Goal: Task Accomplishment & Management: Manage account settings

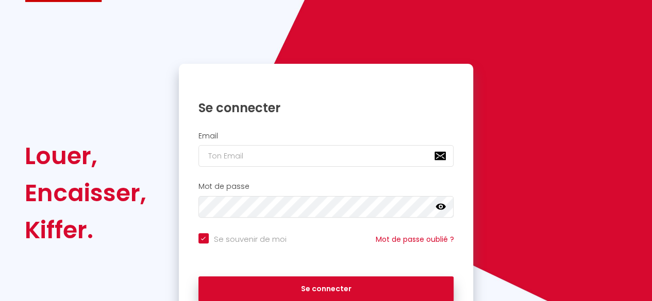
scroll to position [58, 0]
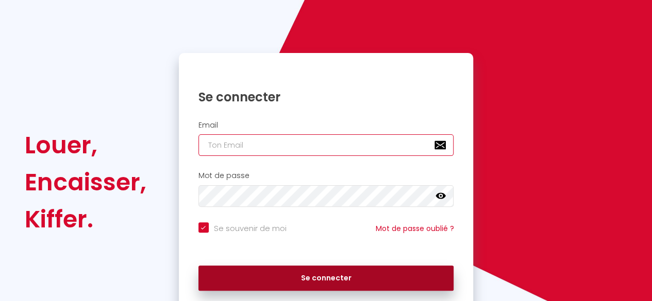
type input "[EMAIL_ADDRESS][DOMAIN_NAME]"
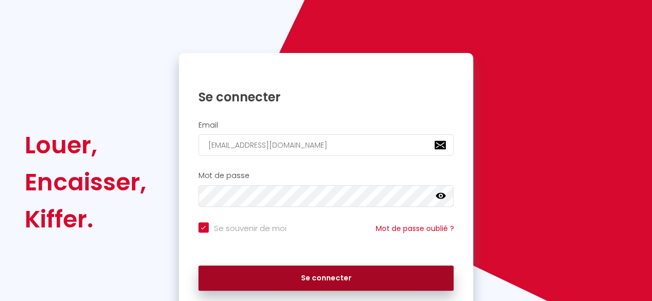
click at [311, 283] on button "Se connecter" at bounding box center [326, 279] width 256 height 26
checkbox input "true"
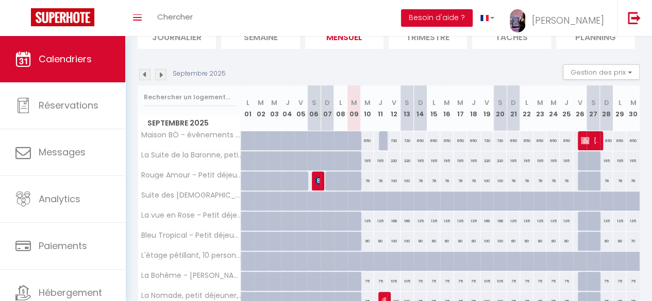
scroll to position [142, 0]
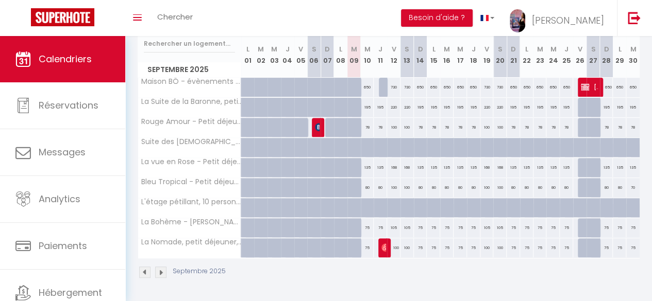
click at [162, 267] on img at bounding box center [160, 272] width 11 height 11
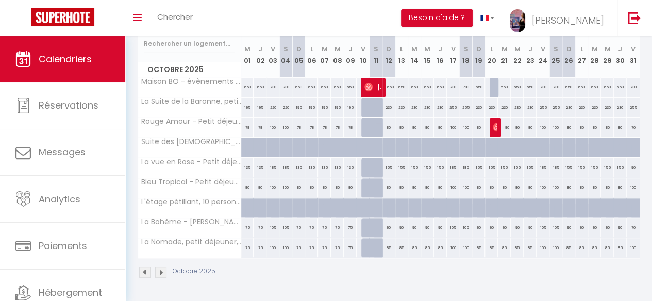
click at [162, 267] on img at bounding box center [160, 272] width 11 height 11
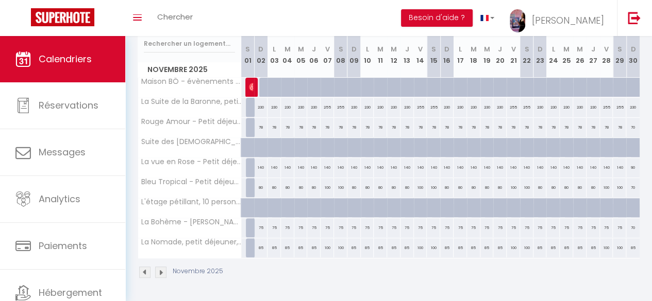
scroll to position [63, 0]
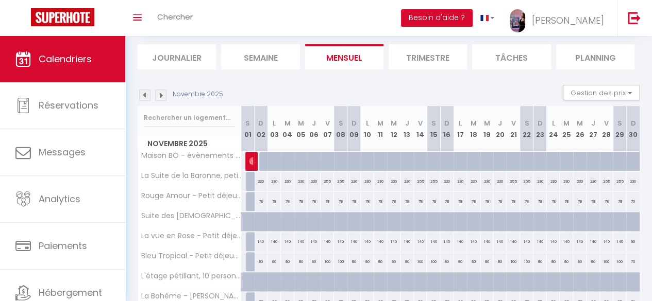
click at [267, 160] on div at bounding box center [273, 162] width 13 height 20
type input "650"
type input "Lun 03 Novembre 2025"
type input "[DATE]"
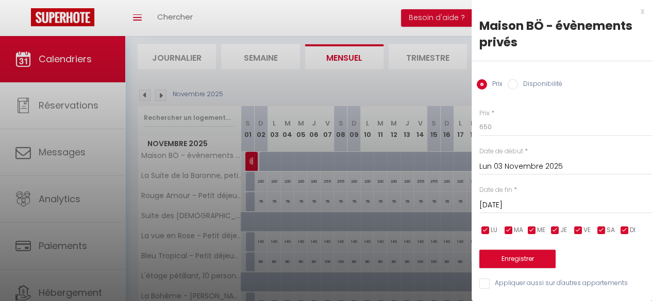
scroll to position [6, 0]
click at [394, 81] on div at bounding box center [326, 150] width 652 height 301
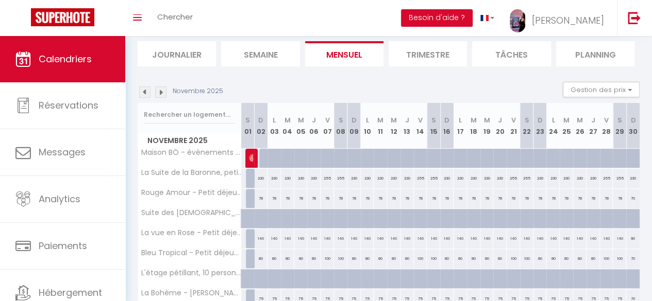
scroll to position [64, 0]
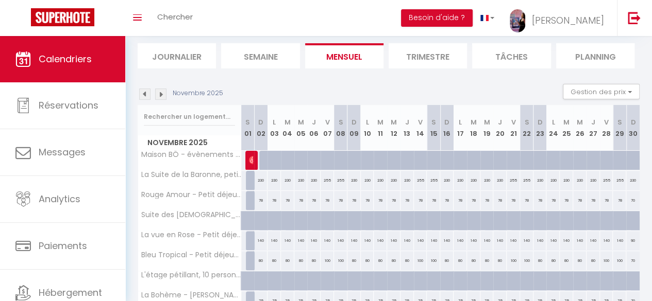
click at [263, 159] on div at bounding box center [265, 161] width 13 height 20
type input "650"
type input "Dim 02 Novembre 2025"
type input "Lun 03 Novembre 2025"
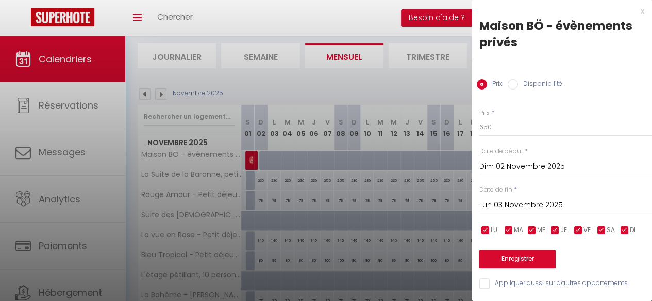
scroll to position [142, 0]
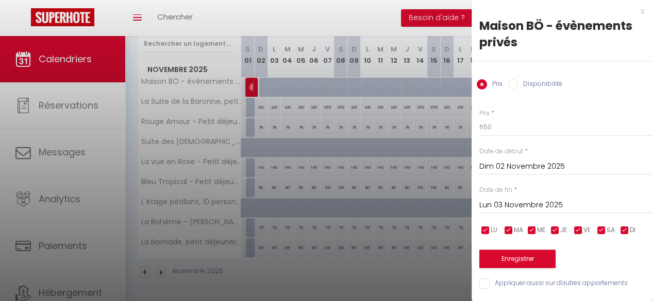
click at [515, 82] on input "Disponibilité" at bounding box center [512, 84] width 10 height 10
radio input "true"
radio input "false"
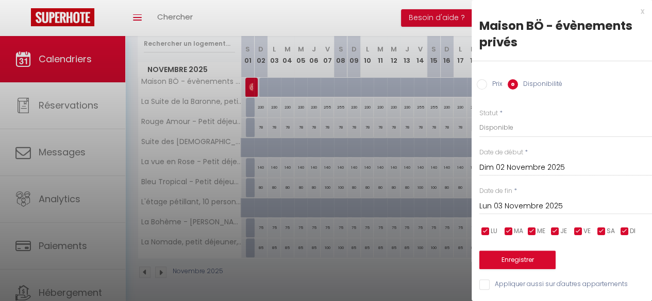
click at [548, 200] on input "Lun 03 Novembre 2025" at bounding box center [565, 206] width 173 height 13
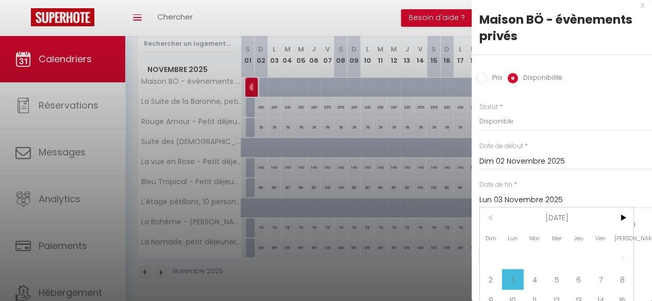
scroll to position [84, 0]
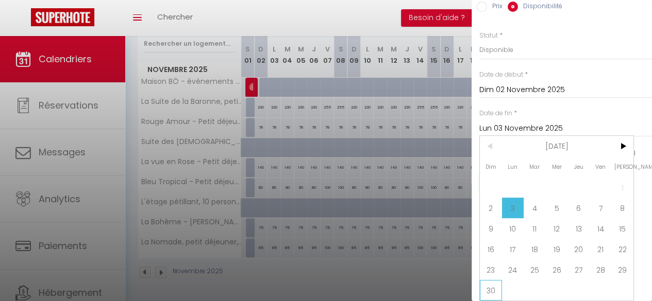
click at [493, 281] on span "30" at bounding box center [491, 290] width 22 height 21
type input "Dim 30 Novembre 2025"
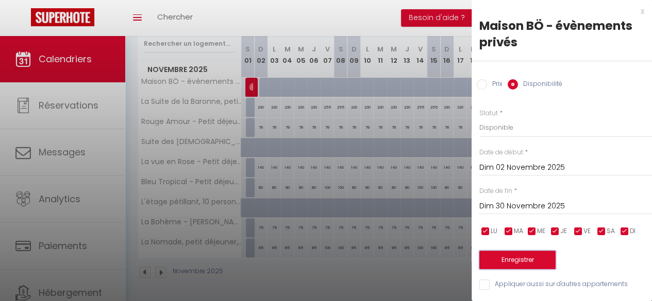
click at [523, 253] on button "Enregistrer" at bounding box center [517, 260] width 76 height 19
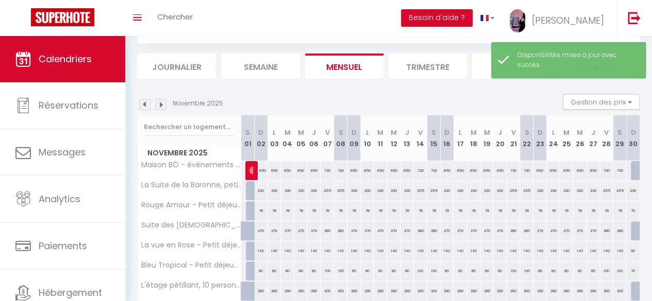
scroll to position [53, 0]
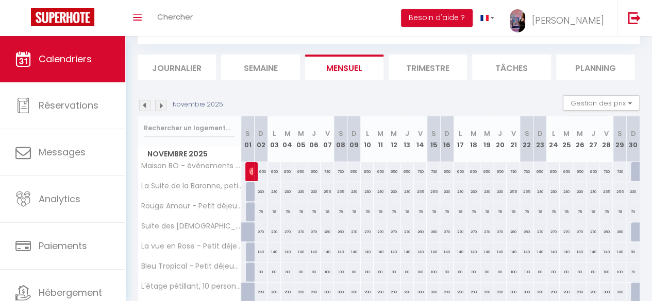
click at [143, 104] on img at bounding box center [144, 105] width 11 height 11
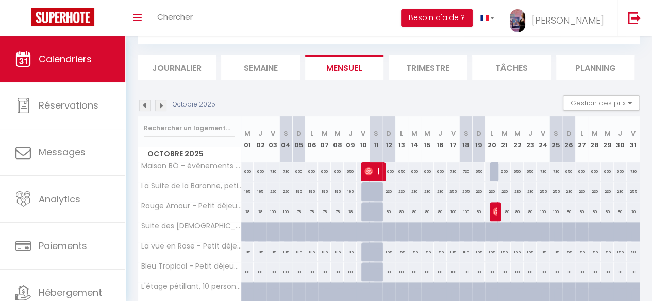
click at [164, 106] on img at bounding box center [160, 105] width 11 height 11
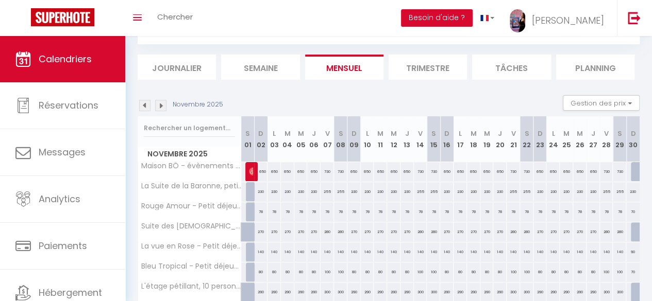
click at [164, 106] on img at bounding box center [160, 105] width 11 height 11
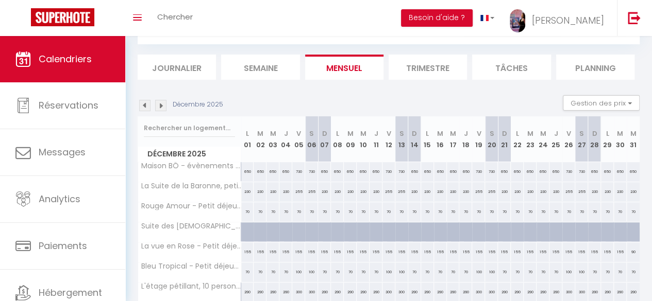
click at [145, 106] on img at bounding box center [144, 105] width 11 height 11
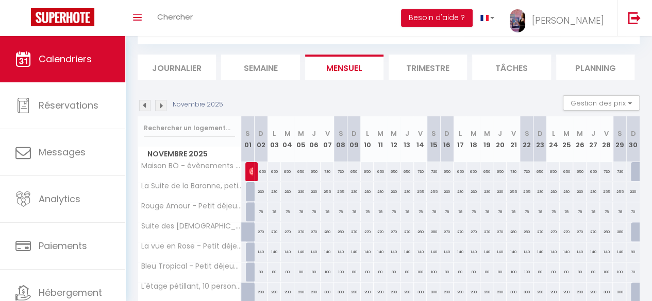
click at [145, 106] on img at bounding box center [144, 105] width 11 height 11
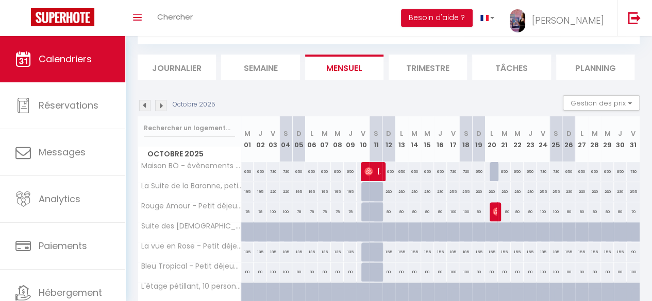
click at [161, 105] on img at bounding box center [160, 105] width 11 height 11
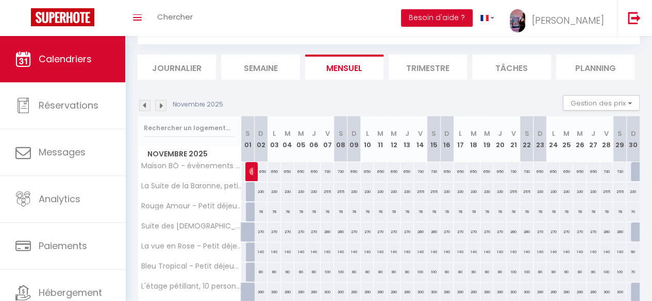
click at [261, 178] on div "650" at bounding box center [260, 171] width 13 height 19
select select "1"
type input "Dim 02 Novembre 2025"
type input "Lun 03 Novembre 2025"
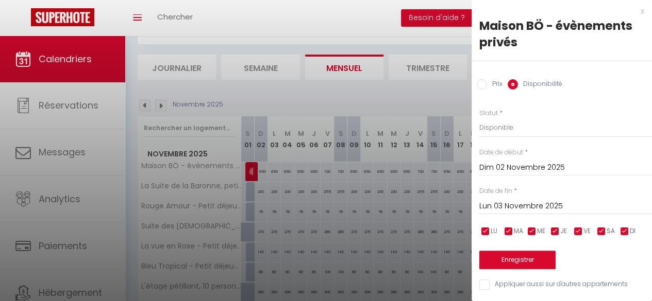
click at [484, 84] on input "Prix" at bounding box center [482, 84] width 10 height 10
radio input "true"
radio input "false"
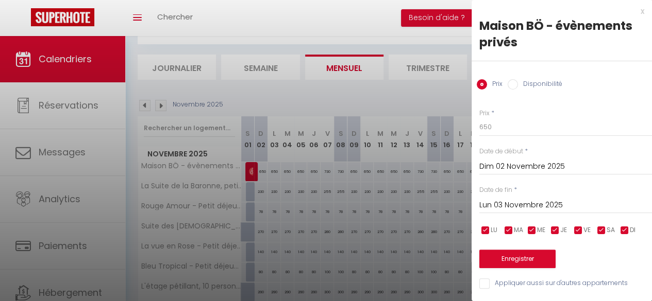
click at [542, 202] on input "Lun 03 Novembre 2025" at bounding box center [565, 205] width 173 height 13
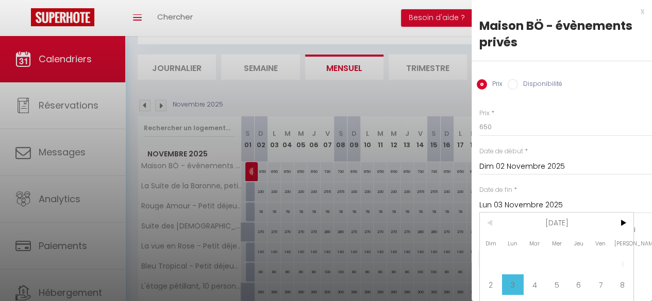
scroll to position [83, 0]
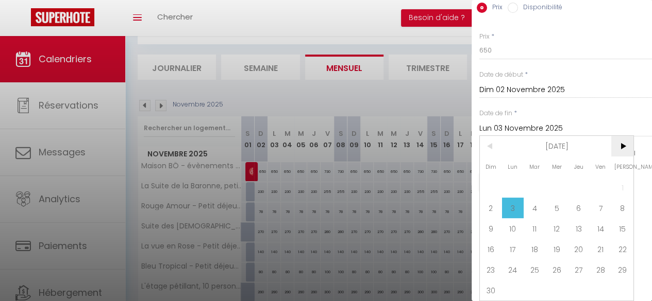
click at [621, 142] on span ">" at bounding box center [622, 146] width 22 height 21
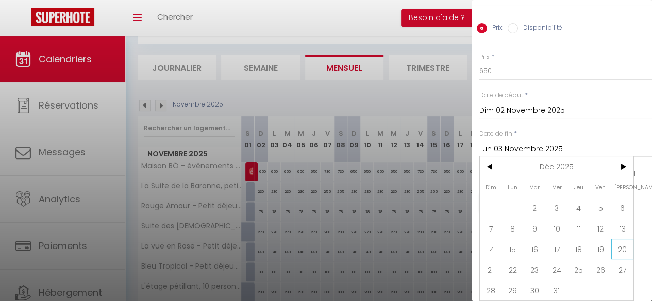
click at [624, 239] on span "20" at bounding box center [622, 249] width 22 height 21
type input "[DATE]"
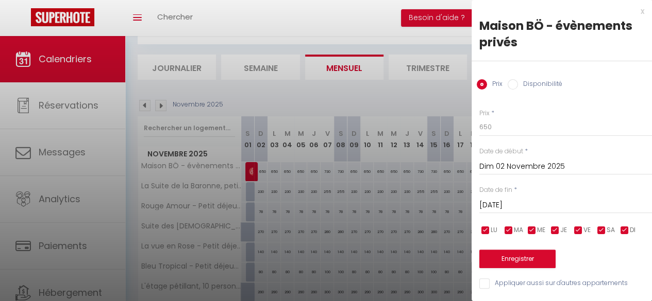
scroll to position [6, 0]
drag, startPoint x: 495, startPoint y: 121, endPoint x: 474, endPoint y: 122, distance: 20.7
click at [474, 122] on div "Prix * 650 Statut * Disponible Indisponible Date de début * [DATE] < [DATE] > D…" at bounding box center [561, 193] width 180 height 195
type input "730"
click at [580, 226] on input "checkbox" at bounding box center [578, 231] width 10 height 10
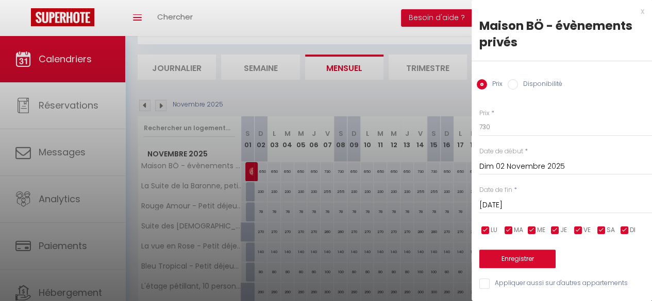
checkbox input "false"
click at [599, 226] on input "checkbox" at bounding box center [601, 231] width 10 height 10
checkbox input "false"
click at [528, 251] on button "Enregistrer" at bounding box center [517, 259] width 76 height 19
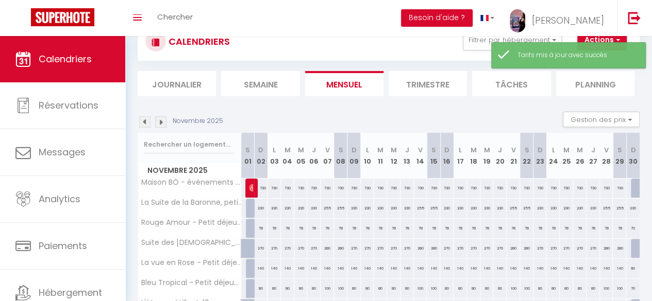
scroll to position [53, 0]
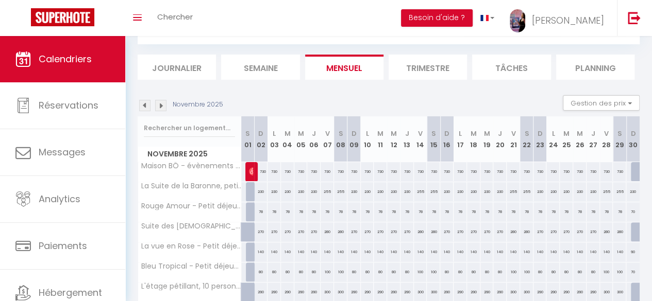
click at [144, 105] on img at bounding box center [144, 105] width 11 height 11
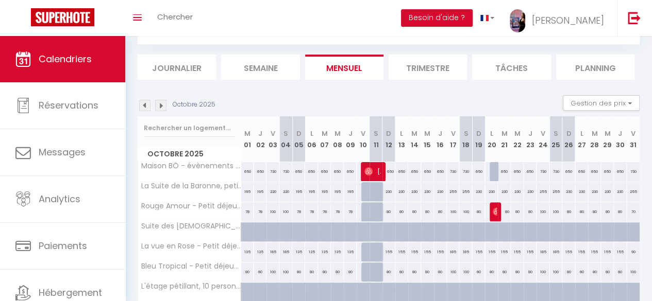
click at [144, 106] on img at bounding box center [144, 105] width 11 height 11
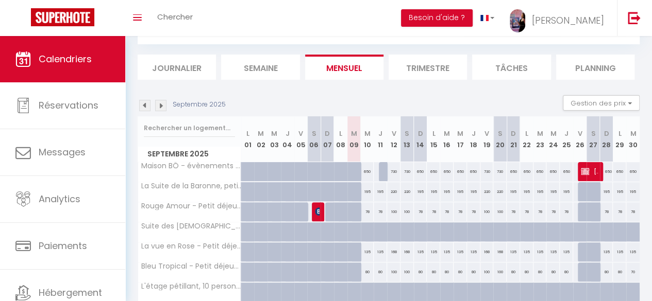
click at [163, 106] on img at bounding box center [160, 105] width 11 height 11
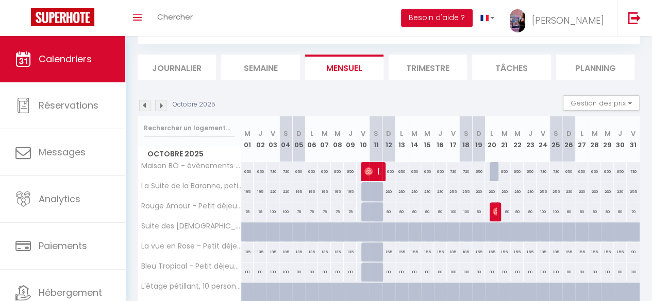
click at [163, 106] on img at bounding box center [160, 105] width 11 height 11
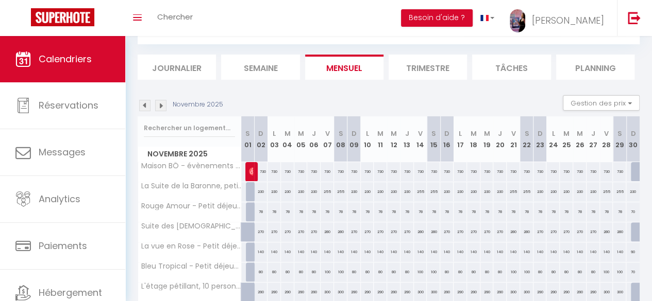
click at [261, 172] on div "730" at bounding box center [260, 171] width 13 height 19
type input "730"
type input "Dim 02 Novembre 2025"
type input "Lun 03 Novembre 2025"
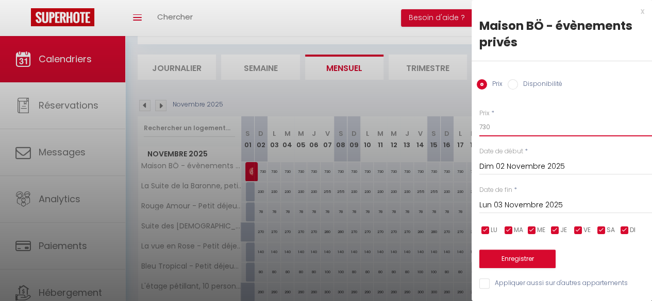
drag, startPoint x: 491, startPoint y: 126, endPoint x: 458, endPoint y: 129, distance: 33.1
click at [458, 129] on body "🟢 Des questions ou besoin d'assistance pour la migration AirBnB? Connectez-vous…" at bounding box center [326, 185] width 652 height 402
type input "690"
click at [566, 206] on input "Lun 03 Novembre 2025" at bounding box center [565, 205] width 173 height 13
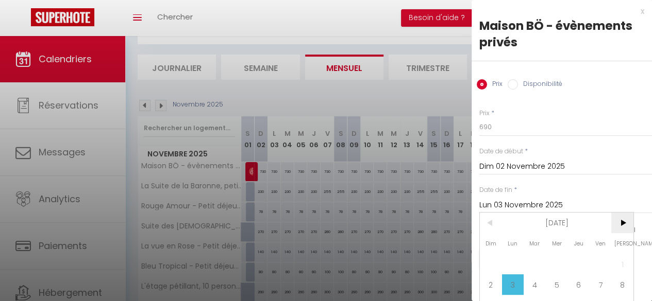
scroll to position [83, 0]
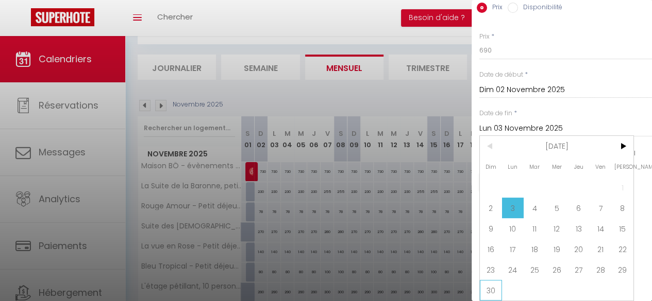
click at [491, 280] on span "30" at bounding box center [491, 290] width 22 height 21
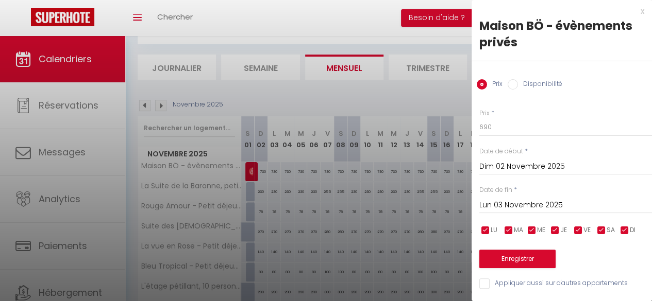
type input "Dim 30 Novembre 2025"
click at [577, 226] on input "checkbox" at bounding box center [578, 231] width 10 height 10
checkbox input "false"
click at [601, 226] on input "checkbox" at bounding box center [601, 231] width 10 height 10
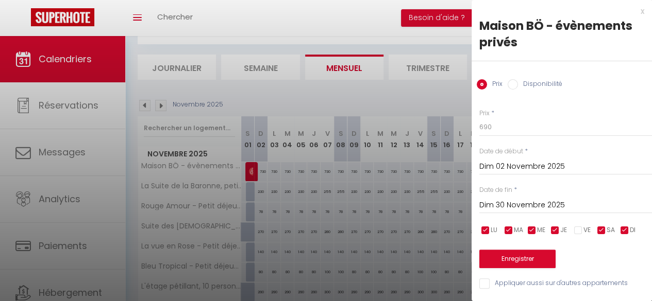
checkbox input "false"
click at [521, 253] on button "Enregistrer" at bounding box center [517, 259] width 76 height 19
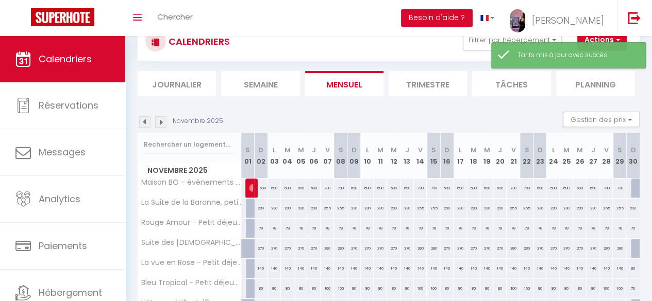
scroll to position [53, 0]
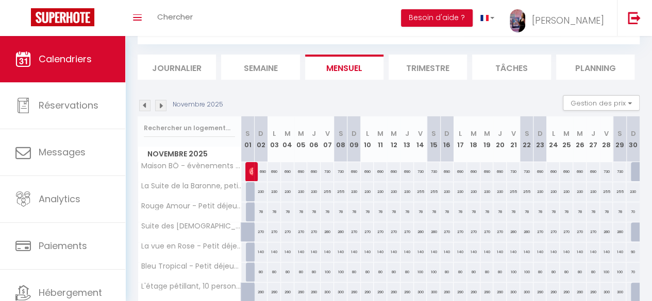
click at [162, 107] on img at bounding box center [160, 105] width 11 height 11
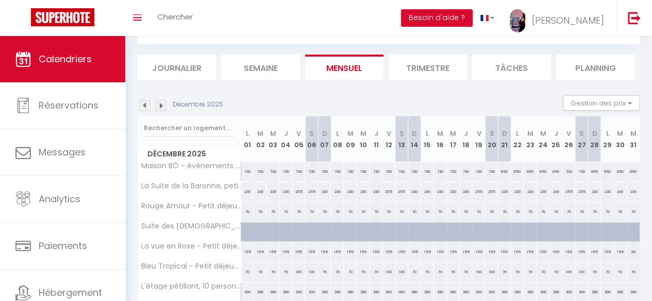
click at [246, 167] on div "730" at bounding box center [247, 171] width 13 height 19
type input "730"
type input "Lun 01 Décembre 2025"
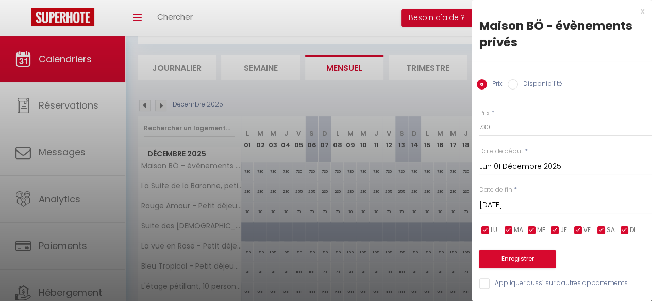
click at [535, 205] on input "[DATE]" at bounding box center [565, 205] width 173 height 13
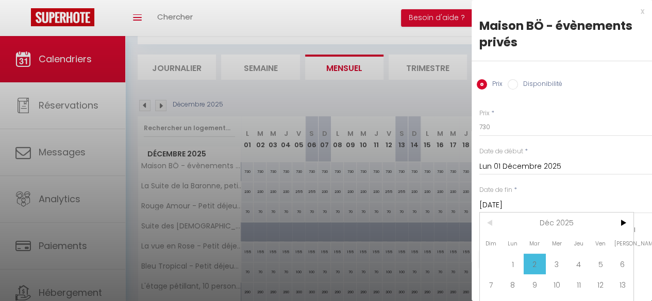
scroll to position [63, 0]
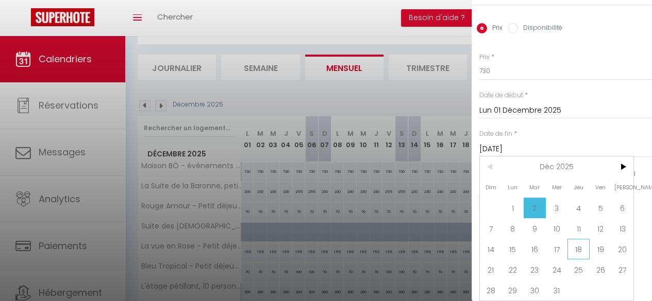
click at [580, 243] on span "18" at bounding box center [578, 249] width 22 height 21
type input "Jeu 18 Décembre 2025"
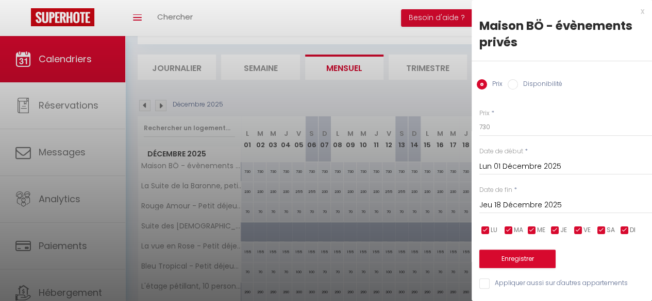
scroll to position [6, 0]
drag, startPoint x: 519, startPoint y: 119, endPoint x: 470, endPoint y: 122, distance: 49.0
click at [470, 122] on body "🟢 Des questions ou besoin d'assistance pour la migration AirBnB? Connectez-vous…" at bounding box center [326, 185] width 652 height 402
type input "650"
click at [599, 226] on input "checkbox" at bounding box center [601, 231] width 10 height 10
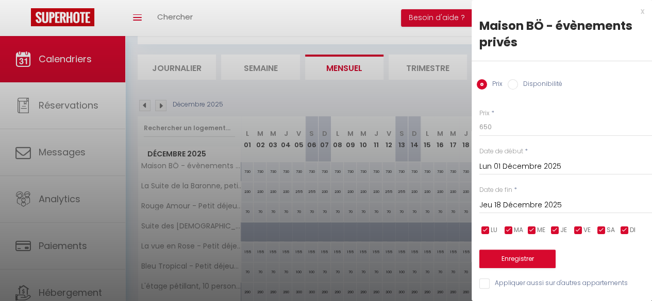
checkbox input "false"
click at [579, 226] on input "checkbox" at bounding box center [578, 231] width 10 height 10
checkbox input "false"
click at [534, 251] on button "Enregistrer" at bounding box center [517, 259] width 76 height 19
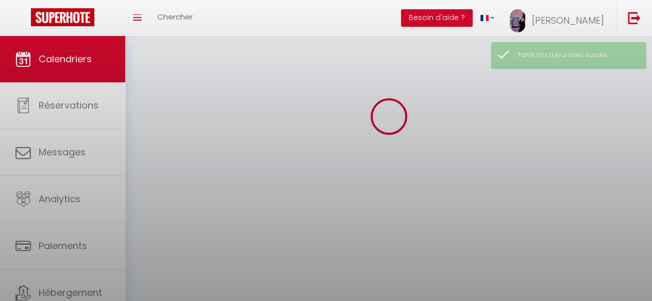
scroll to position [53, 0]
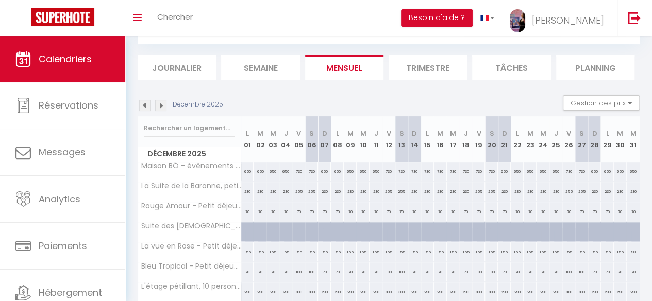
click at [498, 168] on div "650" at bounding box center [504, 171] width 13 height 19
type input "650"
type input "Dim 21 Décembre 2025"
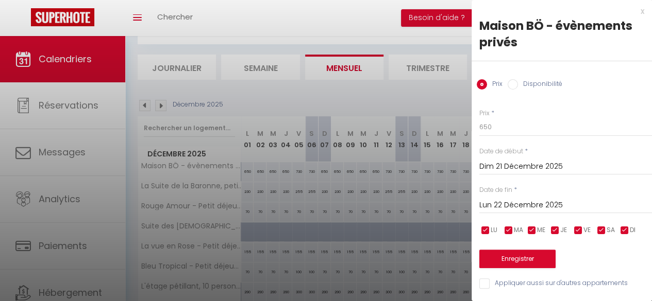
click at [519, 201] on input "Lun 22 Décembre 2025" at bounding box center [565, 205] width 173 height 13
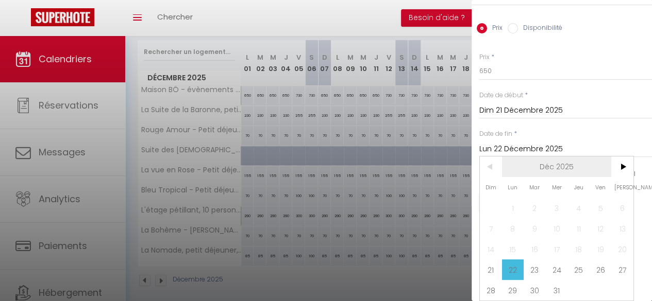
scroll to position [132, 0]
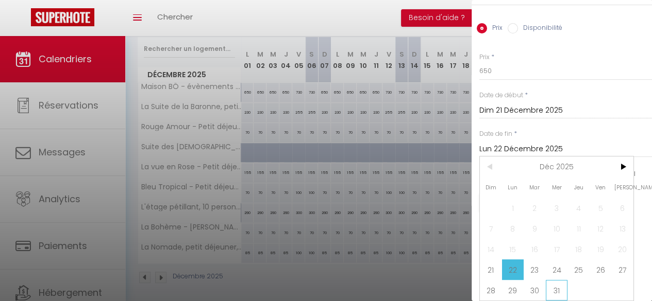
click at [558, 280] on span "31" at bounding box center [557, 290] width 22 height 21
type input "Mer 31 Décembre 2025"
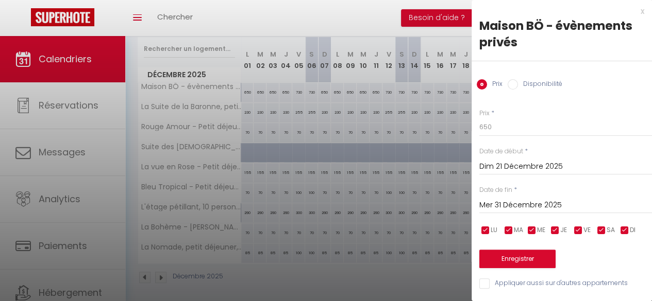
scroll to position [6, 0]
drag, startPoint x: 496, startPoint y: 118, endPoint x: 473, endPoint y: 121, distance: 23.4
click at [473, 121] on div "Prix * 650 Statut * Disponible Indisponible Date de début * [DATE] < [DATE] > D…" at bounding box center [561, 193] width 180 height 195
type input "750"
click at [535, 250] on button "Enregistrer" at bounding box center [517, 259] width 76 height 19
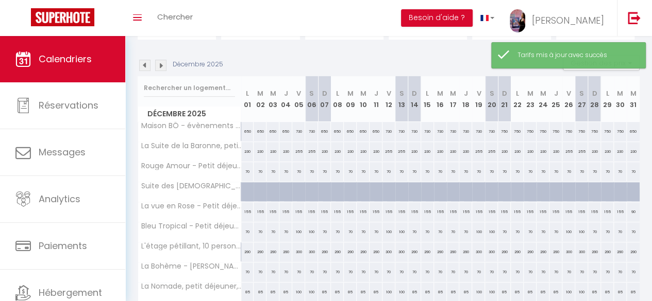
scroll to position [86, 0]
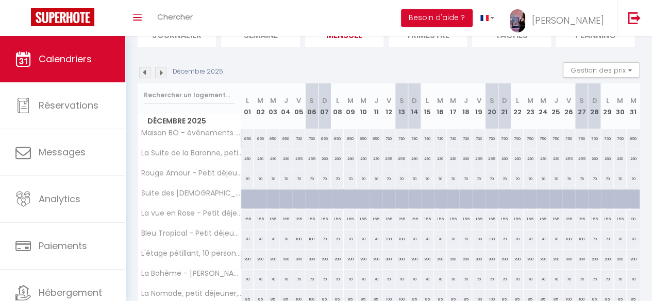
click at [162, 71] on img at bounding box center [160, 72] width 11 height 11
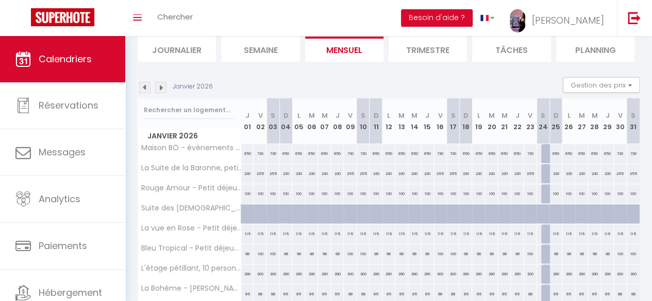
scroll to position [71, 0]
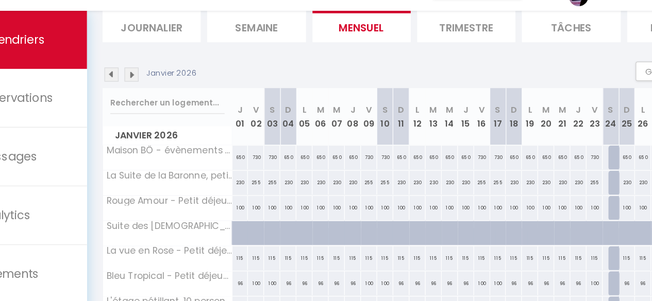
click at [164, 86] on img at bounding box center [160, 86] width 11 height 11
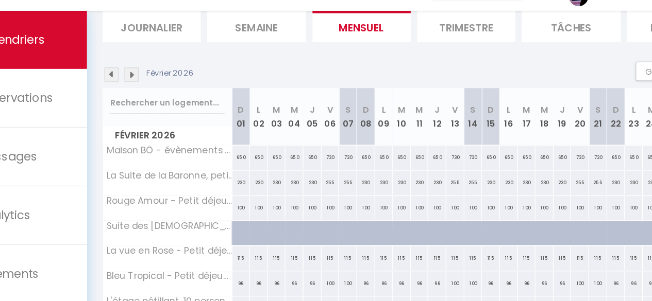
scroll to position [38, 0]
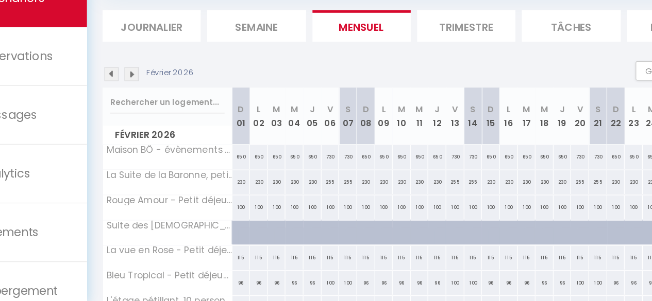
click at [164, 119] on img at bounding box center [160, 119] width 11 height 11
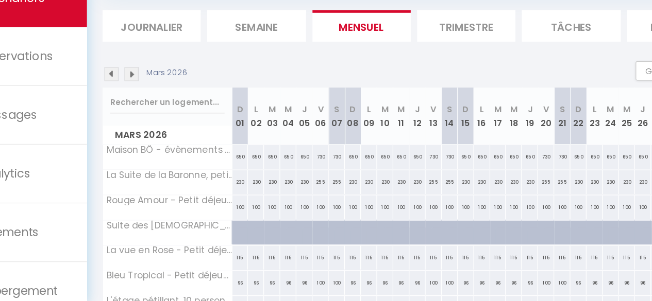
click at [164, 119] on img at bounding box center [160, 119] width 11 height 11
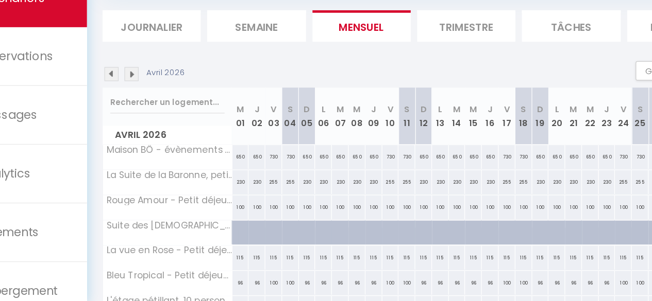
click at [164, 119] on img at bounding box center [160, 119] width 11 height 11
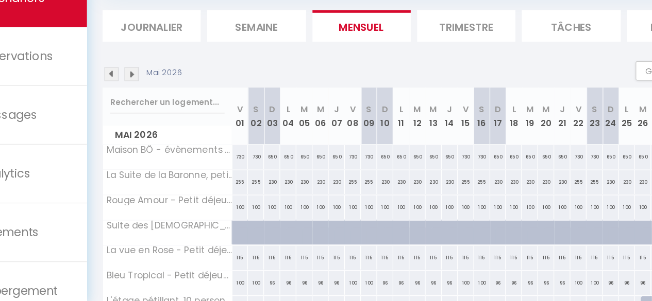
click at [164, 119] on img at bounding box center [160, 119] width 11 height 11
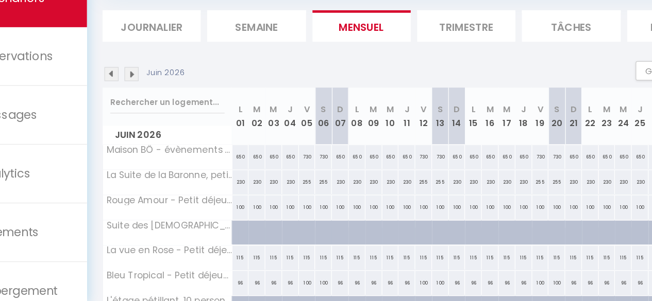
click at [299, 185] on div "730" at bounding box center [300, 186] width 13 height 19
type input "730"
type input "Ven 05 Juin 2026"
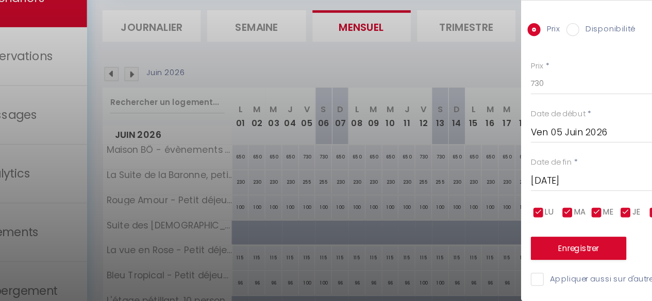
click at [513, 203] on input "[DATE]" at bounding box center [565, 205] width 173 height 13
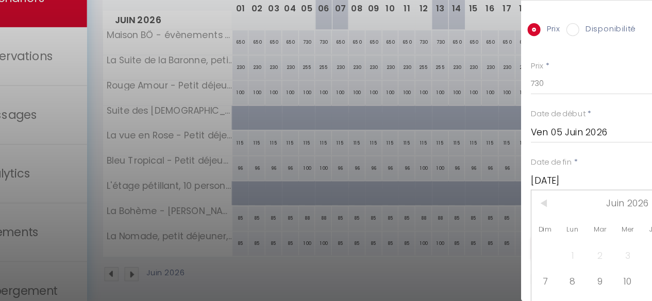
scroll to position [142, 0]
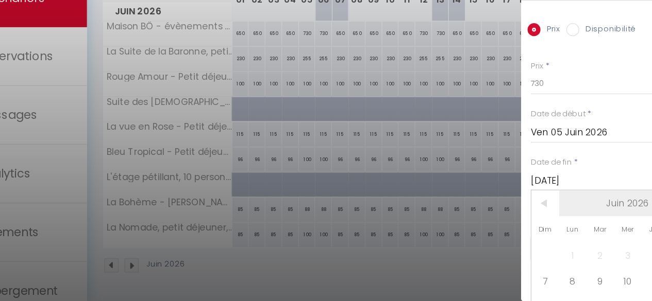
click at [562, 224] on span "Juin 2026" at bounding box center [557, 223] width 110 height 21
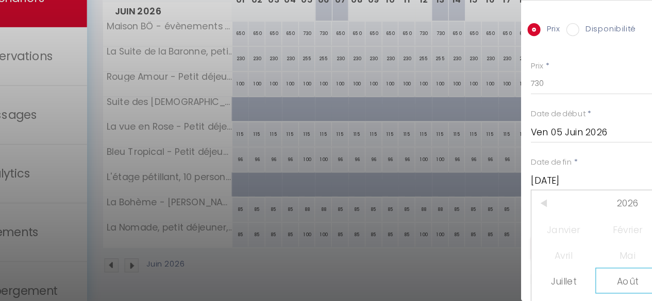
click at [559, 285] on span "Août" at bounding box center [556, 285] width 51 height 21
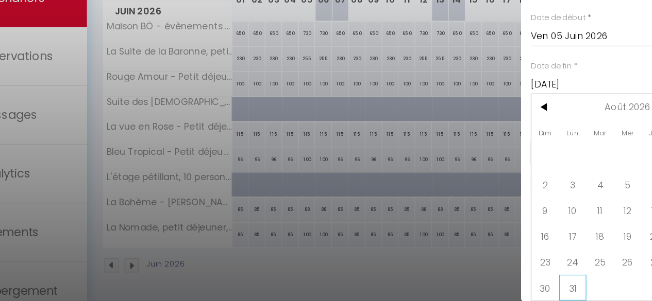
click at [514, 285] on span "31" at bounding box center [513, 290] width 22 height 21
type input "Lun 31 Août 2026"
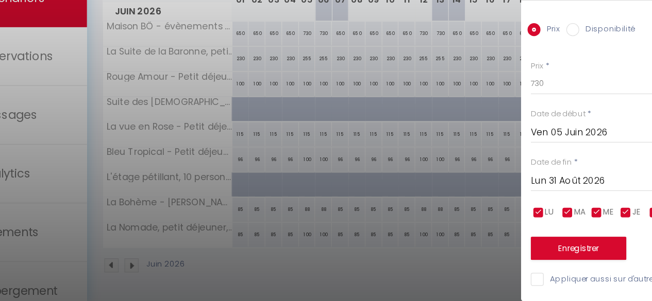
scroll to position [6, 0]
click at [532, 226] on input "checkbox" at bounding box center [531, 231] width 10 height 10
checkbox input "false"
click at [507, 226] on input "checkbox" at bounding box center [508, 231] width 10 height 10
checkbox input "false"
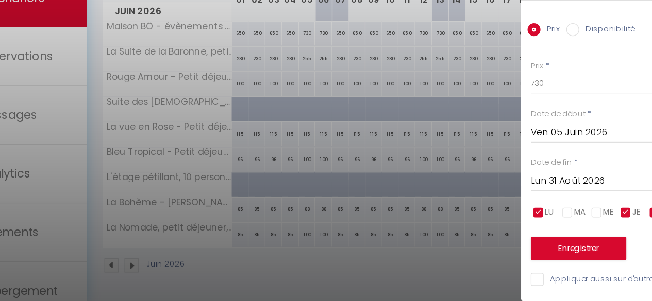
click at [486, 226] on input "checkbox" at bounding box center [485, 231] width 10 height 10
checkbox input "false"
click at [554, 226] on input "checkbox" at bounding box center [555, 231] width 10 height 10
checkbox input "false"
drag, startPoint x: 488, startPoint y: 119, endPoint x: 469, endPoint y: 123, distance: 20.0
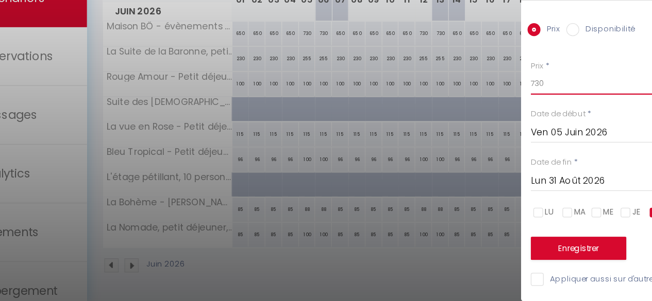
click at [469, 123] on body "🟢 Des questions ou besoin d'assistance pour la migration AirBnB? Connectez-vous…" at bounding box center [326, 100] width 652 height 402
drag, startPoint x: 493, startPoint y: 123, endPoint x: 469, endPoint y: 124, distance: 24.2
click at [469, 124] on body "🟢 Des questions ou besoin d'assistance pour la migration AirBnB? Connectez-vous…" at bounding box center [326, 100] width 652 height 402
type input "9"
type input "895"
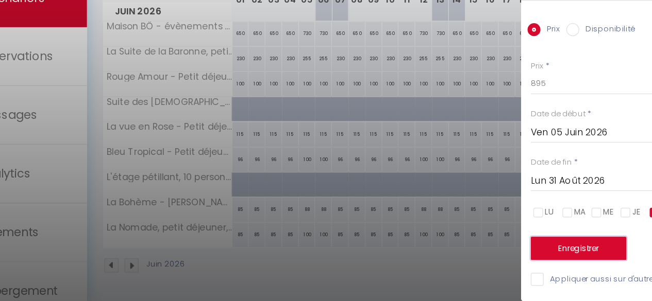
click at [522, 250] on button "Enregistrer" at bounding box center [517, 259] width 76 height 19
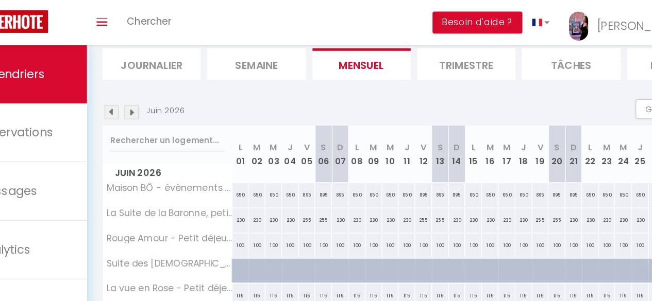
scroll to position [68, 0]
click at [163, 92] on img at bounding box center [160, 89] width 11 height 11
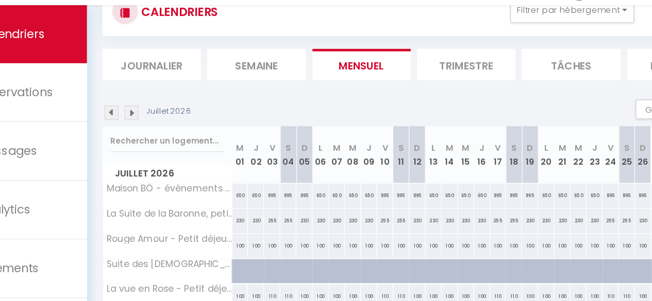
click at [398, 188] on div "650" at bounding box center [401, 188] width 13 height 19
type input "650"
type input "[DATE]"
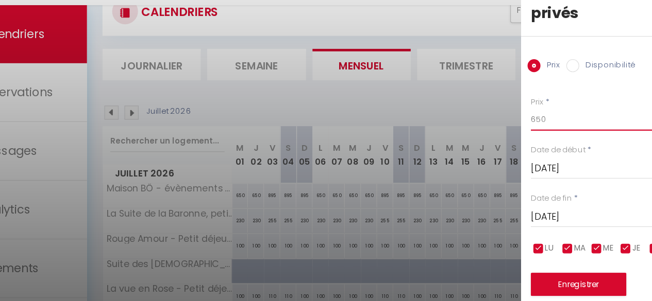
drag, startPoint x: 496, startPoint y: 125, endPoint x: 467, endPoint y: 130, distance: 29.8
click at [467, 130] on body "🟢 Des questions ou besoin d'assistance pour la migration AirBnB? Connectez-vous…" at bounding box center [326, 221] width 652 height 443
type input "750"
click at [517, 257] on button "Enregistrer" at bounding box center [517, 259] width 76 height 19
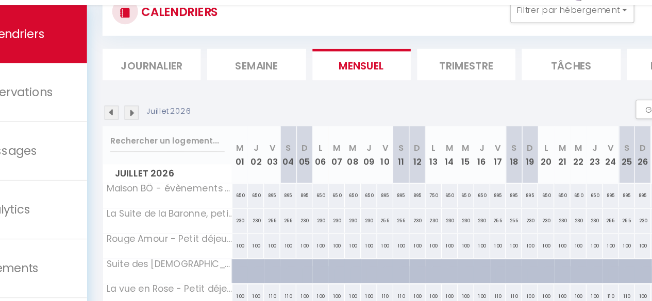
click at [414, 188] on div "650" at bounding box center [414, 188] width 13 height 19
type input "650"
type input "[DATE]"
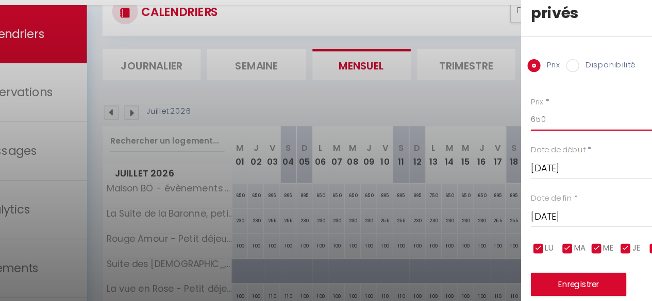
drag, startPoint x: 492, startPoint y: 123, endPoint x: 440, endPoint y: 131, distance: 53.2
click at [440, 131] on body "🟢 Des questions ou besoin d'assistance pour la migration AirBnB? Connectez-vous…" at bounding box center [326, 221] width 652 height 443
type input "730"
click at [520, 254] on button "Enregistrer" at bounding box center [517, 259] width 76 height 19
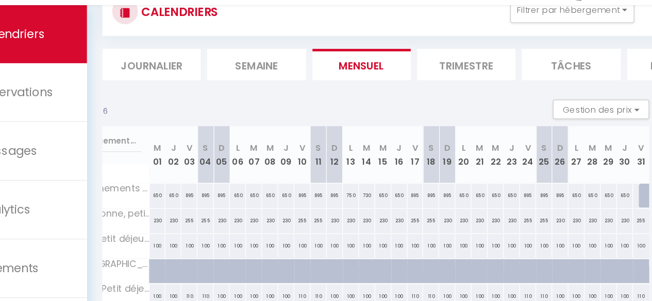
scroll to position [0, 0]
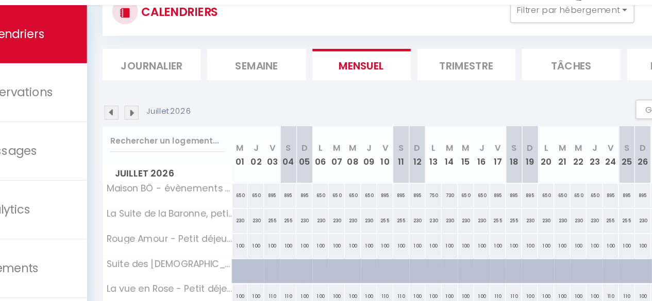
click at [149, 121] on img at bounding box center [144, 121] width 11 height 11
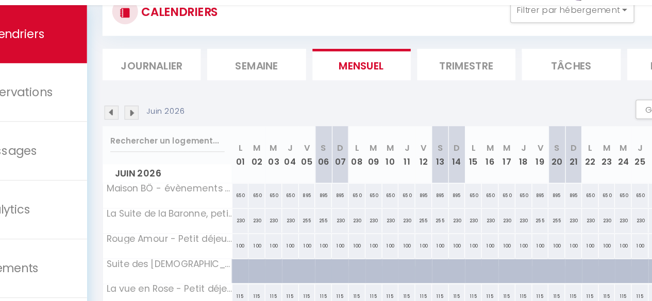
click at [249, 188] on div "650" at bounding box center [247, 188] width 13 height 19
type input "650"
type input "Lun 01 Juin 2026"
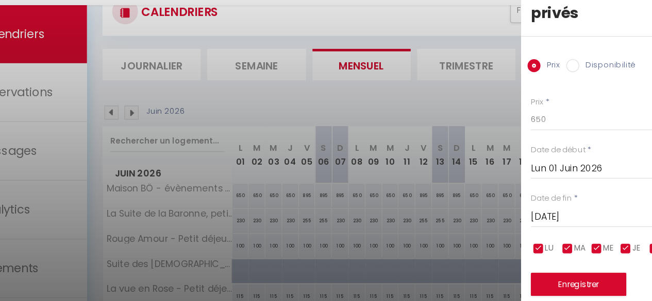
click at [527, 207] on input "[DATE]" at bounding box center [565, 205] width 173 height 13
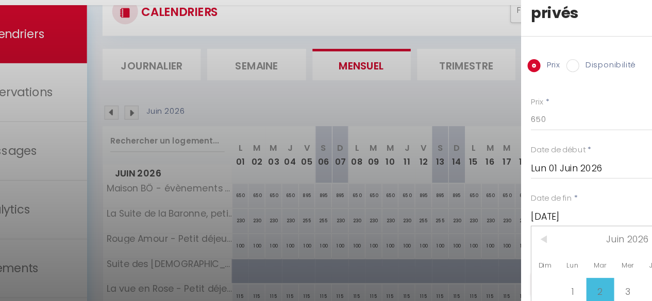
scroll to position [63, 0]
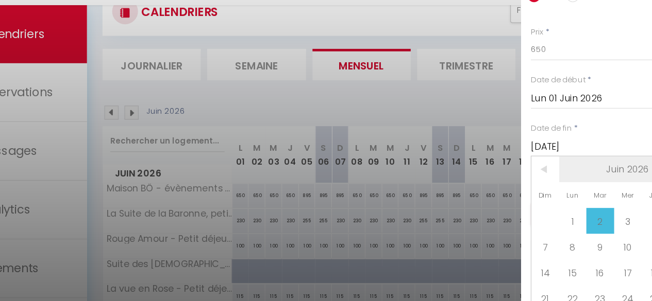
click at [562, 163] on span "Juin 2026" at bounding box center [557, 167] width 110 height 21
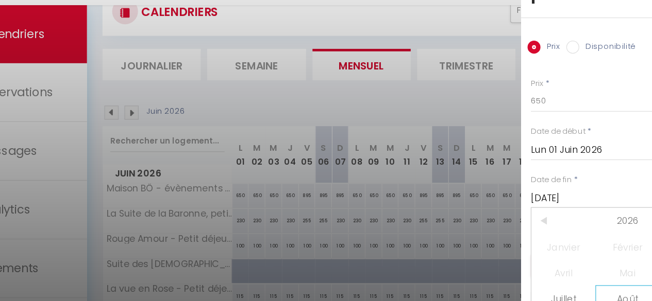
click at [556, 260] on span "Août" at bounding box center [556, 270] width 51 height 21
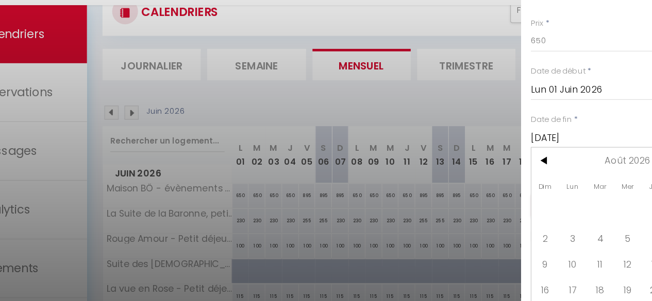
scroll to position [83, 0]
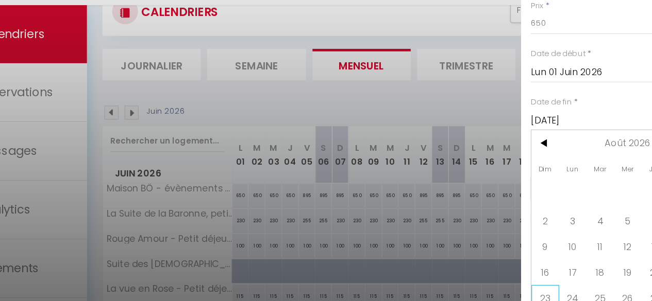
click at [494, 263] on span "23" at bounding box center [491, 270] width 22 height 21
type input "[DATE]"
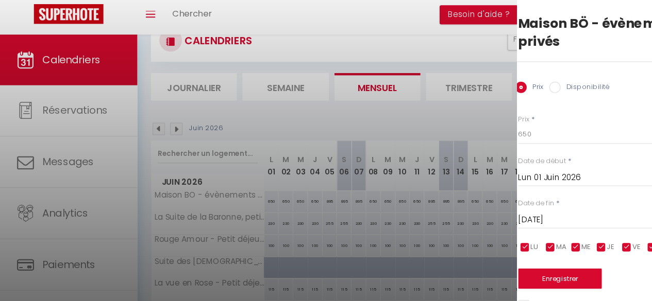
scroll to position [36, 0]
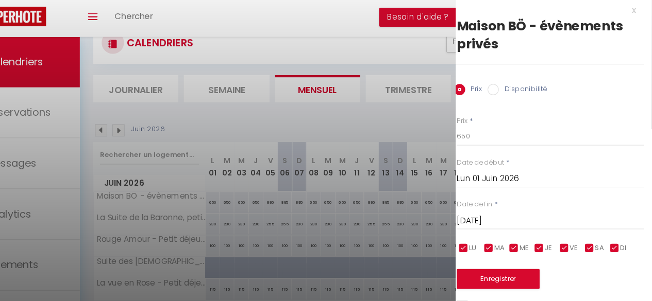
click at [599, 226] on input "checkbox" at bounding box center [594, 231] width 10 height 10
checkbox input "false"
click at [570, 226] on input "checkbox" at bounding box center [571, 231] width 10 height 10
checkbox input "false"
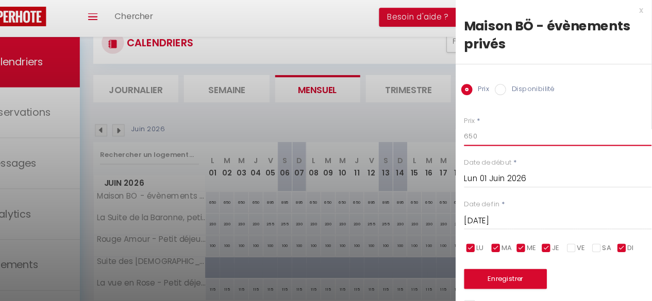
drag, startPoint x: 497, startPoint y: 121, endPoint x: 462, endPoint y: 123, distance: 35.1
click at [462, 123] on body "🟢 Des questions ou besoin d'assistance pour la migration AirBnB? Connectez-vous…" at bounding box center [326, 201] width 652 height 402
type input "730"
click at [514, 254] on button "Enregistrer" at bounding box center [517, 259] width 76 height 19
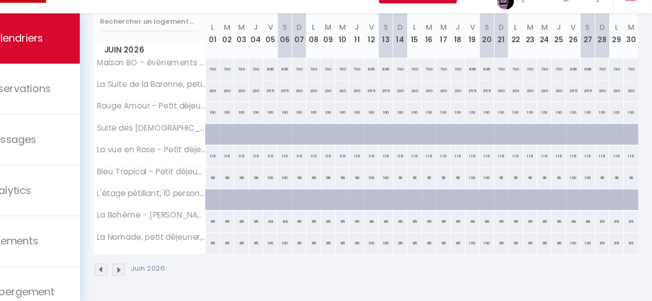
scroll to position [142, 0]
click at [247, 240] on div "85" at bounding box center [247, 248] width 13 height 19
type input "85"
type input "Lun 01 Juin 2026"
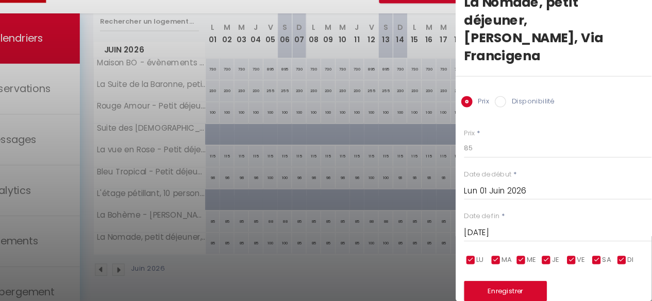
click at [517, 232] on input "[DATE]" at bounding box center [565, 238] width 173 height 13
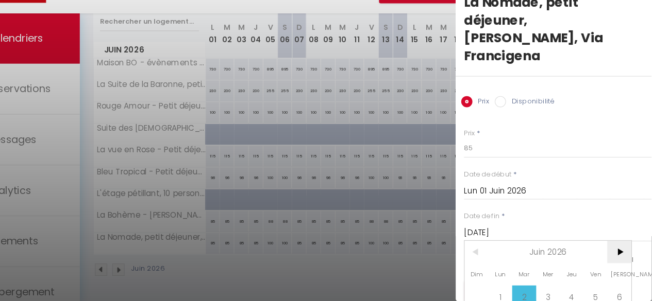
click at [622, 246] on span ">" at bounding box center [622, 256] width 22 height 21
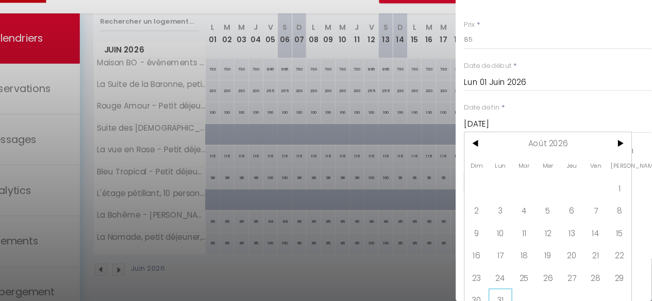
click at [515, 290] on span "31" at bounding box center [513, 300] width 22 height 21
type input "Lun 31 Août 2026"
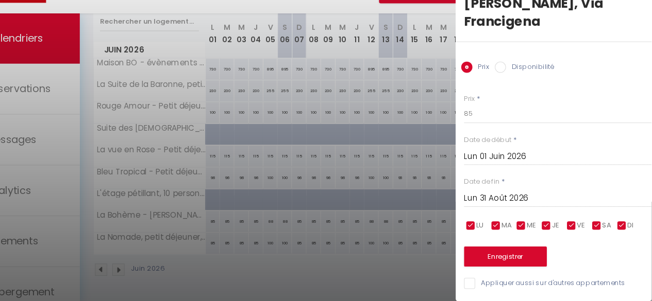
scroll to position [23, 0]
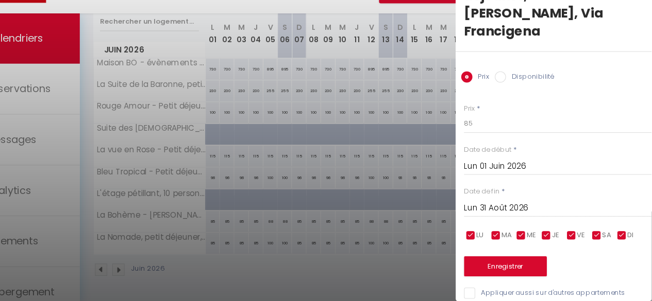
click at [602, 236] on input "checkbox" at bounding box center [601, 241] width 10 height 10
checkbox input "false"
click at [574, 236] on input "checkbox" at bounding box center [578, 241] width 10 height 10
checkbox input "false"
click at [489, 128] on input "85" at bounding box center [565, 137] width 173 height 19
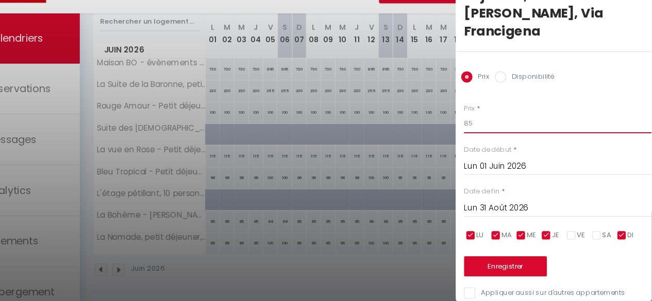
type input "8"
type input "100"
click at [530, 260] on button "Enregistrer" at bounding box center [517, 269] width 76 height 19
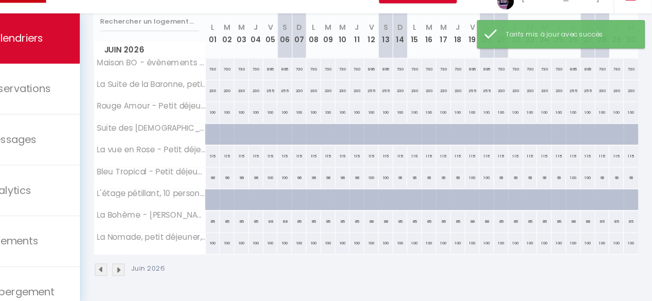
click at [248, 219] on div "85" at bounding box center [247, 227] width 13 height 19
type input "85"
type input "Lun 01 Juin 2026"
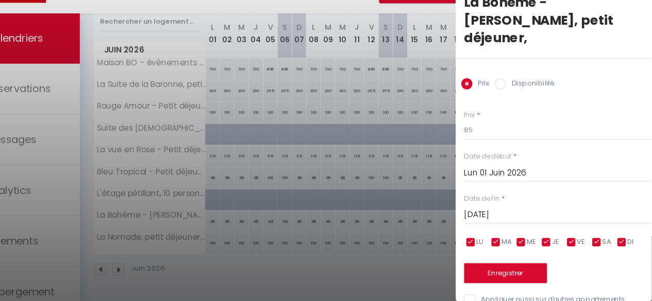
click at [512, 215] on input "[DATE]" at bounding box center [565, 221] width 173 height 13
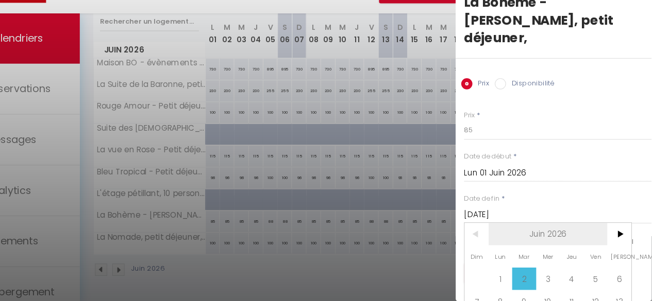
click at [553, 229] on span "Juin 2026" at bounding box center [557, 239] width 110 height 21
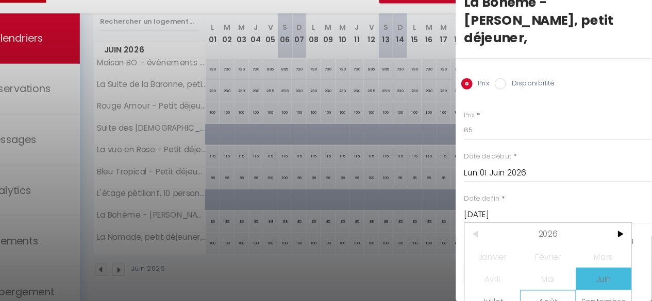
click at [553, 291] on span "Août" at bounding box center [556, 301] width 51 height 21
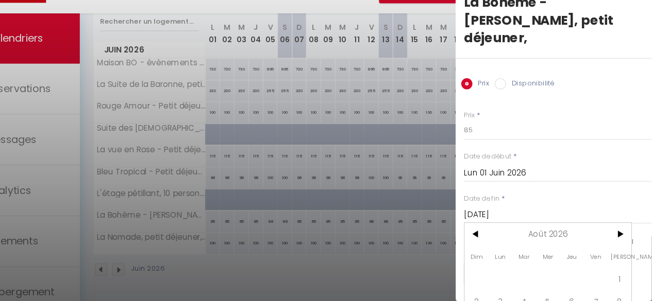
scroll to position [83, 0]
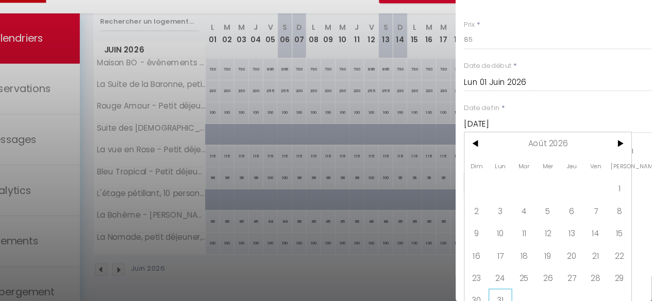
click at [508, 290] on span "31" at bounding box center [513, 300] width 22 height 21
type input "Lun 31 Août 2026"
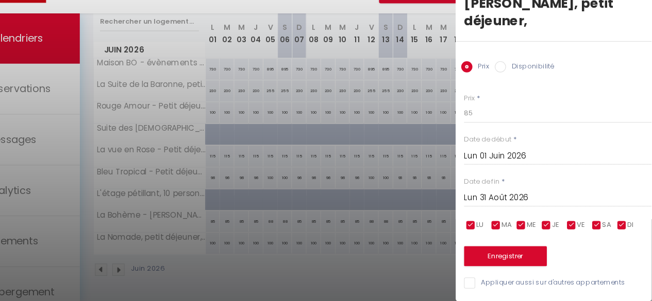
scroll to position [6, 0]
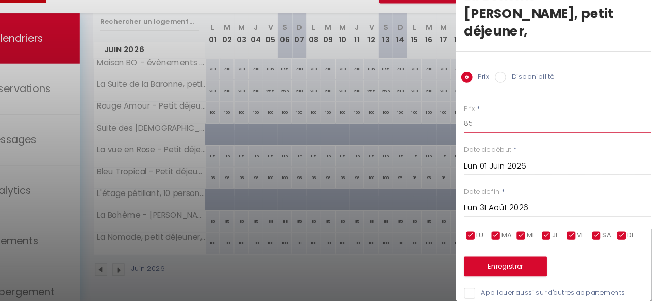
drag, startPoint x: 490, startPoint y: 120, endPoint x: 448, endPoint y: 122, distance: 42.3
click at [448, 122] on body "🟢 Des questions ou besoin d'assistance pour la migration AirBnB? Connectez-vous…" at bounding box center [326, 100] width 652 height 402
type input "100"
click at [598, 236] on input "checkbox" at bounding box center [601, 241] width 10 height 10
checkbox input "false"
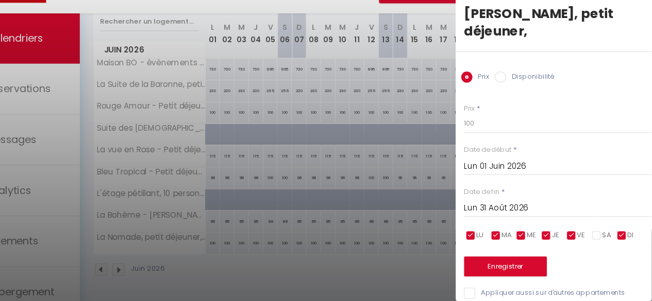
click at [580, 236] on input "checkbox" at bounding box center [578, 241] width 10 height 10
checkbox input "false"
click at [536, 260] on button "Enregistrer" at bounding box center [517, 269] width 76 height 19
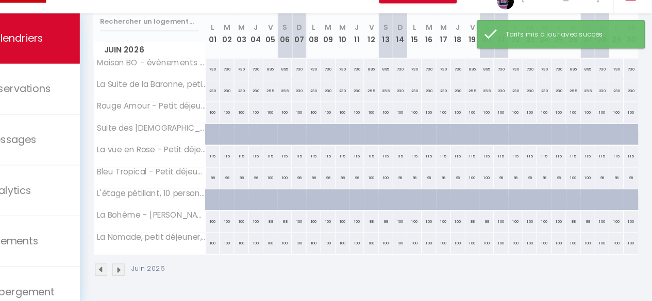
click at [249, 239] on div "100" at bounding box center [247, 248] width 13 height 19
type input "100"
type input "Lun 01 Juin 2026"
type input "[DATE]"
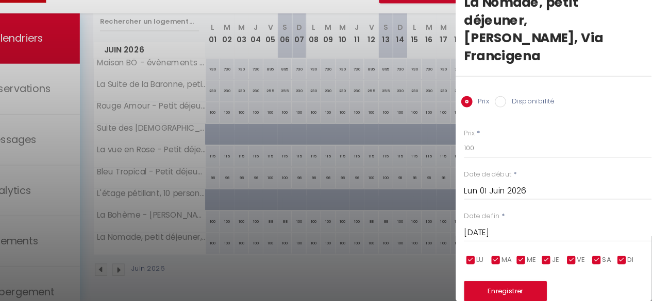
click at [555, 259] on input "checkbox" at bounding box center [555, 264] width 10 height 10
checkbox input "false"
click at [533, 259] on input "checkbox" at bounding box center [531, 264] width 10 height 10
checkbox input "false"
click at [509, 259] on input "checkbox" at bounding box center [508, 264] width 10 height 10
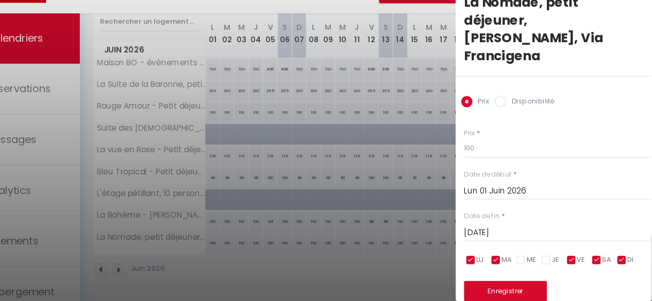
checkbox input "false"
click at [485, 259] on input "checkbox" at bounding box center [485, 264] width 10 height 10
checkbox input "false"
click at [624, 259] on input "checkbox" at bounding box center [624, 264] width 10 height 10
checkbox input "false"
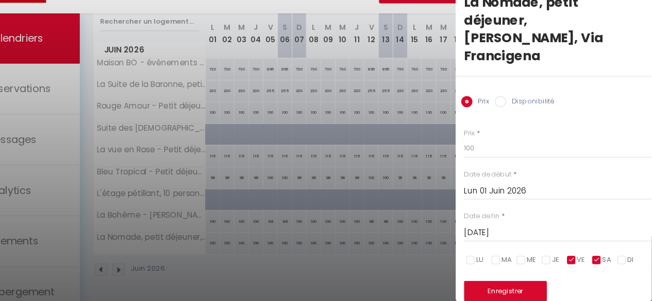
click at [532, 232] on input "[DATE]" at bounding box center [565, 238] width 173 height 13
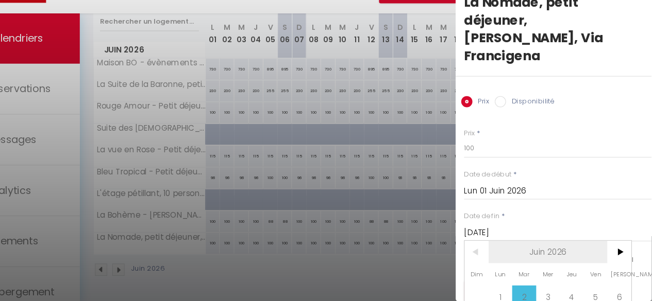
click at [554, 246] on span "Juin 2026" at bounding box center [557, 256] width 110 height 21
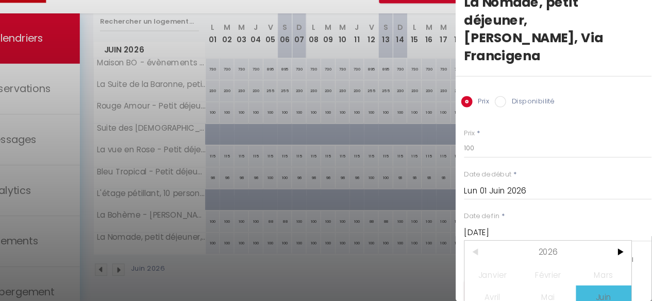
scroll to position [38, 0]
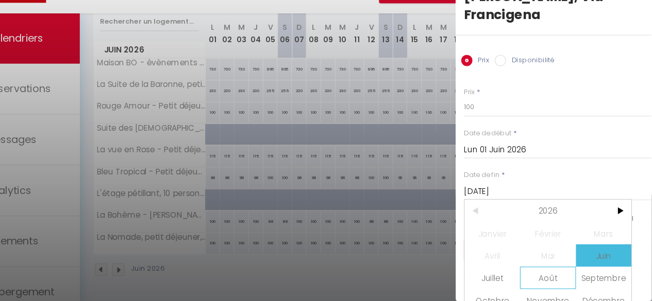
click at [555, 269] on span "Août" at bounding box center [556, 279] width 51 height 21
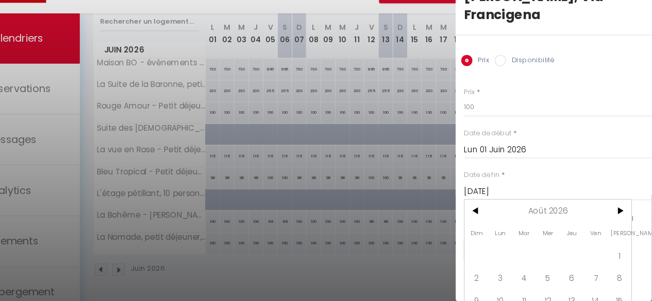
scroll to position [100, 0]
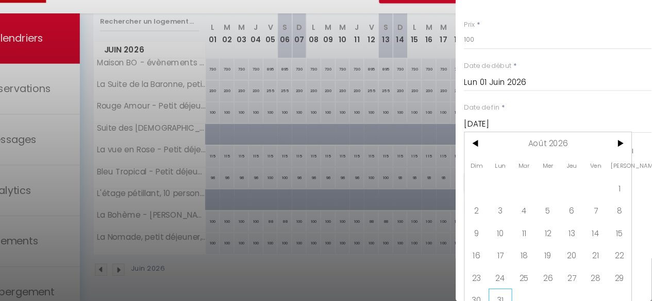
click at [516, 290] on span "31" at bounding box center [513, 300] width 22 height 21
type input "Lun 31 Août 2026"
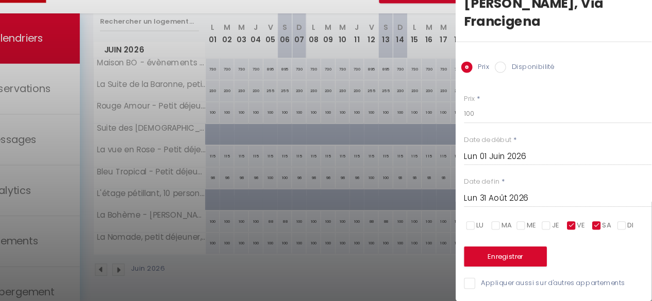
scroll to position [23, 0]
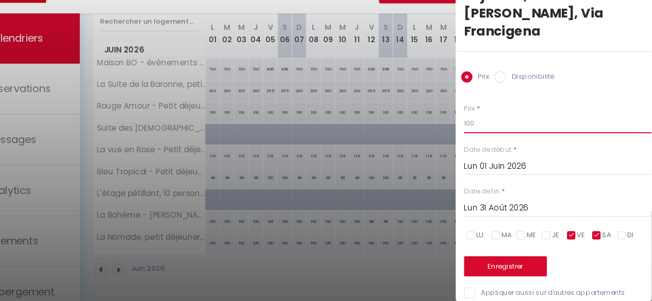
click at [491, 128] on input "100" at bounding box center [565, 137] width 173 height 19
type input "115"
click at [532, 260] on button "Enregistrer" at bounding box center [517, 269] width 76 height 19
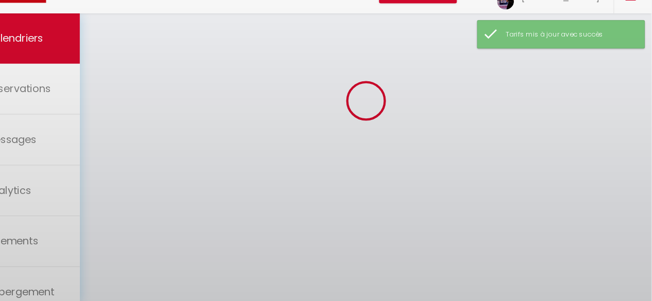
scroll to position [142, 0]
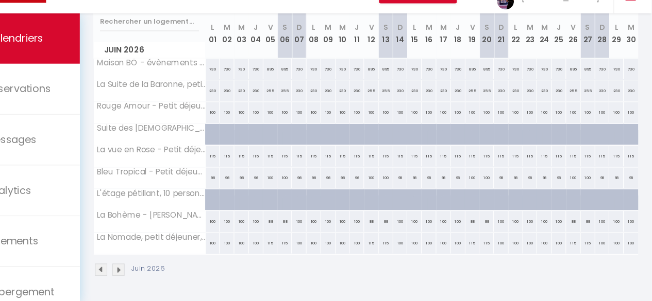
click at [297, 219] on div "88" at bounding box center [300, 227] width 13 height 19
type input "88"
type input "Ven 05 Juin 2026"
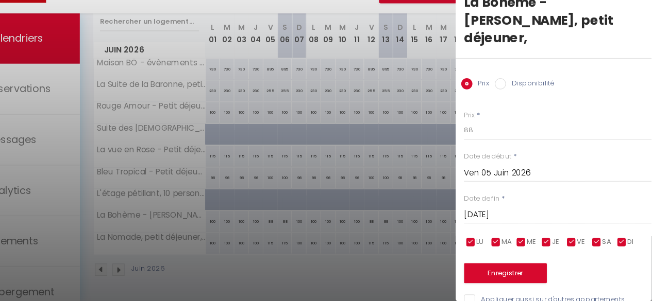
click at [526, 215] on input "[DATE]" at bounding box center [565, 221] width 173 height 13
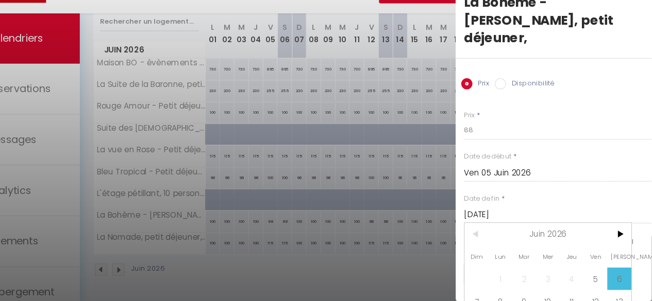
scroll to position [63, 0]
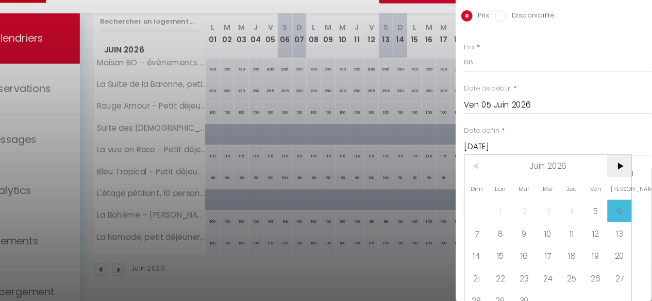
click at [621, 166] on span ">" at bounding box center [622, 176] width 22 height 21
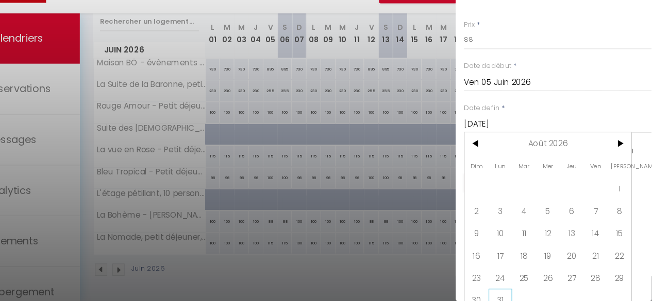
click at [508, 290] on span "31" at bounding box center [513, 300] width 22 height 21
type input "Lun 31 Août 2026"
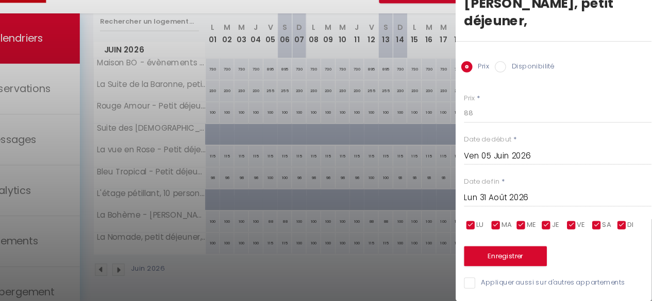
scroll to position [6, 0]
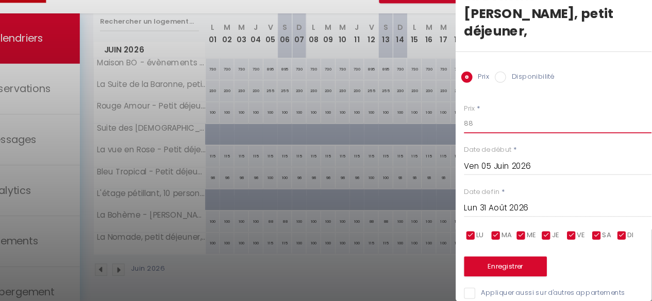
click at [495, 128] on input "88" at bounding box center [565, 137] width 173 height 19
type input "8"
type input "105"
click at [574, 236] on input "checkbox" at bounding box center [578, 241] width 10 height 10
click at [579, 236] on input "checkbox" at bounding box center [578, 241] width 10 height 10
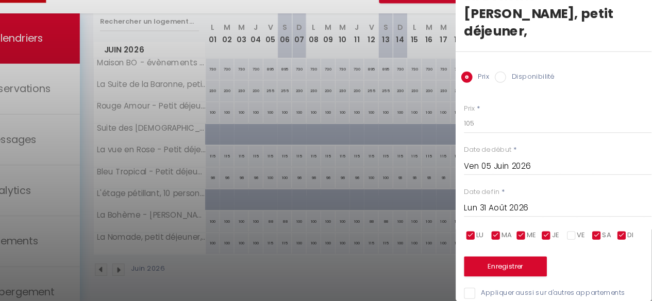
checkbox input "true"
click at [552, 236] on input "checkbox" at bounding box center [555, 241] width 10 height 10
checkbox input "false"
click at [532, 236] on input "checkbox" at bounding box center [531, 241] width 10 height 10
checkbox input "false"
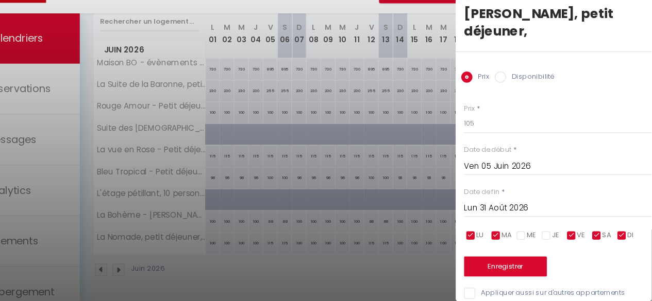
click at [509, 236] on input "checkbox" at bounding box center [508, 241] width 10 height 10
checkbox input "false"
click at [484, 236] on input "checkbox" at bounding box center [485, 241] width 10 height 10
checkbox input "false"
click at [627, 236] on input "checkbox" at bounding box center [624, 241] width 10 height 10
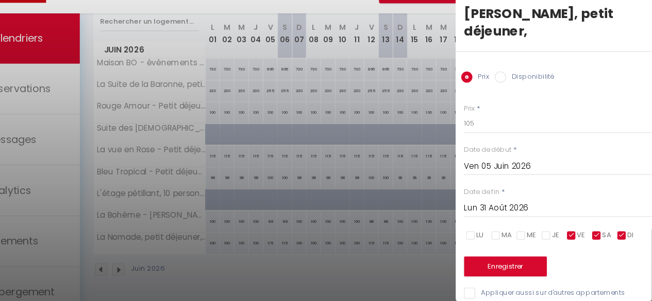
checkbox input "false"
click at [519, 260] on button "Enregistrer" at bounding box center [517, 269] width 76 height 19
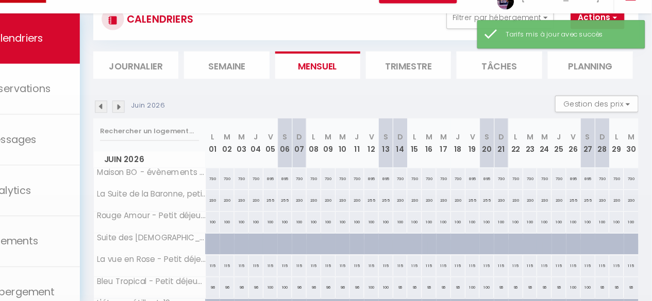
scroll to position [142, 0]
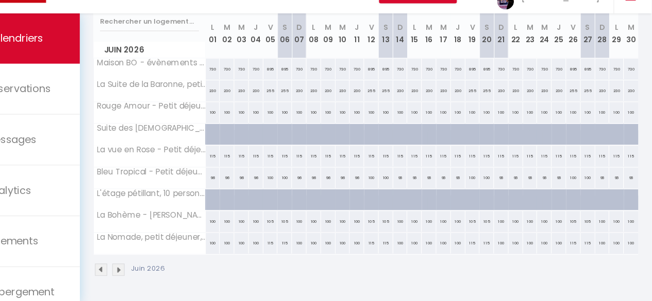
click at [297, 223] on div "105" at bounding box center [300, 227] width 13 height 19
type input "105"
type input "Ven 05 Juin 2026"
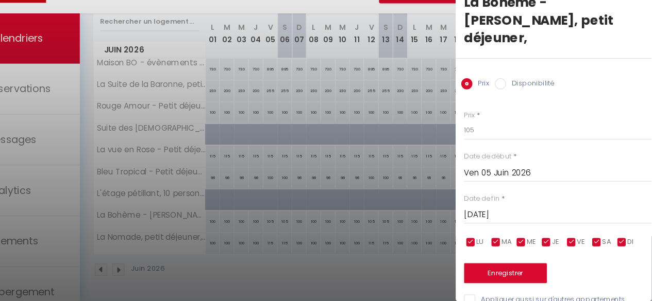
click at [543, 215] on input "[DATE]" at bounding box center [565, 221] width 173 height 13
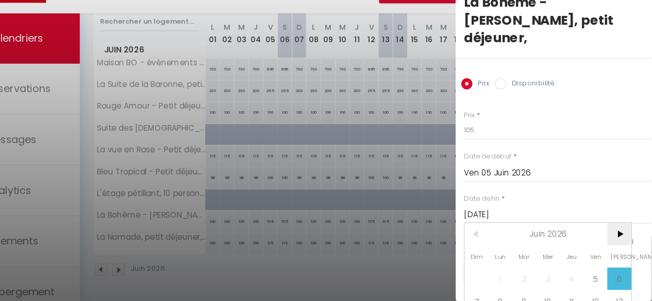
click at [622, 229] on span ">" at bounding box center [622, 239] width 22 height 21
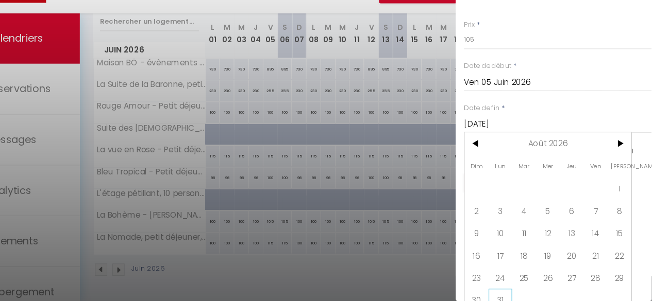
click at [514, 290] on span "31" at bounding box center [513, 300] width 22 height 21
type input "Lun 31 Août 2026"
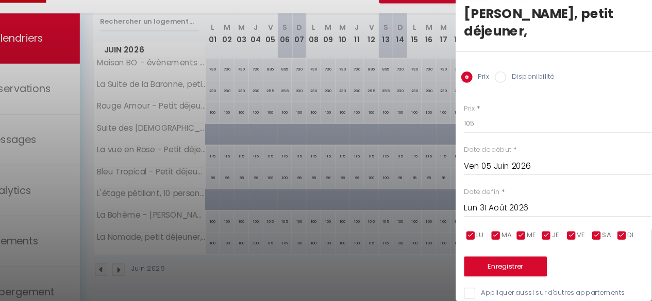
scroll to position [0, 0]
click at [557, 236] on input "checkbox" at bounding box center [555, 241] width 10 height 10
checkbox input "false"
click at [532, 236] on input "checkbox" at bounding box center [531, 241] width 10 height 10
checkbox input "false"
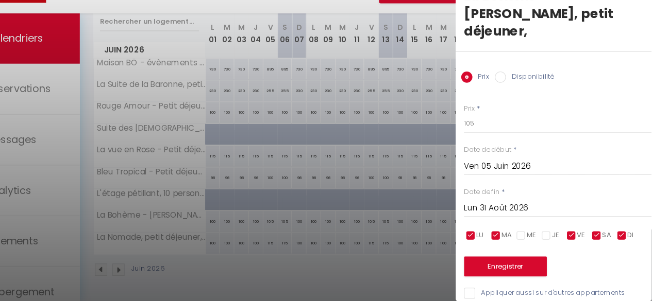
click at [507, 236] on input "checkbox" at bounding box center [508, 241] width 10 height 10
checkbox input "false"
click at [481, 236] on input "checkbox" at bounding box center [485, 241] width 10 height 10
checkbox input "false"
click at [624, 236] on input "checkbox" at bounding box center [624, 241] width 10 height 10
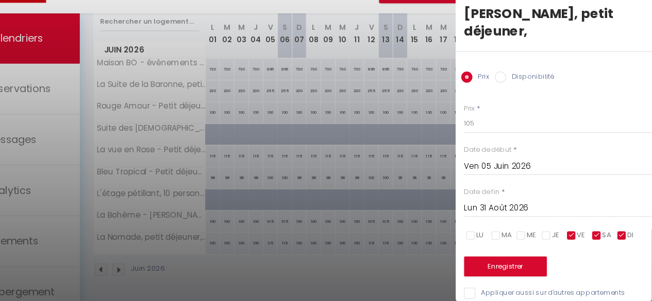
checkbox input "false"
click at [497, 128] on input "105" at bounding box center [565, 137] width 173 height 19
type input "115"
click at [521, 260] on button "Enregistrer" at bounding box center [517, 269] width 76 height 19
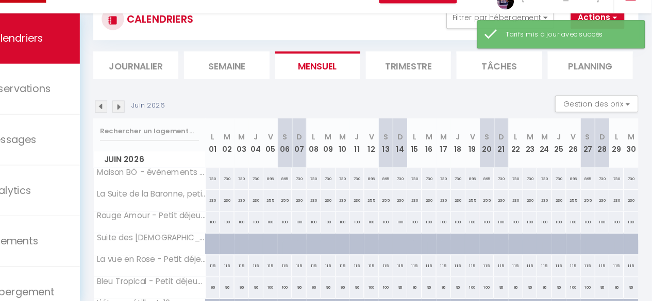
scroll to position [142, 0]
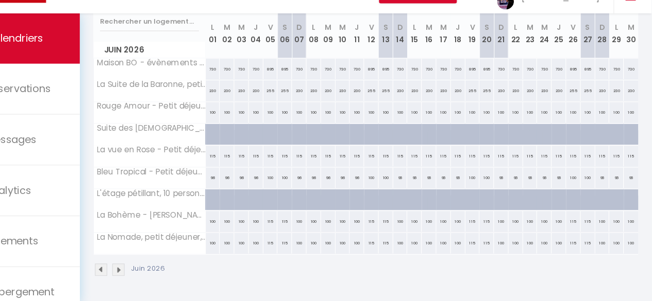
click at [243, 179] on div "96" at bounding box center [247, 187] width 13 height 19
type input "96"
type input "Lun 01 Juin 2026"
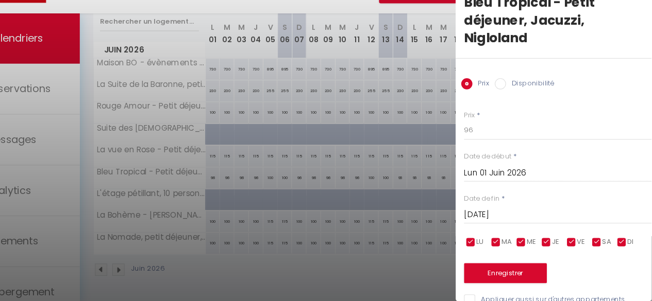
click at [533, 221] on input "[DATE]" at bounding box center [565, 221] width 173 height 13
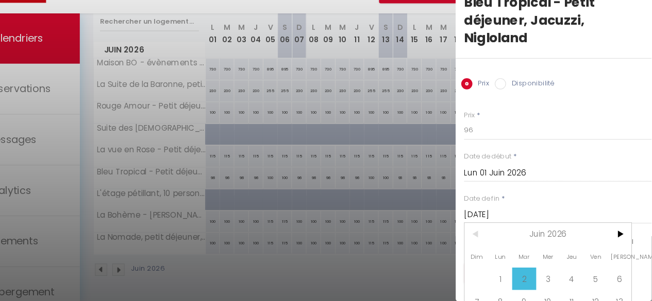
scroll to position [79, 0]
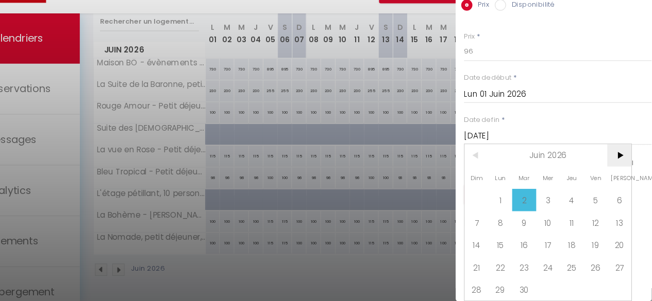
click at [618, 158] on span ">" at bounding box center [622, 167] width 22 height 21
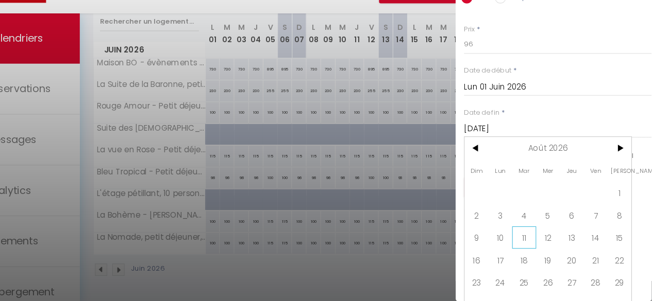
scroll to position [100, 0]
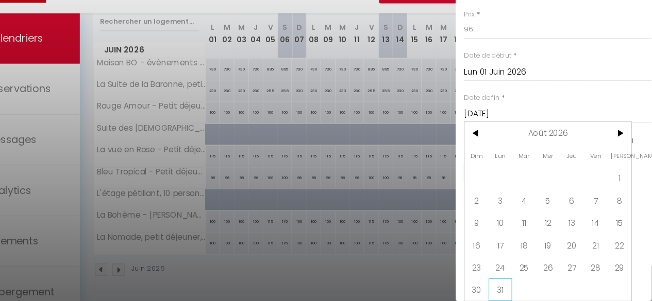
click at [514, 280] on span "31" at bounding box center [513, 290] width 22 height 21
type input "Lun 31 Août 2026"
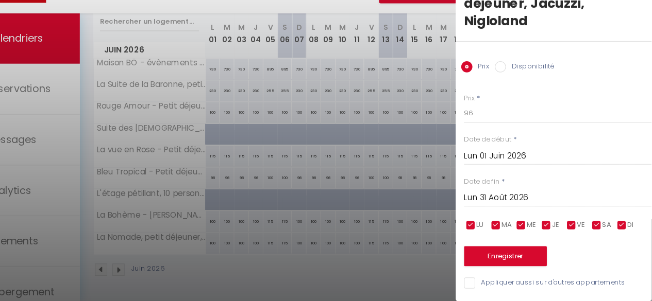
scroll to position [23, 0]
click at [531, 227] on input "checkbox" at bounding box center [531, 232] width 10 height 10
checkbox input "false"
click at [509, 227] on input "checkbox" at bounding box center [508, 232] width 10 height 10
checkbox input "false"
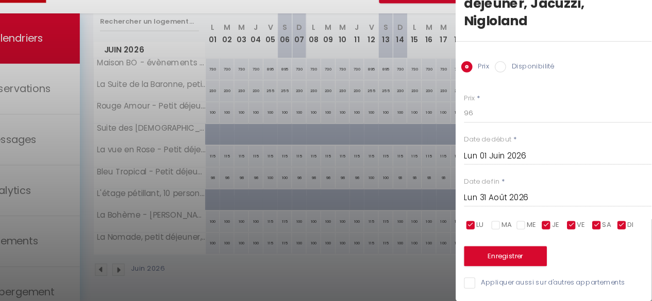
click at [484, 227] on input "checkbox" at bounding box center [485, 232] width 10 height 10
checkbox input "false"
click at [553, 227] on input "checkbox" at bounding box center [555, 232] width 10 height 10
checkbox input "false"
click at [623, 227] on input "checkbox" at bounding box center [624, 232] width 10 height 10
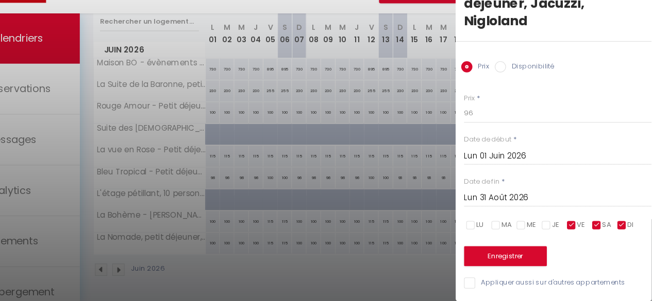
checkbox input "false"
click at [498, 120] on input "96" at bounding box center [565, 128] width 173 height 19
type input "9"
type input "115"
click at [519, 251] on button "Enregistrer" at bounding box center [517, 260] width 76 height 19
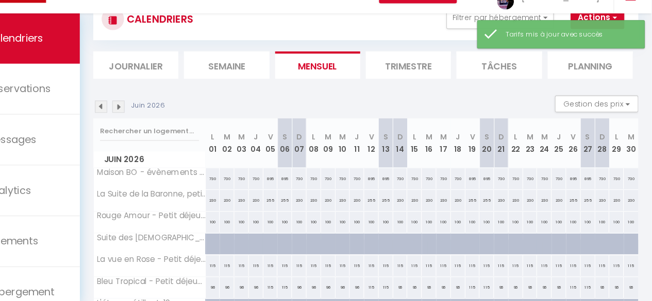
scroll to position [142, 0]
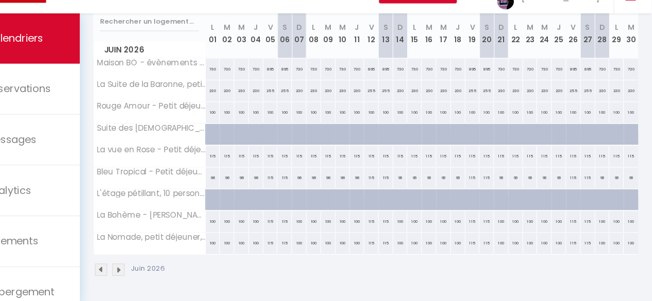
click at [248, 240] on div "100" at bounding box center [247, 248] width 13 height 19
type input "100"
type input "Lun 01 Juin 2026"
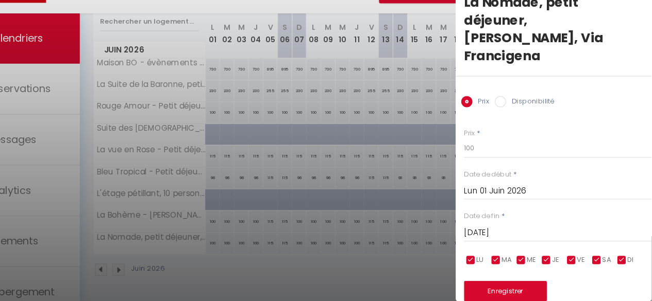
click at [509, 232] on input "[DATE]" at bounding box center [565, 238] width 173 height 13
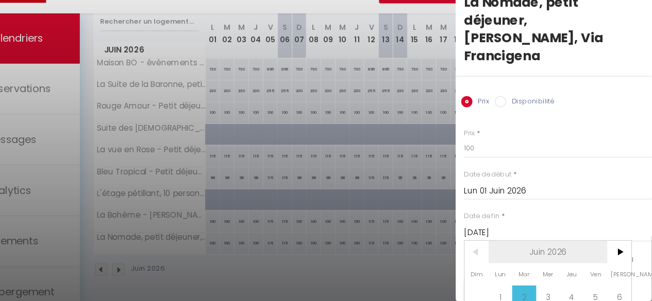
click at [574, 246] on span "Juin 2026" at bounding box center [557, 256] width 110 height 21
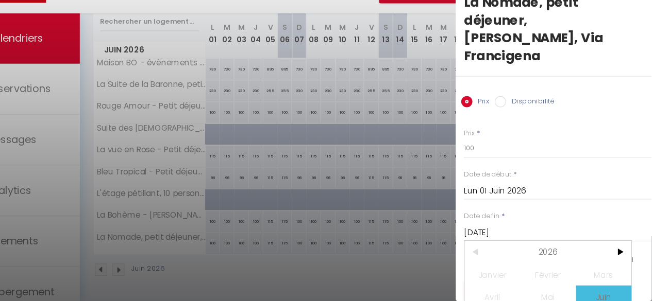
scroll to position [38, 0]
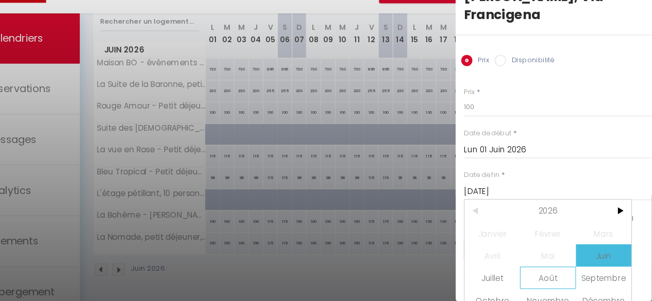
click at [553, 269] on span "Août" at bounding box center [556, 279] width 51 height 21
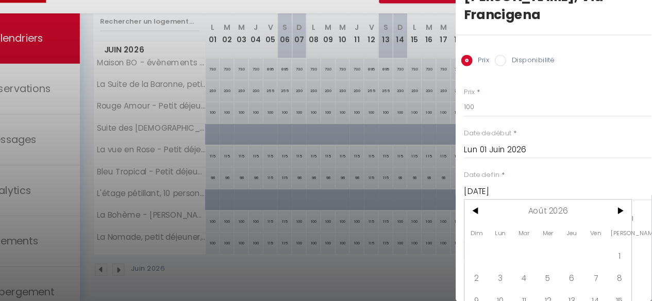
scroll to position [100, 0]
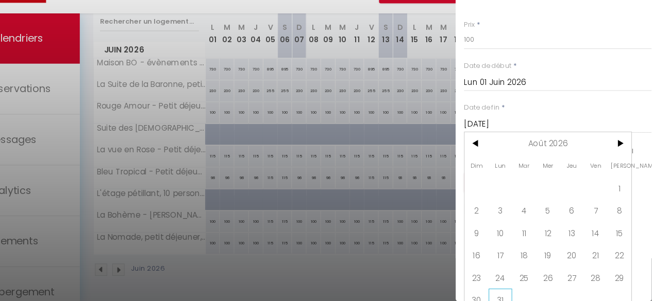
click at [515, 290] on span "31" at bounding box center [513, 300] width 22 height 21
type input "Lun 31 Août 2026"
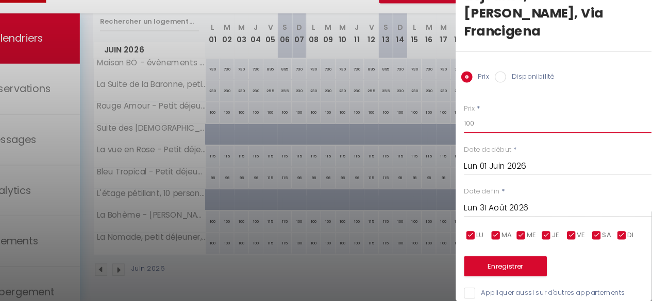
scroll to position [0, 0]
drag, startPoint x: 494, startPoint y: 119, endPoint x: 464, endPoint y: 122, distance: 30.6
click at [464, 122] on body "🟢 Des questions ou besoin d'assistance pour la migration AirBnB? Connectez-vous…" at bounding box center [326, 100] width 652 height 402
type input "90"
click at [600, 236] on input "checkbox" at bounding box center [601, 241] width 10 height 10
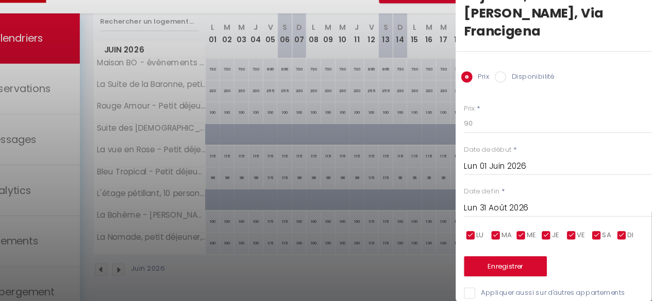
checkbox input "false"
click at [577, 236] on input "checkbox" at bounding box center [578, 241] width 10 height 10
checkbox input "false"
click at [490, 128] on input "90" at bounding box center [565, 137] width 173 height 19
type input "94"
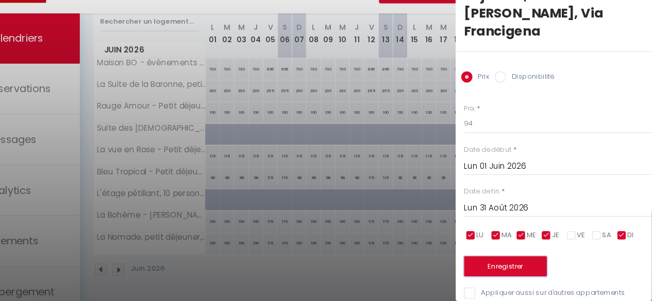
click at [512, 260] on button "Enregistrer" at bounding box center [517, 269] width 76 height 19
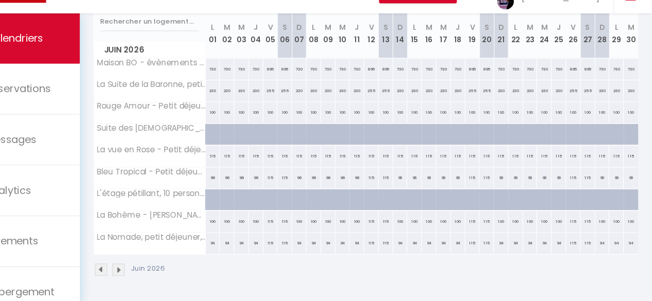
click at [247, 161] on div "115" at bounding box center [247, 167] width 13 height 19
type input "115"
type input "Lun 01 Juin 2026"
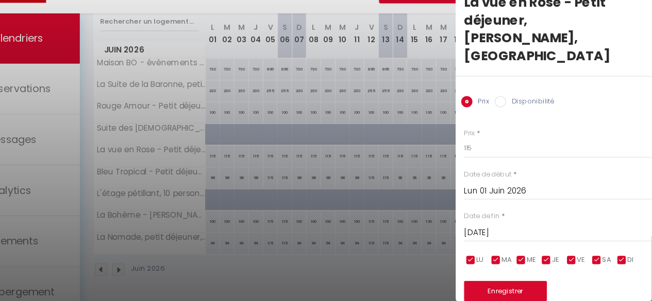
click at [523, 232] on input "[DATE]" at bounding box center [565, 238] width 173 height 13
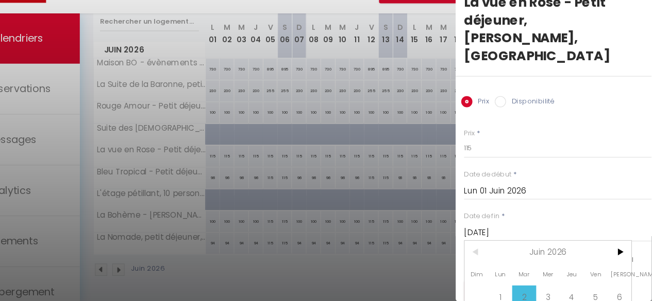
scroll to position [79, 0]
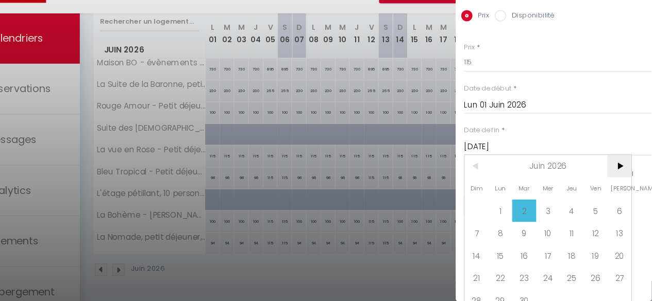
click at [621, 166] on span ">" at bounding box center [622, 176] width 22 height 21
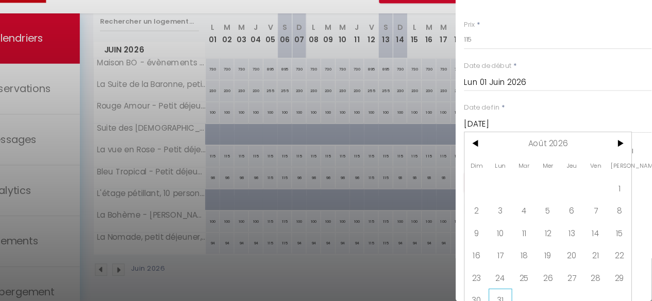
click at [512, 290] on span "31" at bounding box center [513, 300] width 22 height 21
type input "Lun 31 Août 2026"
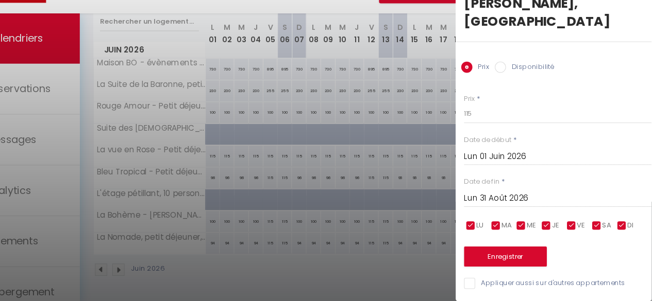
scroll to position [23, 0]
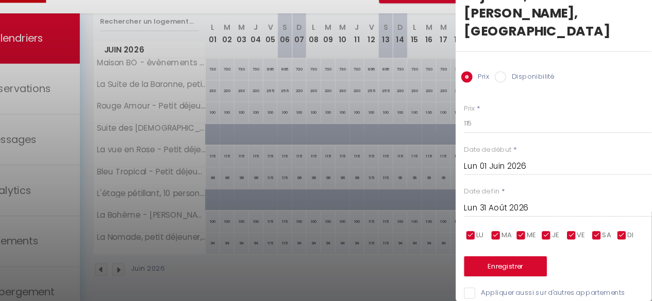
click at [483, 236] on input "checkbox" at bounding box center [485, 241] width 10 height 10
checkbox input "false"
click at [514, 236] on span "MA" at bounding box center [518, 241] width 9 height 10
checkbox input "false"
click at [526, 236] on input "checkbox" at bounding box center [531, 241] width 10 height 10
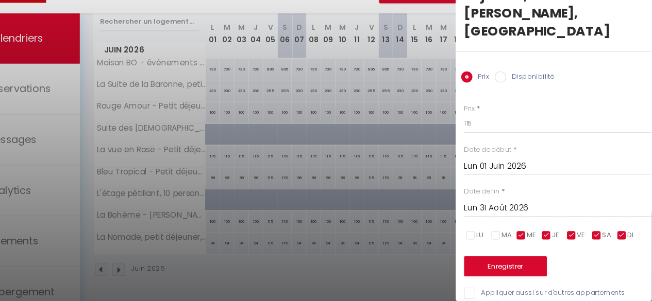
checkbox input "false"
click at [551, 236] on input "checkbox" at bounding box center [555, 241] width 10 height 10
checkbox input "false"
click at [625, 236] on input "checkbox" at bounding box center [624, 241] width 10 height 10
checkbox input "false"
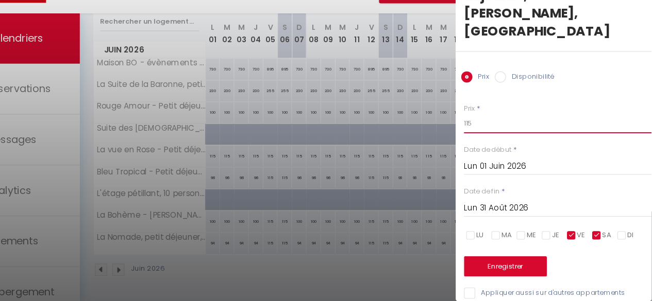
drag, startPoint x: 490, startPoint y: 121, endPoint x: 470, endPoint y: 124, distance: 20.3
click at [470, 124] on body "🟢 Des questions ou besoin d'assistance pour la migration AirBnB? Connectez-vous…" at bounding box center [326, 100] width 652 height 402
type input "135"
click at [523, 260] on button "Enregistrer" at bounding box center [517, 269] width 76 height 19
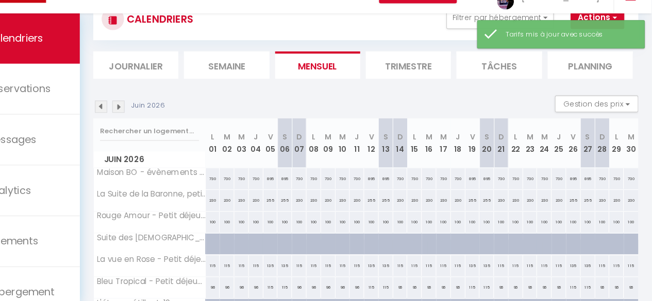
scroll to position [142, 0]
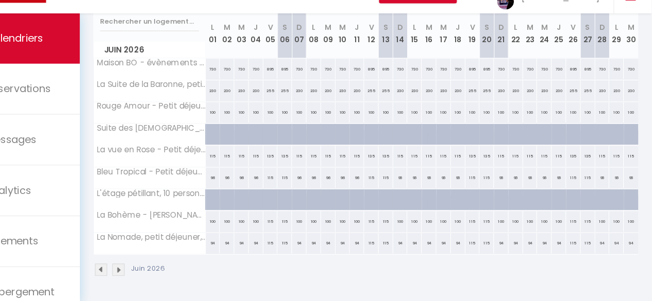
click at [298, 159] on div "135" at bounding box center [300, 167] width 13 height 19
type input "135"
type input "Ven 05 Juin 2026"
type input "[DATE]"
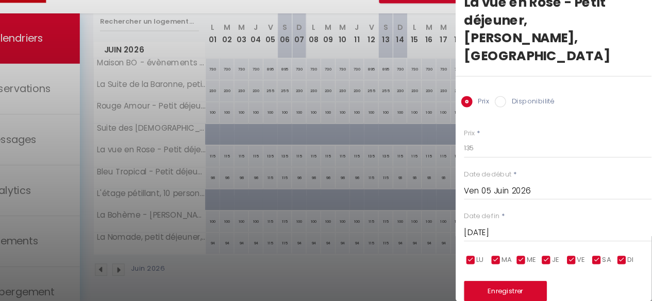
click at [246, 118] on div at bounding box center [326, 150] width 652 height 301
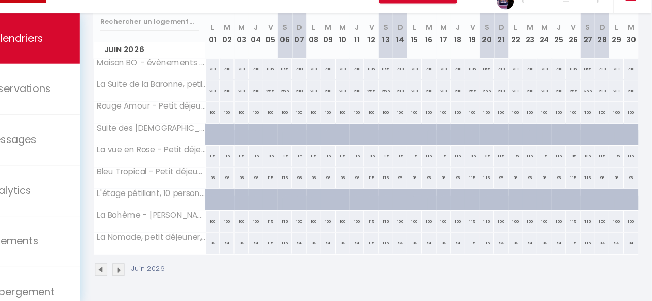
click at [248, 120] on div "100" at bounding box center [247, 127] width 13 height 19
type input "100"
type input "Lun 01 Juin 2026"
type input "[DATE]"
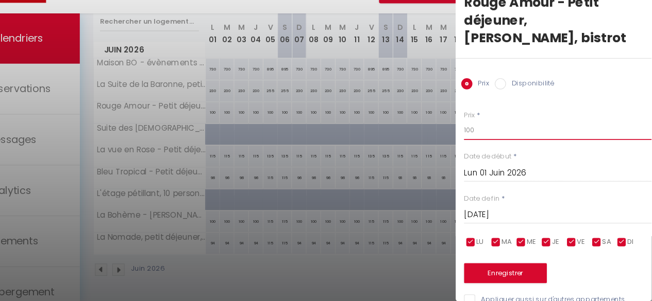
click at [501, 134] on input "100" at bounding box center [565, 143] width 173 height 19
drag, startPoint x: 501, startPoint y: 123, endPoint x: 453, endPoint y: 126, distance: 48.0
click at [453, 126] on body "🟢 Des questions ou besoin d'assistance pour la migration AirBnB? Connectez-vous…" at bounding box center [326, 100] width 652 height 402
type input "120"
click at [522, 215] on input "[DATE]" at bounding box center [565, 221] width 173 height 13
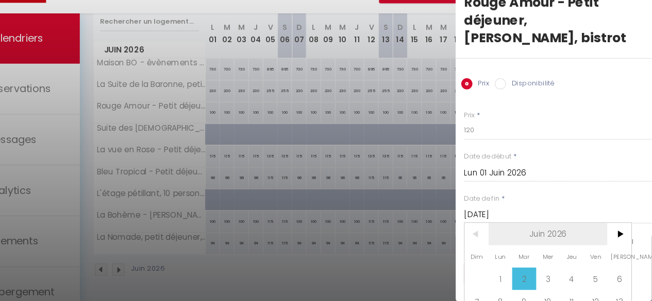
click at [566, 229] on span "Juin 2026" at bounding box center [557, 239] width 110 height 21
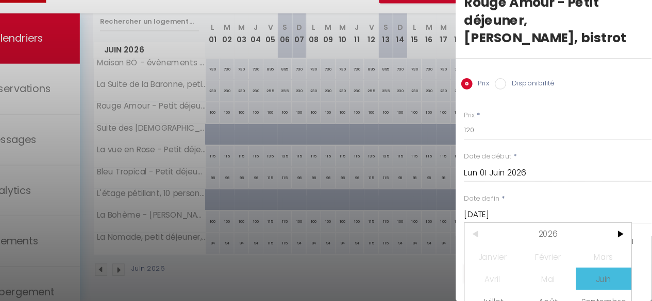
scroll to position [0, 0]
click at [552, 291] on span "Août" at bounding box center [556, 301] width 51 height 21
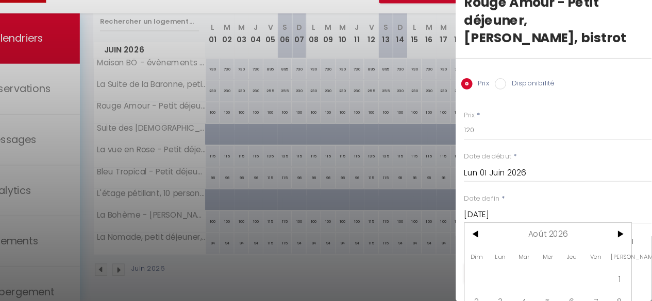
scroll to position [83, 0]
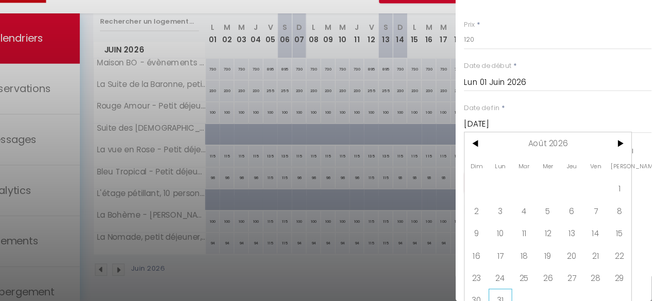
click at [509, 290] on span "31" at bounding box center [513, 300] width 22 height 21
type input "Lun 31 Août 2026"
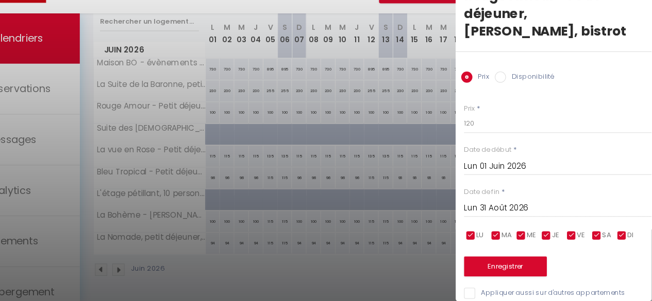
scroll to position [0, 0]
click at [555, 236] on input "checkbox" at bounding box center [555, 241] width 10 height 10
checkbox input "false"
click at [533, 236] on input "checkbox" at bounding box center [531, 241] width 10 height 10
checkbox input "false"
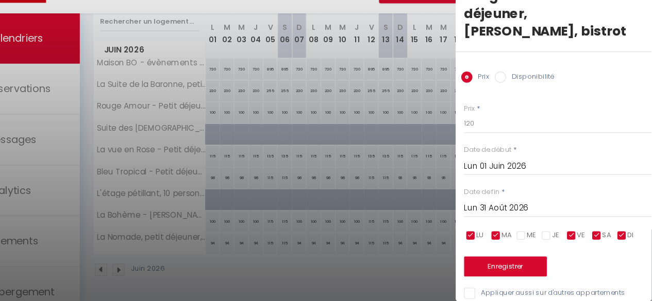
click at [509, 236] on input "checkbox" at bounding box center [508, 241] width 10 height 10
checkbox input "false"
click at [485, 236] on input "checkbox" at bounding box center [485, 241] width 10 height 10
checkbox input "false"
click at [624, 236] on input "checkbox" at bounding box center [624, 241] width 10 height 10
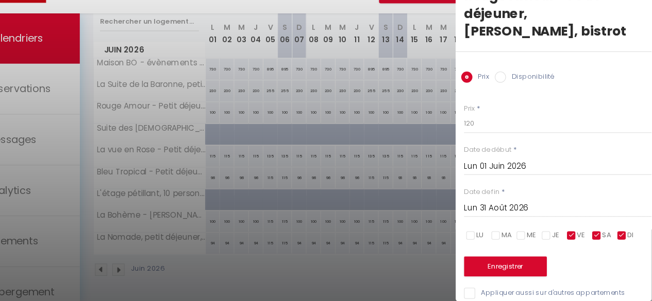
checkbox input "false"
click at [516, 260] on button "Enregistrer" at bounding box center [517, 269] width 76 height 19
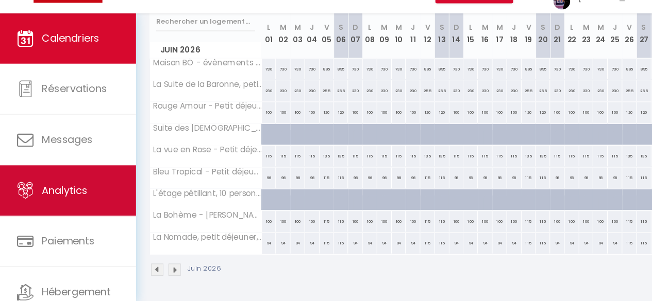
scroll to position [59, 0]
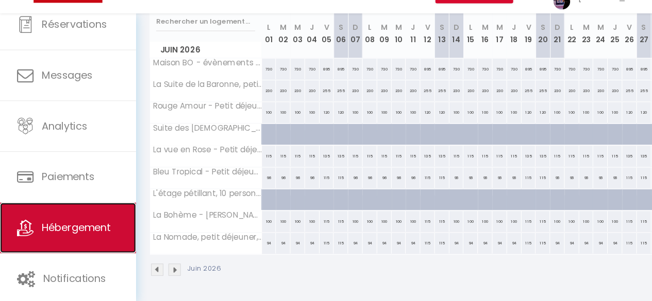
click at [65, 227] on span "Hébergement" at bounding box center [70, 233] width 63 height 13
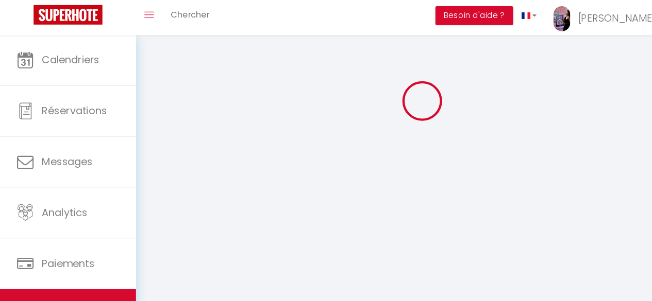
scroll to position [427, 0]
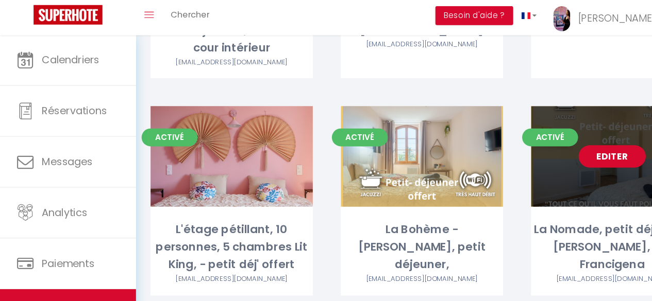
click at [560, 158] on link "Editer" at bounding box center [564, 168] width 62 height 21
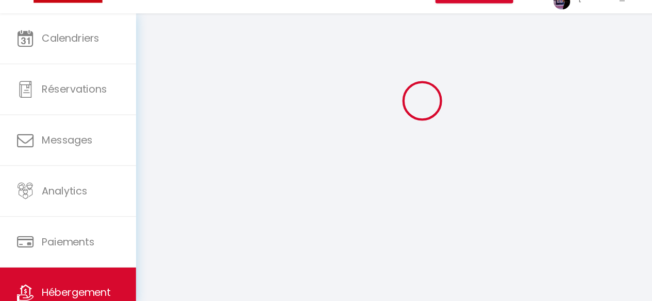
select select "1"
select select
select select "28"
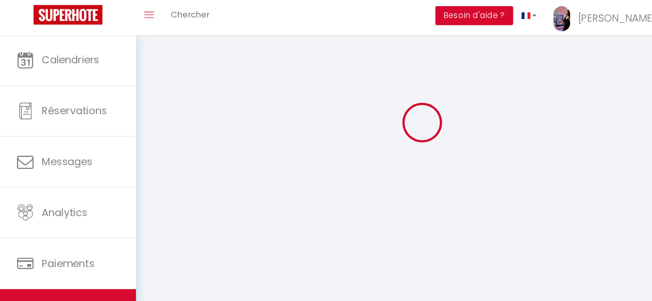
scroll to position [56, 0]
select select
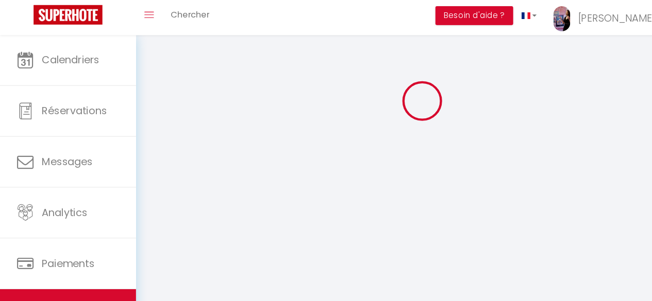
select select
checkbox input "false"
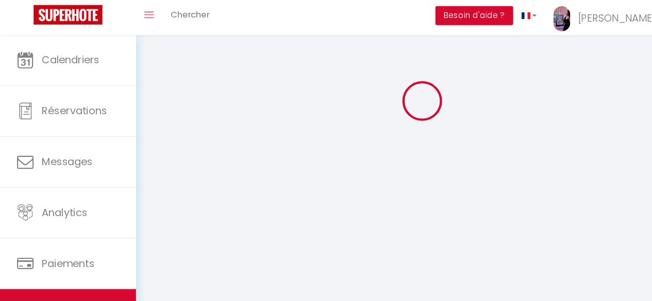
checkbox input "false"
select select
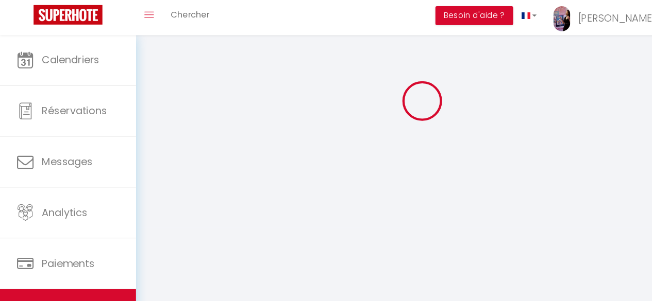
select select
checkbox input "false"
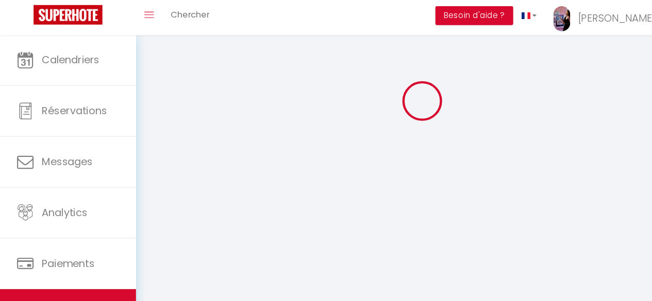
checkbox input "false"
select select
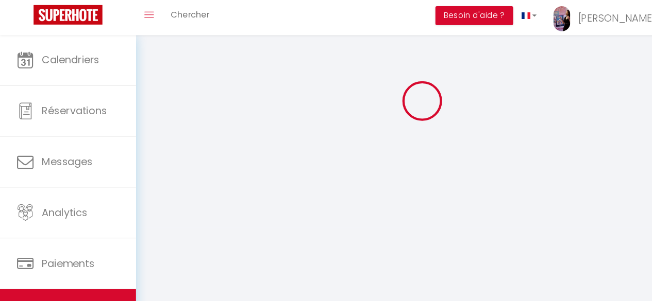
select select
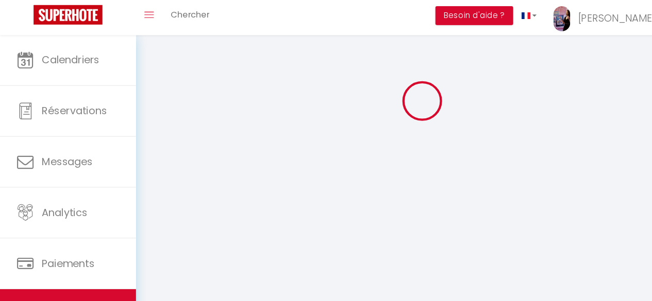
select select
checkbox input "false"
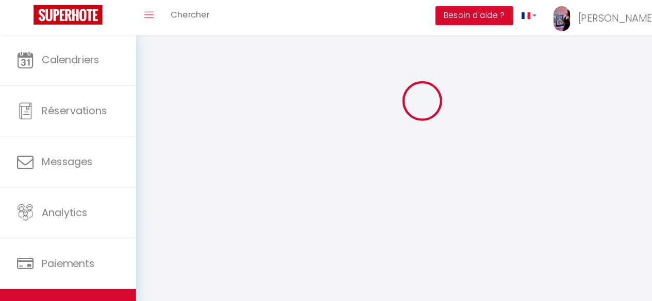
select select
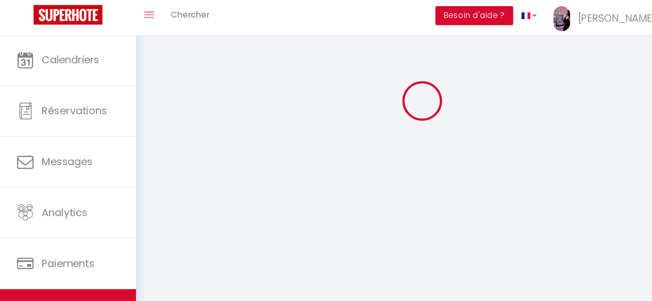
select select
checkbox input "false"
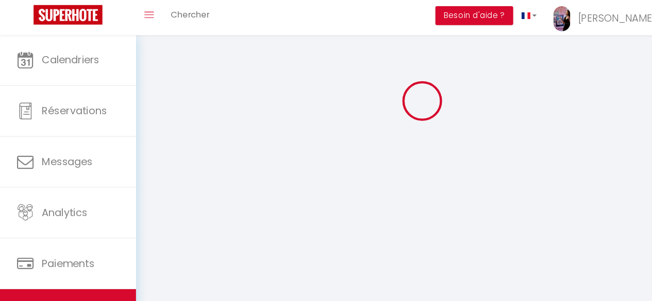
checkbox input "false"
select select
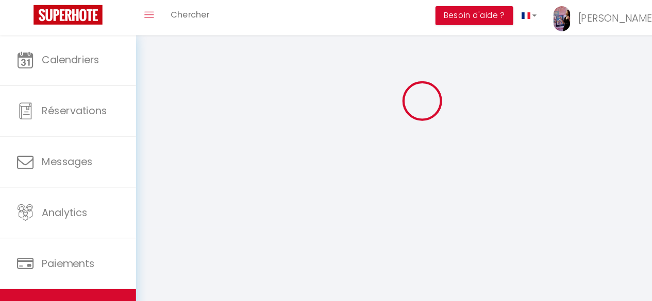
select select
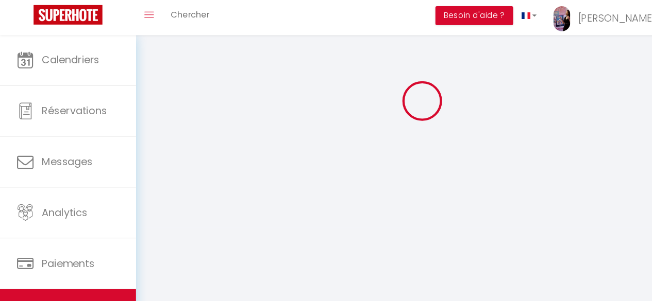
checkbox input "false"
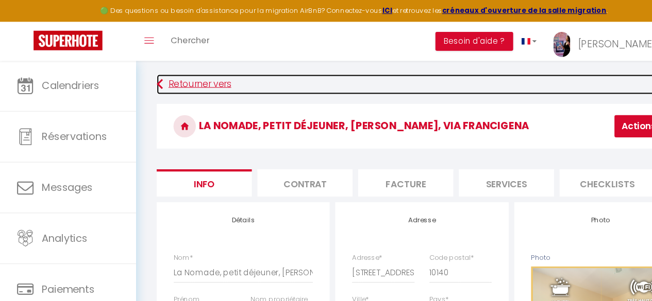
click at [183, 79] on link "Retourner vers" at bounding box center [388, 78] width 488 height 19
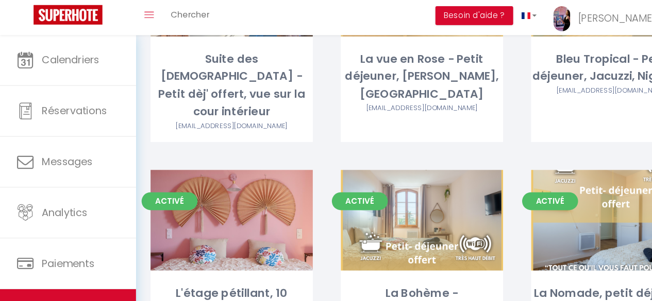
scroll to position [427, 0]
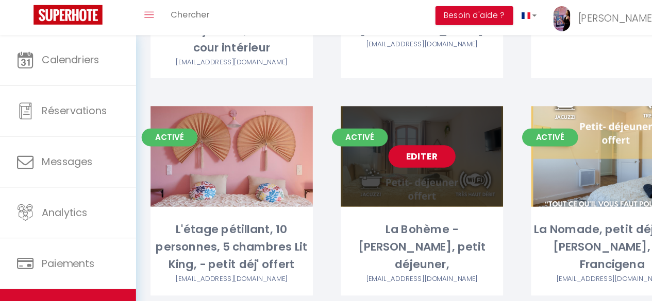
click at [397, 158] on link "Editer" at bounding box center [389, 168] width 62 height 21
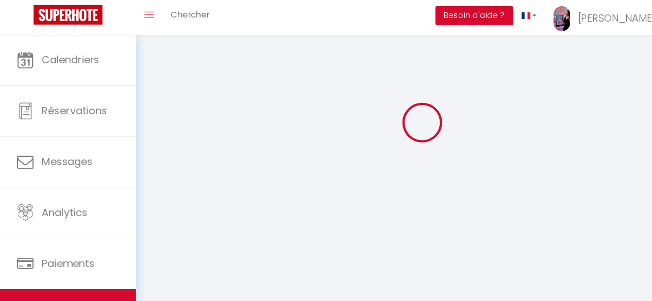
scroll to position [56, 0]
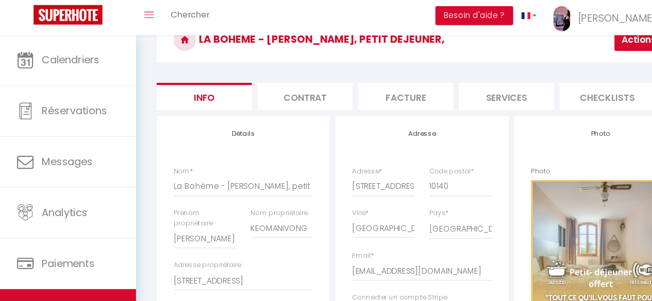
scroll to position [613, 0]
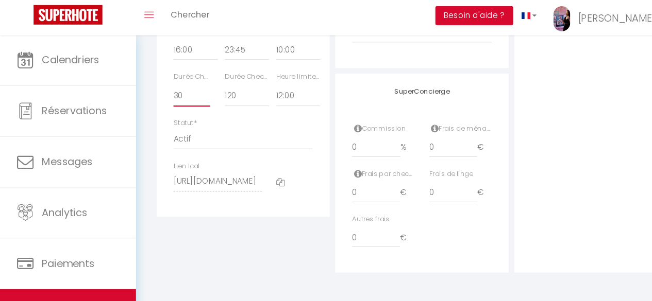
click at [166, 122] on select "15 30 45 60 75 90 105 120 135 150 165 180 195 210" at bounding box center [177, 113] width 34 height 20
click at [160, 112] on select "15 30 45 60 75 90 105 120 135 150 165 180 195 210" at bounding box center [177, 113] width 34 height 20
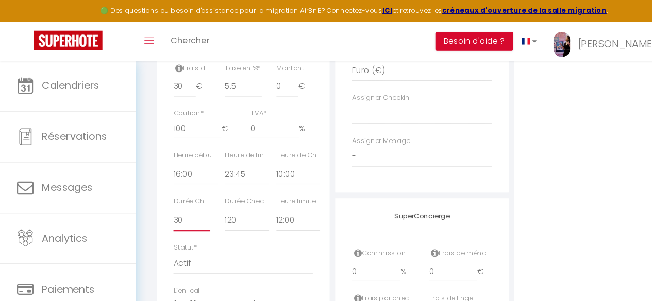
scroll to position [513, 0]
click at [176, 92] on input "29" at bounding box center [170, 82] width 21 height 19
click at [176, 92] on input "28" at bounding box center [170, 82] width 21 height 19
click at [176, 92] on input "27" at bounding box center [170, 82] width 21 height 19
click at [176, 92] on input "26" at bounding box center [170, 82] width 21 height 19
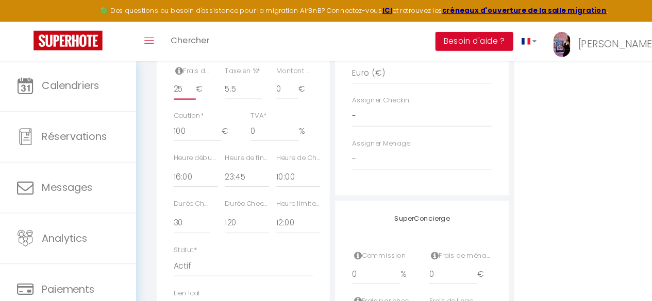
click at [176, 92] on input "25" at bounding box center [170, 82] width 21 height 19
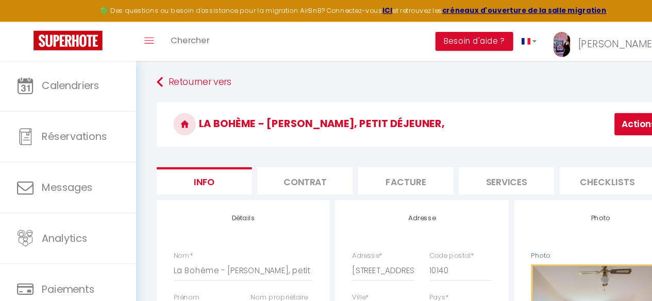
scroll to position [0, 0]
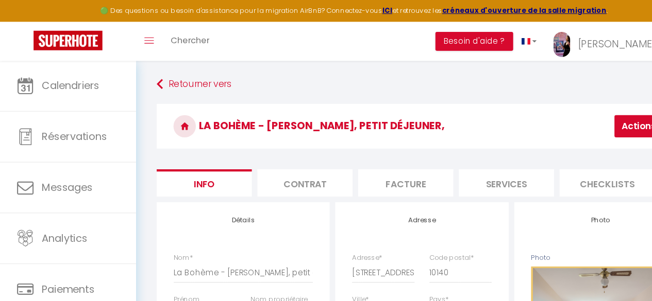
click at [583, 117] on button "Actions" at bounding box center [592, 116] width 52 height 21
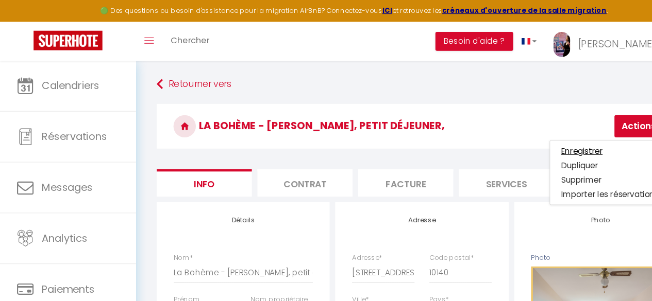
click at [540, 138] on input "Enregistrer" at bounding box center [536, 139] width 38 height 10
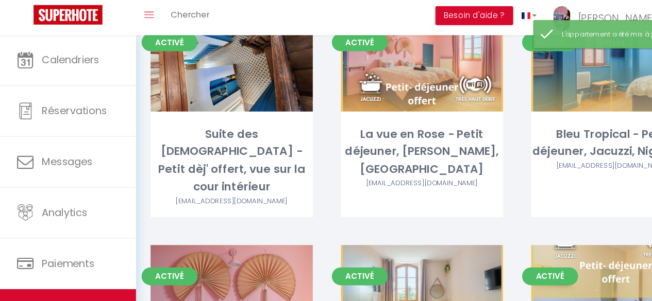
scroll to position [427, 0]
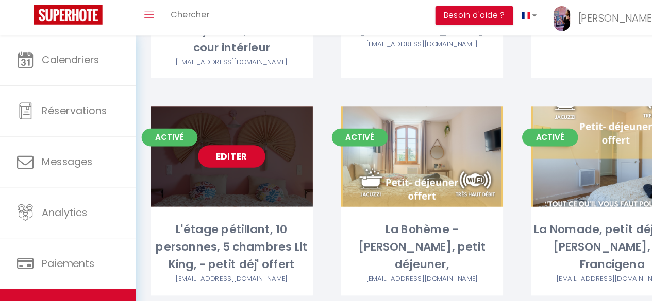
click at [216, 158] on link "Editer" at bounding box center [213, 168] width 62 height 21
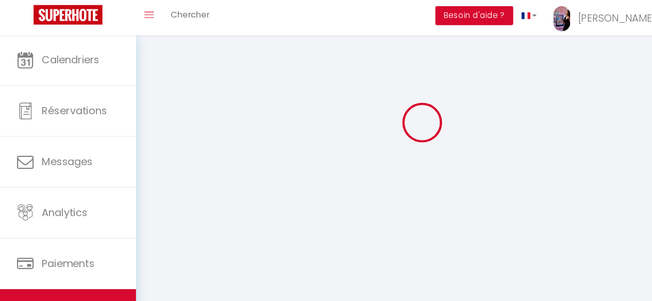
scroll to position [56, 0]
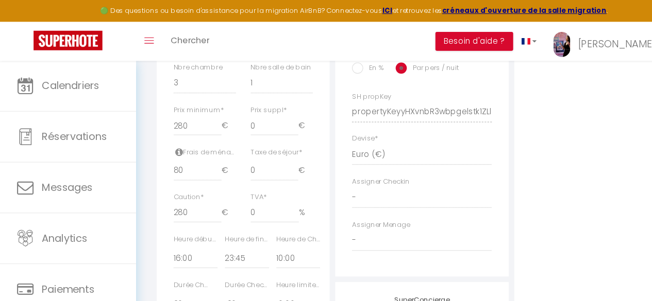
scroll to position [436, 0]
click at [178, 127] on input "280" at bounding box center [182, 117] width 44 height 19
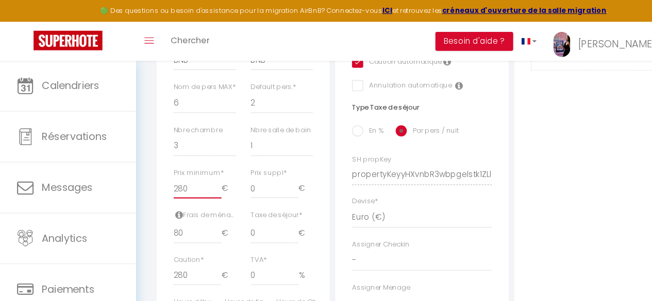
scroll to position [336, 0]
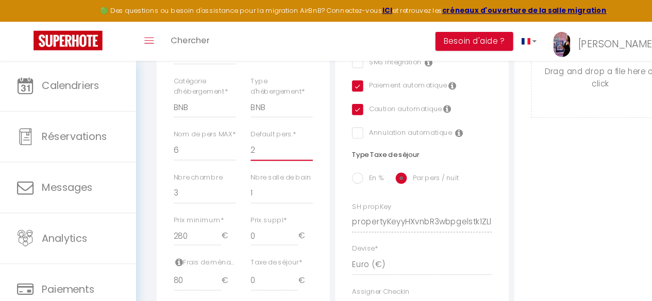
click at [239, 145] on select "1 2 3 4 5 6 7 8 9 10 11 12 13 14" at bounding box center [259, 139] width 57 height 20
click at [231, 137] on select "1 2 3 4 5 6 7 8 9 10 11 12 13 14" at bounding box center [259, 139] width 57 height 20
click at [171, 148] on select "1 2 3 4 5 6 7 8 9 10 11 12 13 14" at bounding box center [188, 139] width 57 height 20
click at [160, 146] on select "1 2 3 4 5 6 7 8 9 10 11 12 13 14" at bounding box center [188, 139] width 57 height 20
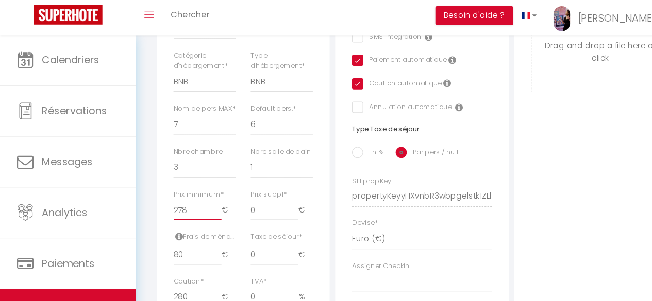
click at [200, 227] on input "278" at bounding box center [182, 217] width 44 height 19
click at [200, 227] on input "277" at bounding box center [182, 217] width 44 height 19
click at [200, 227] on input "275" at bounding box center [182, 217] width 44 height 19
click at [200, 227] on input "274" at bounding box center [182, 217] width 44 height 19
click at [200, 227] on input "273" at bounding box center [182, 217] width 44 height 19
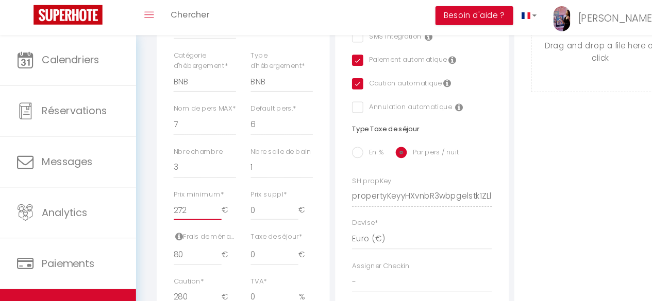
click at [200, 227] on input "272" at bounding box center [182, 217] width 44 height 19
click at [200, 227] on input "271" at bounding box center [182, 217] width 44 height 19
click at [200, 227] on input "270" at bounding box center [182, 217] width 44 height 19
click at [200, 227] on input "269" at bounding box center [182, 217] width 44 height 19
click at [200, 227] on input "268" at bounding box center [182, 217] width 44 height 19
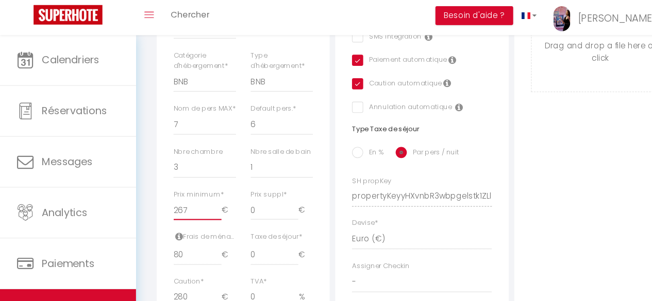
click at [200, 227] on input "267" at bounding box center [182, 217] width 44 height 19
click at [200, 227] on input "266" at bounding box center [182, 217] width 44 height 19
click at [200, 227] on input "265" at bounding box center [182, 217] width 44 height 19
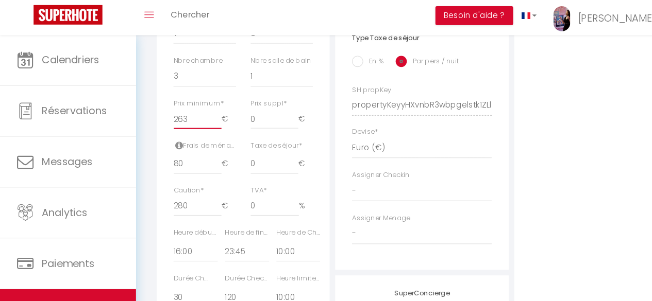
scroll to position [424, 0]
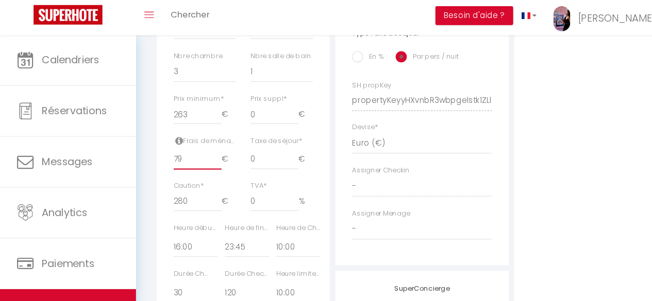
click at [200, 180] on input "79" at bounding box center [182, 171] width 44 height 19
click at [200, 180] on input "78" at bounding box center [182, 171] width 44 height 19
click at [200, 180] on input "77" at bounding box center [182, 171] width 44 height 19
click at [200, 180] on input "76" at bounding box center [182, 171] width 44 height 19
click at [200, 180] on input "75" at bounding box center [182, 171] width 44 height 19
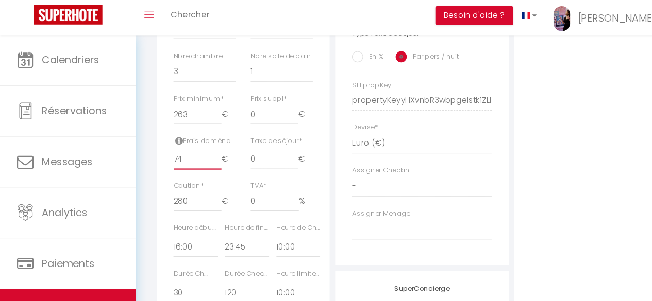
click at [200, 180] on input "74" at bounding box center [182, 171] width 44 height 19
click at [200, 180] on input "72" at bounding box center [182, 171] width 44 height 19
click at [200, 180] on input "71" at bounding box center [182, 171] width 44 height 19
click at [200, 180] on input "70" at bounding box center [182, 171] width 44 height 19
click at [200, 180] on input "69" at bounding box center [182, 171] width 44 height 19
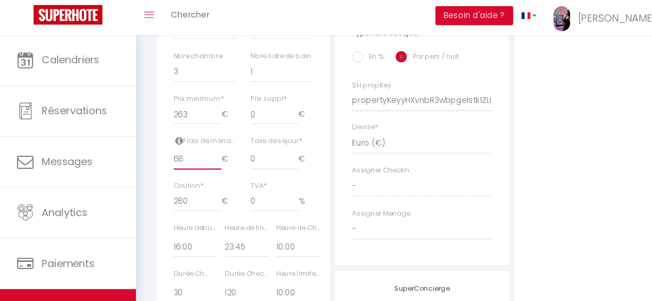
click at [200, 180] on input "68" at bounding box center [182, 171] width 44 height 19
click at [200, 180] on input "67" at bounding box center [182, 171] width 44 height 19
click at [200, 180] on input "66" at bounding box center [182, 171] width 44 height 19
click at [200, 180] on input "65" at bounding box center [182, 171] width 44 height 19
click at [200, 139] on input "264" at bounding box center [182, 129] width 44 height 19
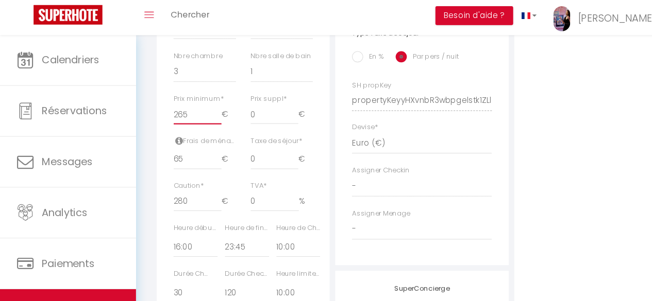
click at [200, 139] on input "265" at bounding box center [182, 129] width 44 height 19
click at [200, 139] on input "266" at bounding box center [182, 129] width 44 height 19
click at [200, 139] on input "267" at bounding box center [182, 129] width 44 height 19
click at [200, 139] on input "268" at bounding box center [182, 129] width 44 height 19
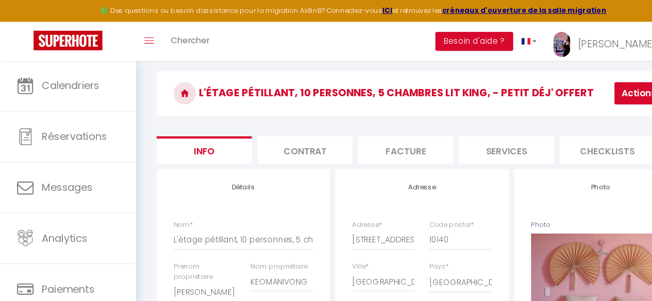
scroll to position [17, 0]
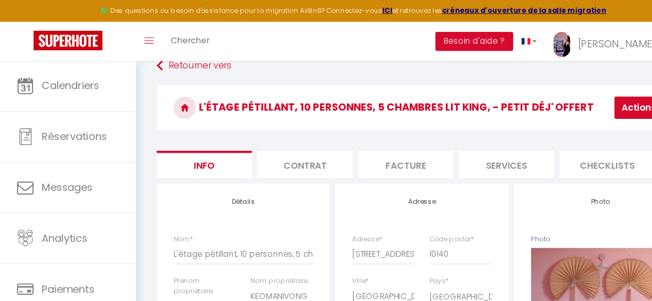
click at [579, 103] on button "Actions" at bounding box center [592, 99] width 52 height 21
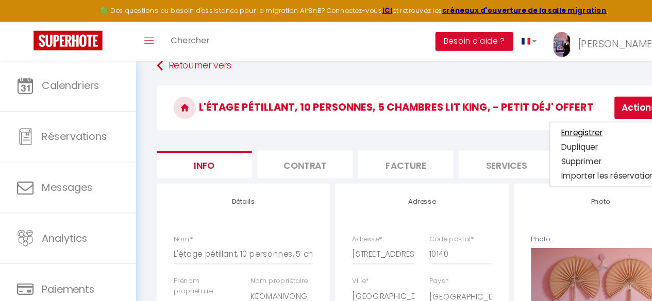
click at [545, 123] on input "Enregistrer" at bounding box center [536, 122] width 38 height 10
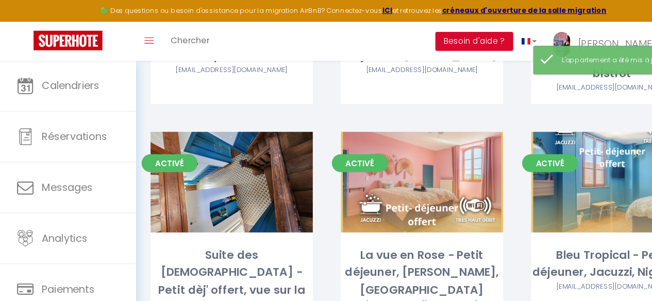
scroll to position [198, 0]
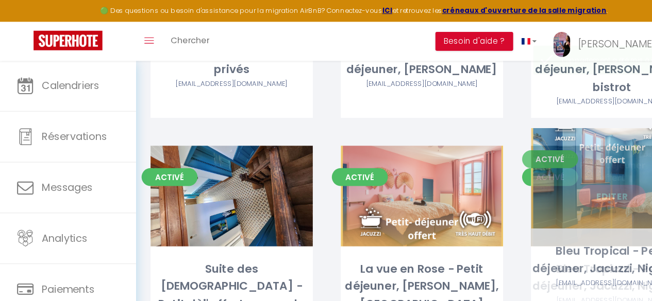
click at [561, 171] on link "Editer" at bounding box center [564, 181] width 62 height 21
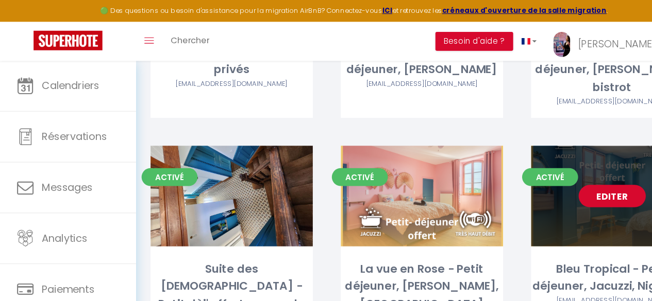
click at [561, 171] on link "Editer" at bounding box center [564, 181] width 62 height 21
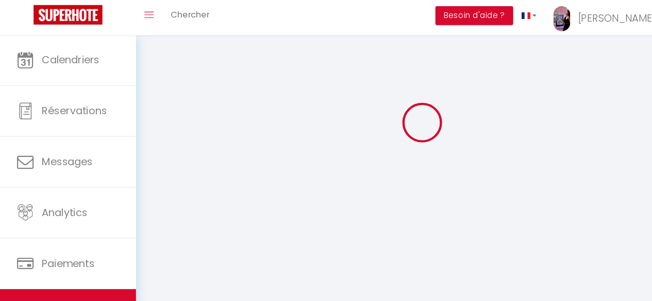
scroll to position [56, 0]
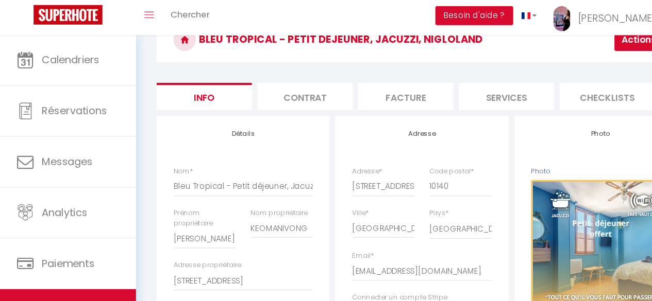
scroll to position [464, 0]
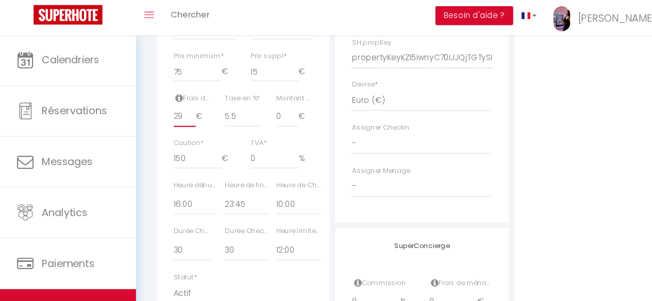
click at [175, 141] on input "29" at bounding box center [170, 131] width 21 height 19
click at [175, 141] on input "27" at bounding box center [170, 131] width 21 height 19
click at [175, 141] on input "26" at bounding box center [170, 131] width 21 height 19
click at [175, 141] on input "25" at bounding box center [170, 131] width 21 height 19
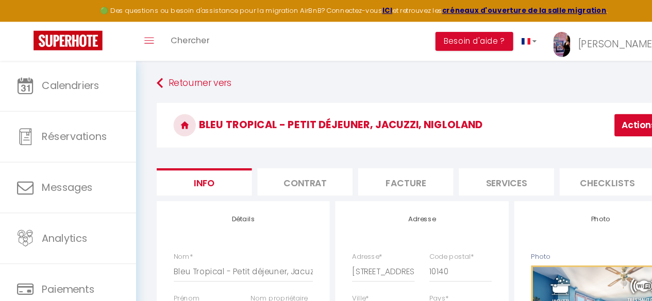
scroll to position [0, 0]
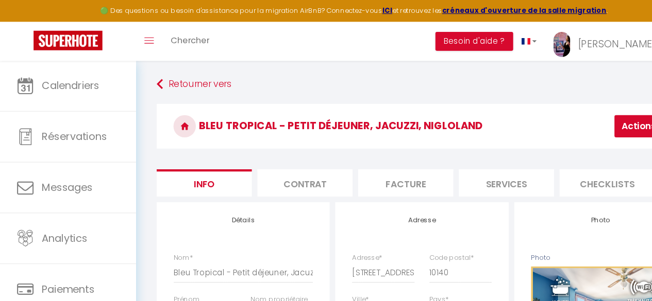
click at [576, 115] on button "Actions" at bounding box center [592, 116] width 52 height 21
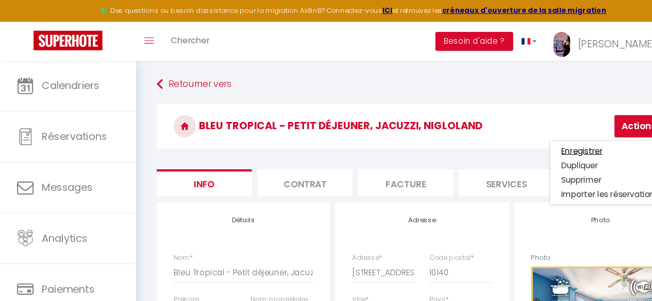
click at [543, 138] on input "Enregistrer" at bounding box center [536, 139] width 38 height 10
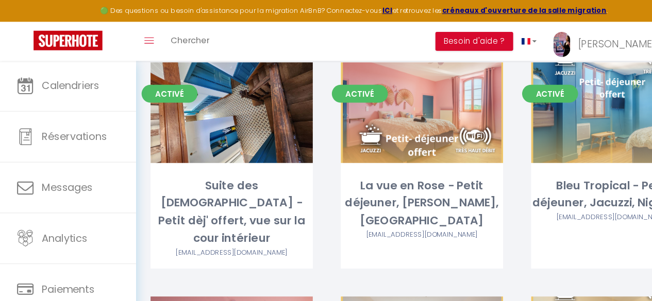
scroll to position [273, 0]
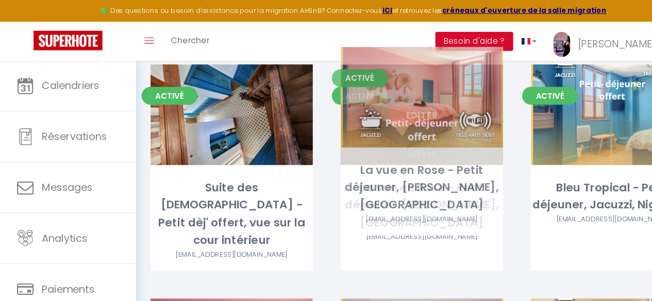
click at [389, 95] on link "Editer" at bounding box center [389, 105] width 62 height 21
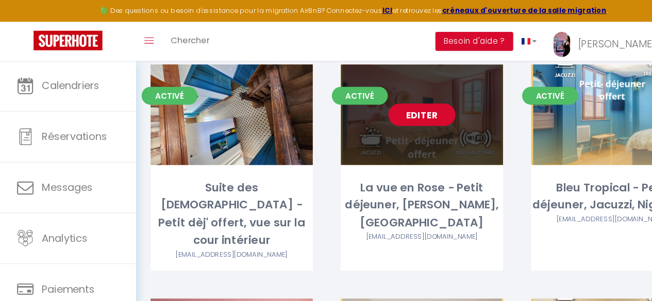
click at [392, 95] on link "Editer" at bounding box center [389, 105] width 62 height 21
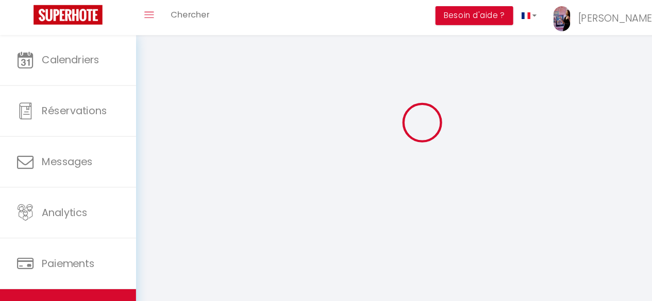
scroll to position [56, 0]
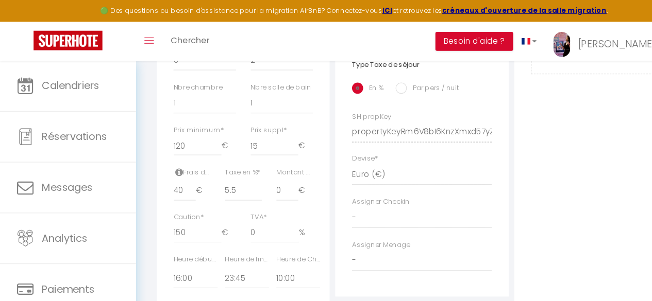
scroll to position [419, 0]
click at [176, 186] on input "39" at bounding box center [170, 176] width 21 height 19
click at [176, 186] on input "38" at bounding box center [170, 176] width 21 height 19
click at [176, 186] on input "37" at bounding box center [170, 176] width 21 height 19
click at [176, 186] on input "36" at bounding box center [170, 176] width 21 height 19
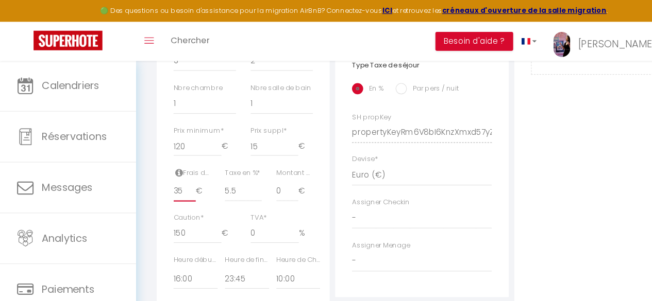
click at [176, 186] on input "35" at bounding box center [170, 176] width 21 height 19
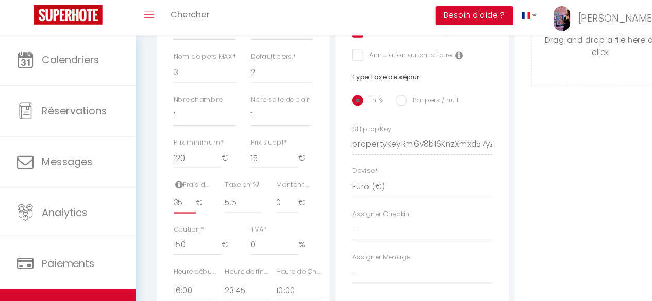
scroll to position [0, 0]
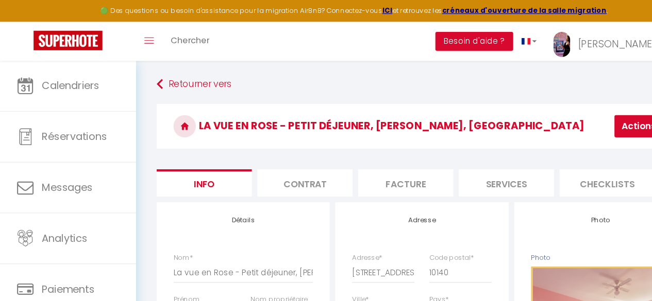
click at [579, 118] on button "Actions" at bounding box center [592, 116] width 52 height 21
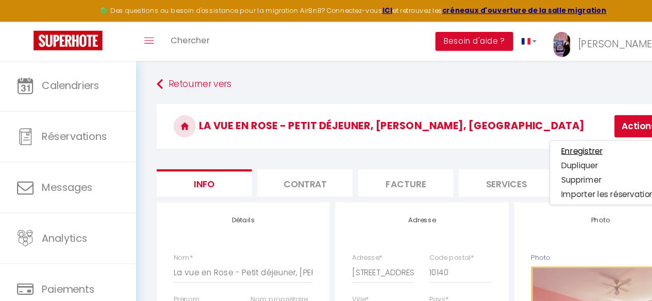
click at [537, 139] on input "Enregistrer" at bounding box center [536, 139] width 38 height 10
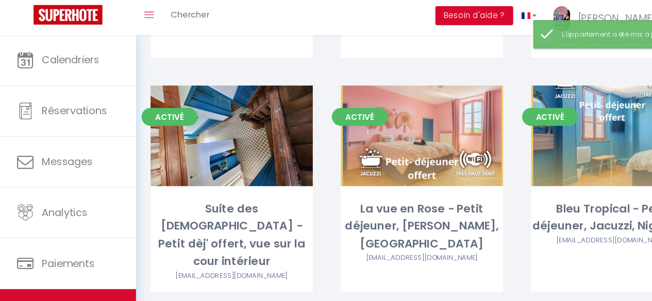
scroll to position [230, 0]
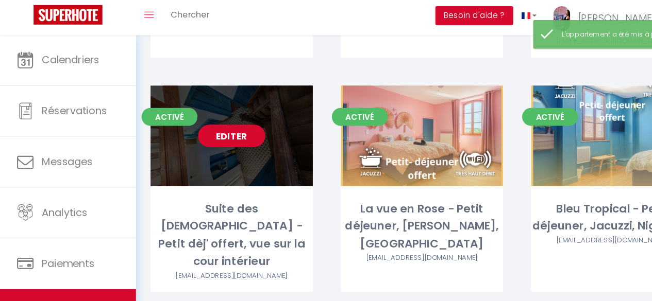
click at [215, 139] on link "Editer" at bounding box center [213, 149] width 62 height 21
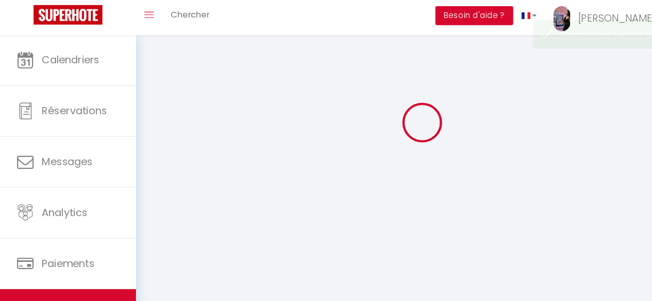
scroll to position [56, 0]
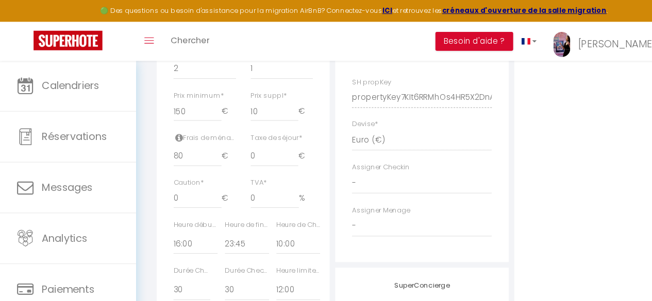
scroll to position [446, 0]
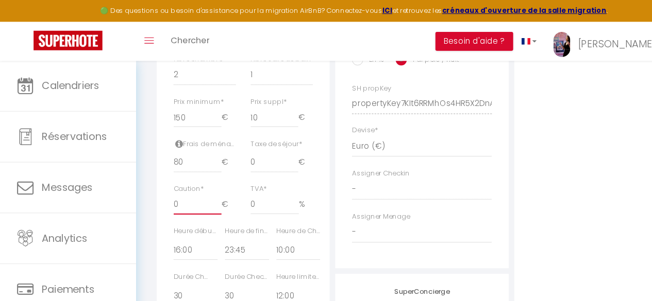
click at [179, 198] on input "0" at bounding box center [182, 188] width 44 height 19
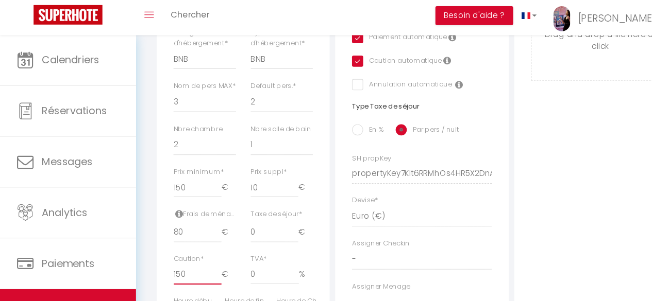
scroll to position [358, 0]
click at [199, 206] on input "151" at bounding box center [182, 196] width 44 height 19
click at [199, 206] on input "153" at bounding box center [182, 196] width 44 height 19
click at [199, 206] on input "154" at bounding box center [182, 196] width 44 height 19
click at [199, 206] on input "155" at bounding box center [182, 196] width 44 height 19
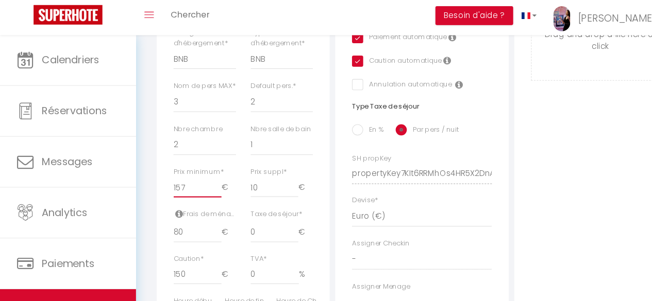
click at [199, 206] on input "157" at bounding box center [182, 196] width 44 height 19
click at [199, 206] on input "158" at bounding box center [182, 196] width 44 height 19
click at [199, 206] on input "159" at bounding box center [182, 196] width 44 height 19
click at [199, 206] on input "160" at bounding box center [182, 196] width 44 height 19
click at [199, 206] on input "161" at bounding box center [182, 196] width 44 height 19
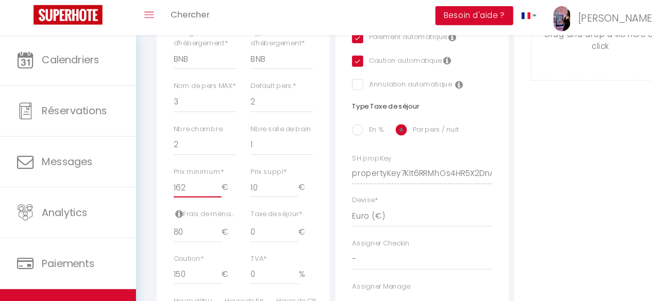
click at [199, 206] on input "162" at bounding box center [182, 196] width 44 height 19
click at [199, 206] on input "163" at bounding box center [182, 196] width 44 height 19
click at [199, 206] on input "164" at bounding box center [182, 196] width 44 height 19
click at [199, 206] on input "165" at bounding box center [182, 196] width 44 height 19
click at [199, 206] on input "166" at bounding box center [182, 196] width 44 height 19
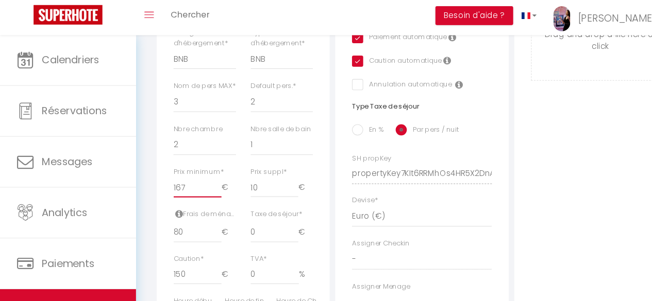
click at [199, 206] on input "167" at bounding box center [182, 196] width 44 height 19
click at [199, 206] on input "168" at bounding box center [182, 196] width 44 height 19
click at [199, 206] on input "169" at bounding box center [182, 196] width 44 height 19
click at [199, 206] on input "170" at bounding box center [182, 196] width 44 height 19
click at [199, 206] on input "171" at bounding box center [182, 196] width 44 height 19
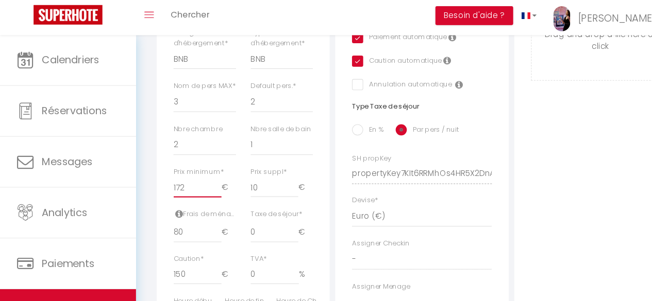
click at [200, 206] on input "172" at bounding box center [182, 196] width 44 height 19
click at [200, 206] on input "173" at bounding box center [182, 196] width 44 height 19
click at [200, 206] on input "174" at bounding box center [182, 196] width 44 height 19
click at [200, 206] on input "175" at bounding box center [182, 196] width 44 height 19
click at [200, 206] on input "176" at bounding box center [182, 196] width 44 height 19
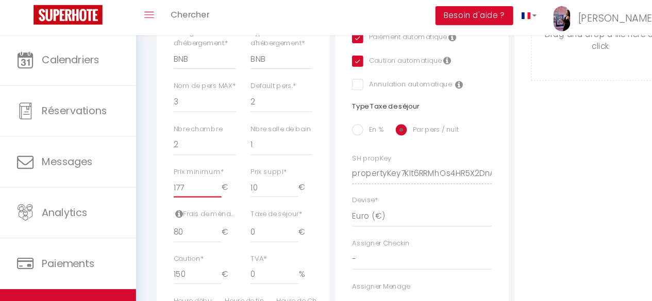
click at [200, 206] on input "177" at bounding box center [182, 196] width 44 height 19
click at [200, 206] on input "178" at bounding box center [182, 196] width 44 height 19
click at [200, 206] on input "179" at bounding box center [182, 196] width 44 height 19
click at [200, 206] on input "180" at bounding box center [182, 196] width 44 height 19
click at [200, 206] on input "181" at bounding box center [182, 196] width 44 height 19
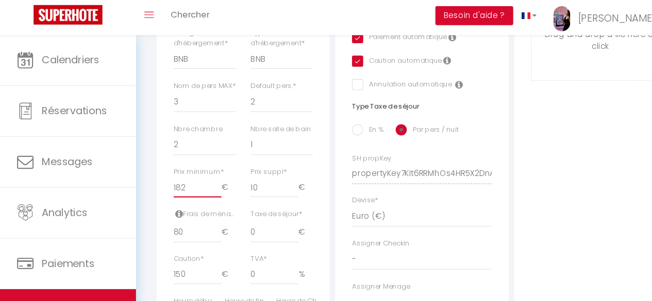
click at [200, 206] on input "182" at bounding box center [182, 196] width 44 height 19
click at [200, 206] on input "183" at bounding box center [182, 196] width 44 height 19
click at [200, 206] on input "184" at bounding box center [182, 196] width 44 height 19
click at [200, 206] on input "185" at bounding box center [182, 196] width 44 height 19
click at [200, 206] on input "186" at bounding box center [182, 196] width 44 height 19
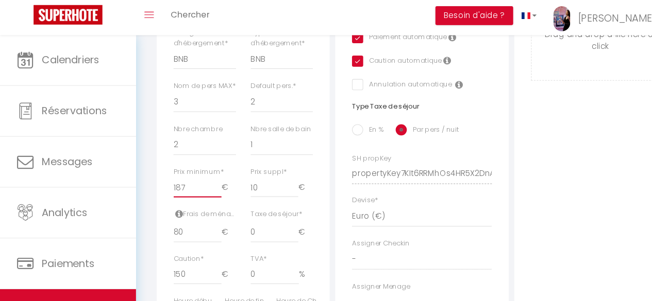
click at [200, 206] on input "187" at bounding box center [182, 196] width 44 height 19
click at [200, 206] on input "188" at bounding box center [182, 196] width 44 height 19
click at [200, 206] on input "189" at bounding box center [182, 196] width 44 height 19
click at [200, 206] on input "190" at bounding box center [182, 196] width 44 height 19
click at [200, 206] on input "191" at bounding box center [182, 196] width 44 height 19
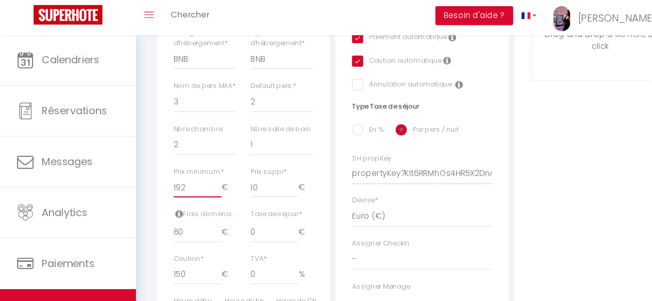
click at [200, 206] on input "192" at bounding box center [182, 196] width 44 height 19
click at [200, 206] on input "193" at bounding box center [182, 196] width 44 height 19
click at [200, 206] on input "194" at bounding box center [182, 196] width 44 height 19
click at [200, 206] on input "195" at bounding box center [182, 196] width 44 height 19
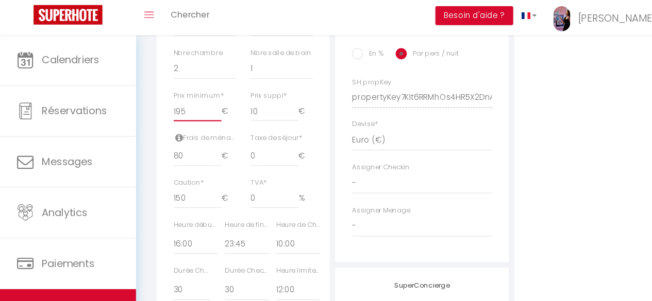
scroll to position [428, 0]
click at [200, 177] on input "79" at bounding box center [182, 168] width 44 height 19
click at [200, 177] on input "78" at bounding box center [182, 168] width 44 height 19
click at [200, 177] on input "77" at bounding box center [182, 168] width 44 height 19
click at [200, 177] on input "76" at bounding box center [182, 168] width 44 height 19
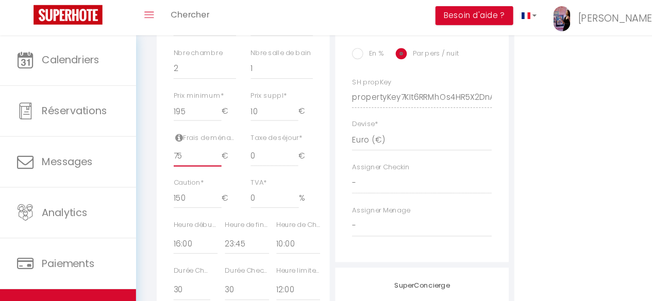
click at [200, 177] on input "75" at bounding box center [182, 168] width 44 height 19
click at [200, 177] on input "74" at bounding box center [182, 168] width 44 height 19
click at [200, 177] on input "73" at bounding box center [182, 168] width 44 height 19
click at [200, 177] on input "72" at bounding box center [182, 168] width 44 height 19
click at [200, 177] on input "71" at bounding box center [182, 168] width 44 height 19
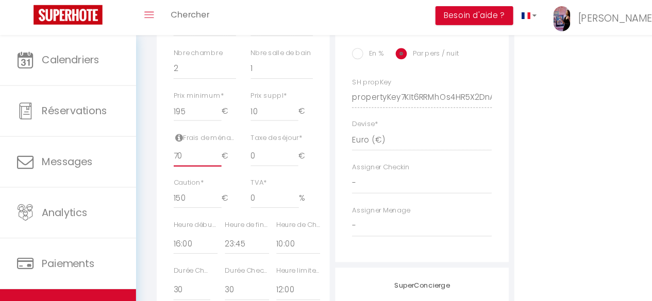
click at [200, 177] on input "70" at bounding box center [182, 168] width 44 height 19
click at [200, 177] on input "69" at bounding box center [182, 168] width 44 height 19
click at [200, 177] on input "68" at bounding box center [182, 168] width 44 height 19
click at [200, 177] on input "67" at bounding box center [182, 168] width 44 height 19
click at [200, 177] on input "66" at bounding box center [182, 168] width 44 height 19
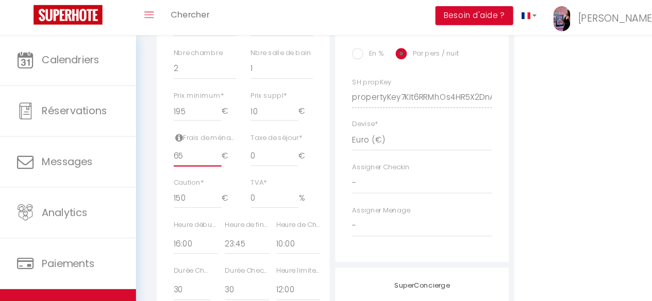
click at [200, 177] on input "65" at bounding box center [182, 168] width 44 height 19
click at [200, 177] on input "64" at bounding box center [182, 168] width 44 height 19
click at [200, 177] on input "63" at bounding box center [182, 168] width 44 height 19
click at [200, 177] on input "62" at bounding box center [182, 168] width 44 height 19
click at [200, 177] on input "61" at bounding box center [182, 168] width 44 height 19
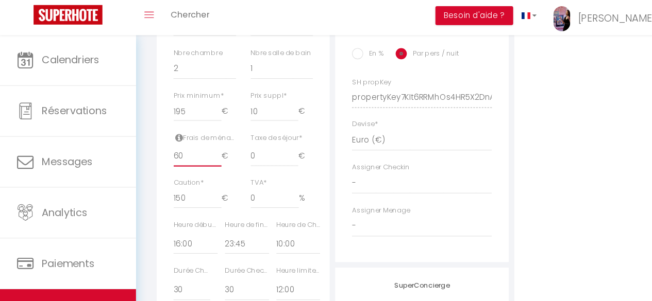
click at [200, 177] on input "60" at bounding box center [182, 168] width 44 height 19
click at [200, 177] on input "59" at bounding box center [182, 168] width 44 height 19
click at [200, 177] on input "58" at bounding box center [182, 168] width 44 height 19
click at [200, 177] on input "57" at bounding box center [182, 168] width 44 height 19
click at [200, 177] on input "56" at bounding box center [182, 168] width 44 height 19
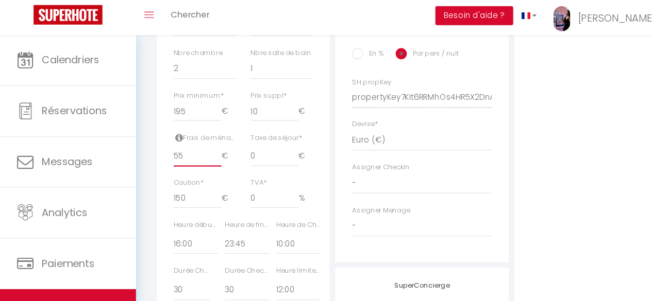
click at [200, 177] on input "55" at bounding box center [182, 168] width 44 height 19
click at [200, 177] on input "54" at bounding box center [182, 168] width 44 height 19
click at [200, 177] on input "53" at bounding box center [182, 168] width 44 height 19
click at [200, 177] on input "52" at bounding box center [182, 168] width 44 height 19
click at [200, 177] on input "51" at bounding box center [182, 168] width 44 height 19
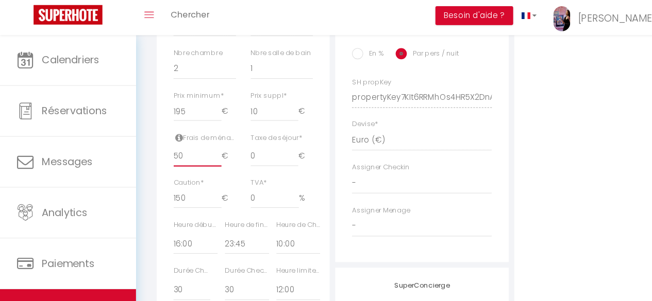
click at [200, 177] on input "50" at bounding box center [182, 168] width 44 height 19
click at [200, 177] on input "49" at bounding box center [182, 168] width 44 height 19
click at [200, 177] on input "48" at bounding box center [182, 168] width 44 height 19
click at [200, 177] on input "47" at bounding box center [182, 168] width 44 height 19
click at [200, 177] on input "46" at bounding box center [182, 168] width 44 height 19
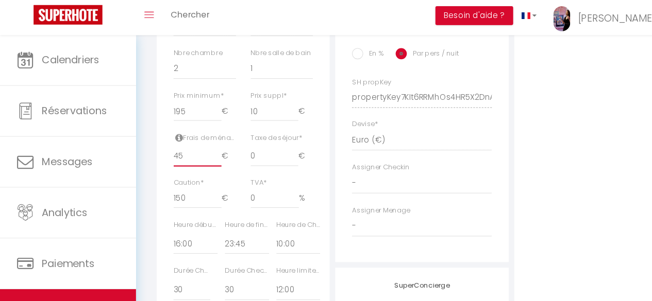
click at [200, 177] on input "45" at bounding box center [182, 168] width 44 height 19
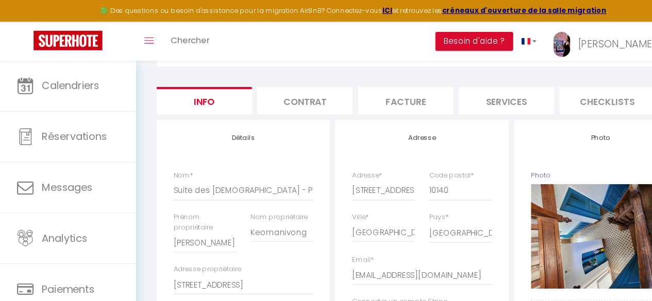
scroll to position [0, 0]
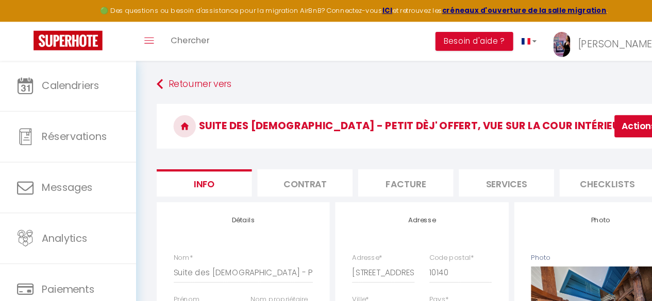
click at [571, 112] on button "Actions" at bounding box center [592, 116] width 52 height 21
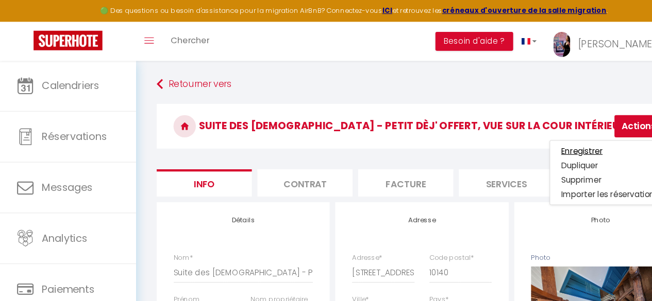
click at [538, 139] on input "Enregistrer" at bounding box center [536, 139] width 38 height 10
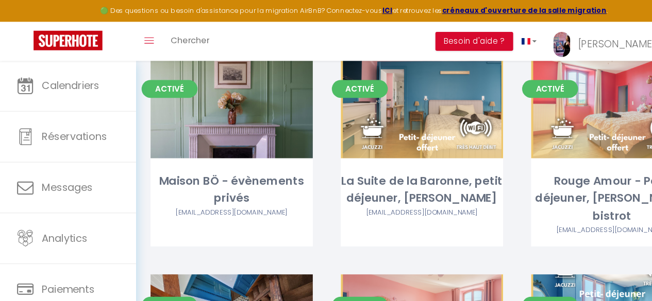
scroll to position [78, 0]
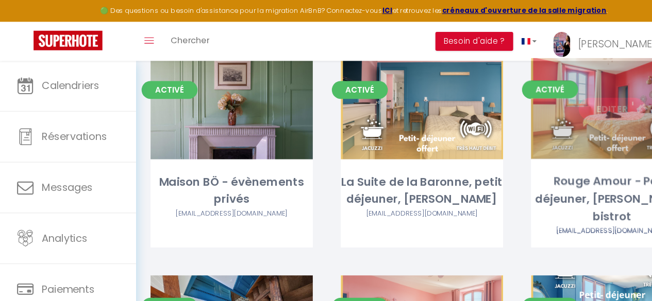
click at [566, 92] on link "Editer" at bounding box center [564, 100] width 62 height 21
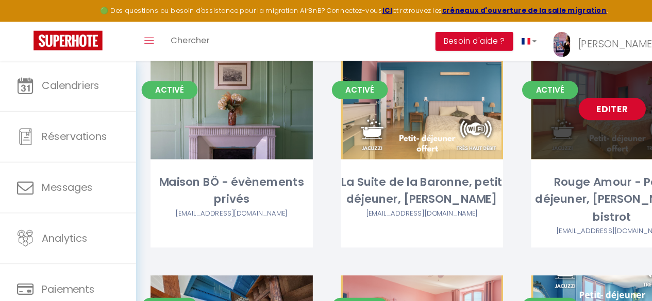
click at [566, 103] on link "Editer" at bounding box center [564, 100] width 62 height 21
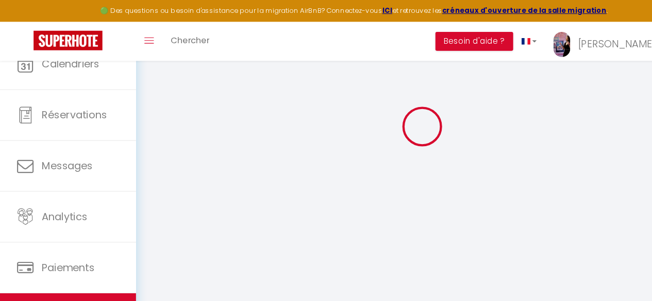
scroll to position [56, 0]
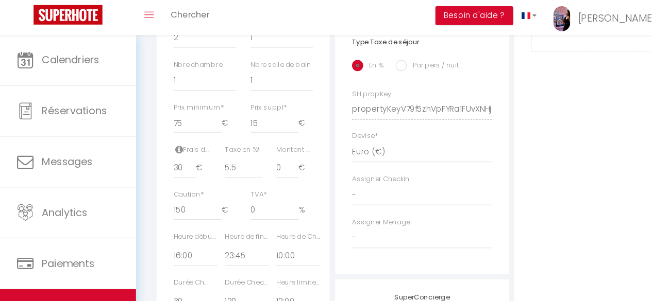
scroll to position [417, 0]
click at [176, 188] on input "29" at bounding box center [170, 178] width 21 height 19
click at [176, 188] on input "28" at bounding box center [170, 178] width 21 height 19
click at [176, 188] on input "27" at bounding box center [170, 178] width 21 height 19
click at [176, 188] on input "26" at bounding box center [170, 178] width 21 height 19
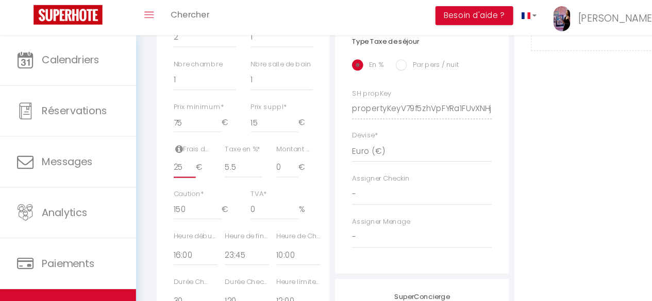
click at [176, 188] on input "25" at bounding box center [170, 178] width 21 height 19
click at [151, 148] on div "Détails Nom * Rouge Amour - Petit déjeuner, [PERSON_NAME], bistrot Prénom propr…" at bounding box center [223, 90] width 159 height 643
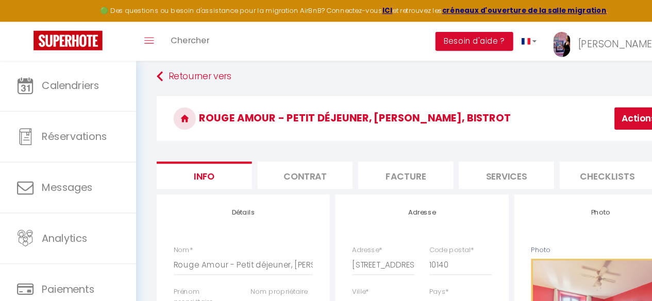
scroll to position [5, 0]
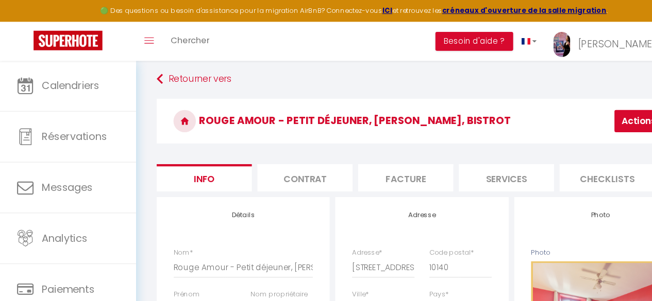
click at [586, 108] on button "Actions" at bounding box center [592, 111] width 52 height 21
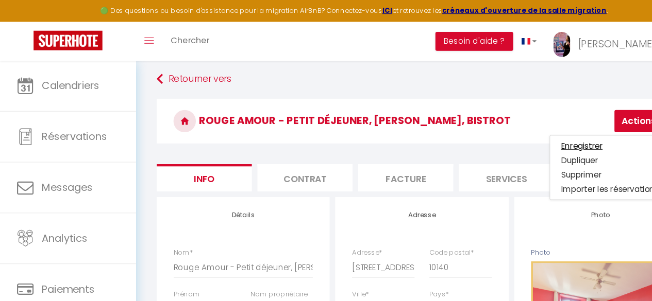
click at [530, 133] on input "Enregistrer" at bounding box center [536, 134] width 38 height 10
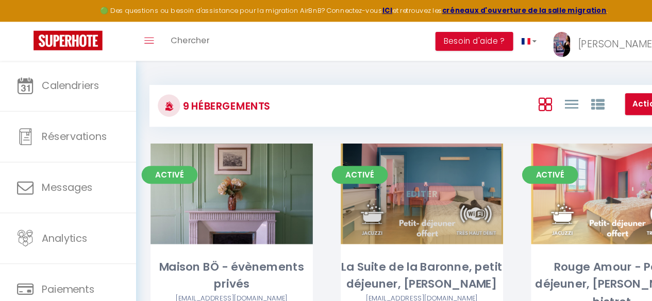
click at [392, 175] on link "Editer" at bounding box center [389, 178] width 62 height 21
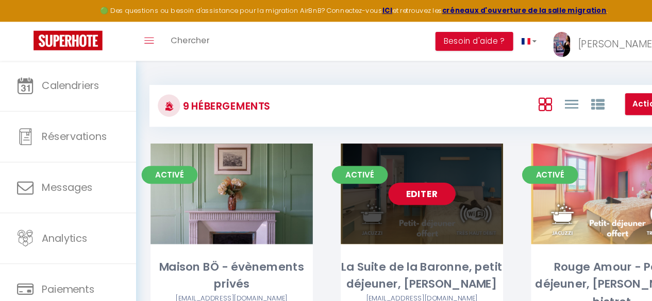
click at [392, 175] on link "Editer" at bounding box center [389, 178] width 62 height 21
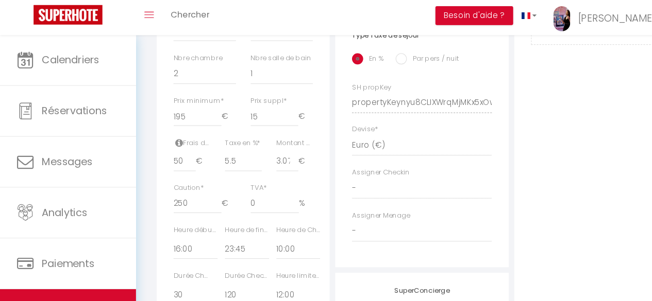
scroll to position [424, 0]
click at [177, 180] on input "49" at bounding box center [170, 171] width 21 height 19
click at [177, 180] on input "47" at bounding box center [170, 171] width 21 height 19
click at [177, 180] on input "46" at bounding box center [170, 171] width 21 height 19
click at [177, 180] on input "45" at bounding box center [170, 171] width 21 height 19
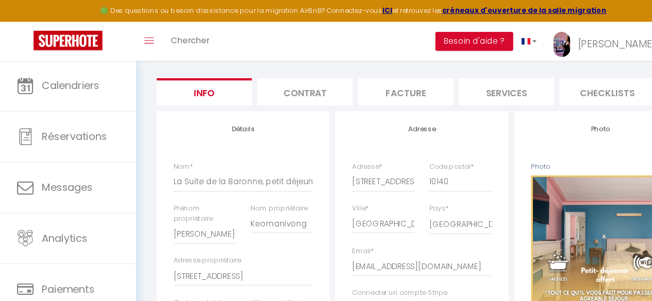
scroll to position [0, 0]
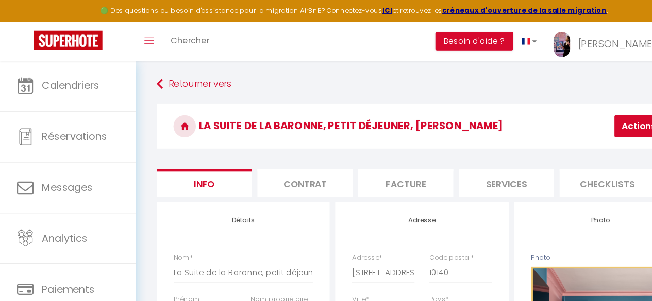
click at [573, 116] on button "Actions" at bounding box center [592, 116] width 52 height 21
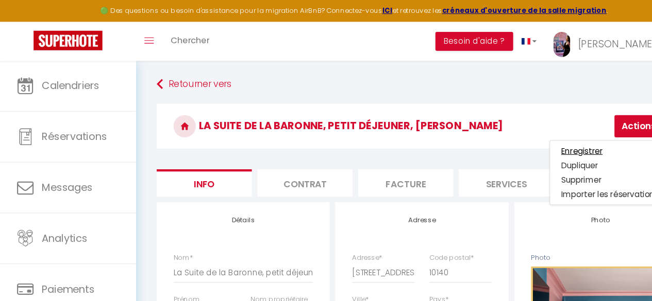
click at [540, 140] on input "Enregistrer" at bounding box center [536, 139] width 38 height 10
